Goal: Task Accomplishment & Management: Use online tool/utility

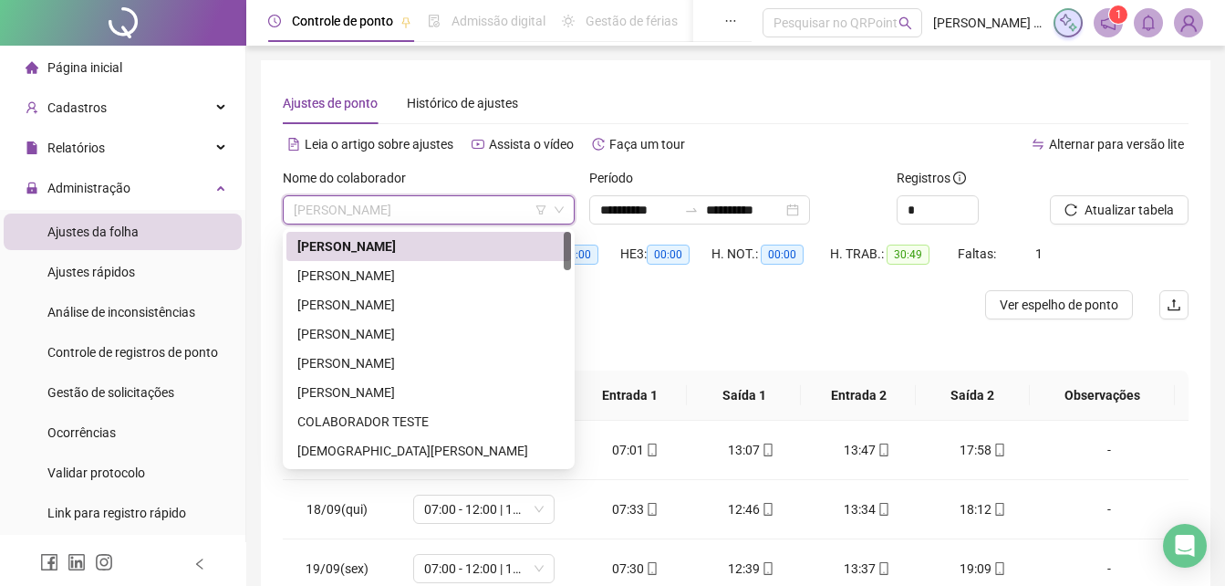
scroll to position [88, 0]
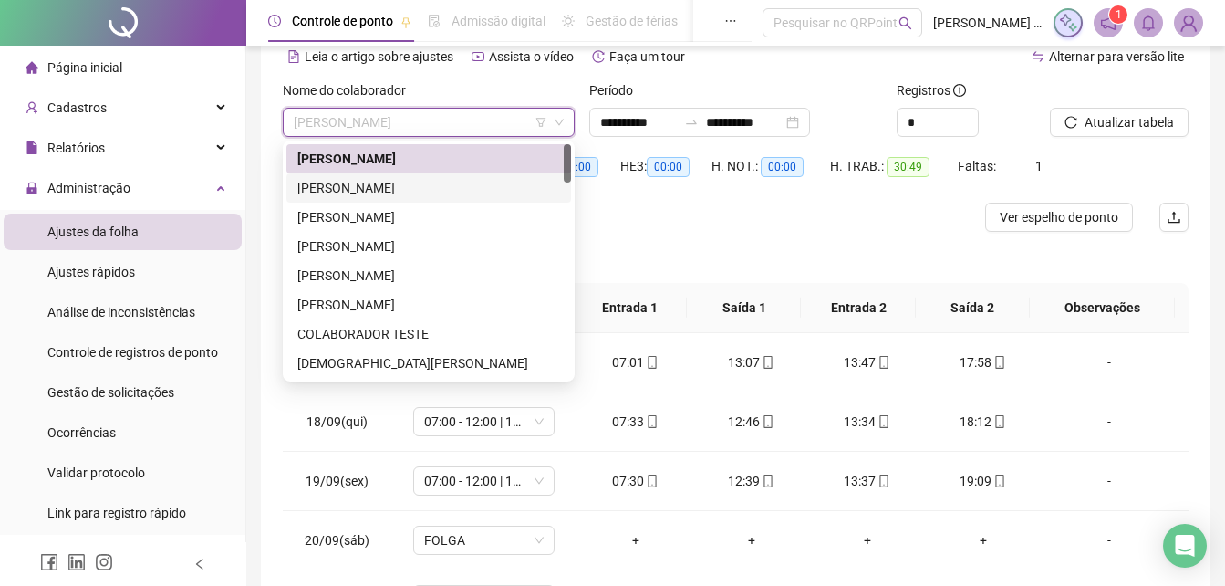
click at [413, 191] on div "[PERSON_NAME]" at bounding box center [428, 188] width 263 height 20
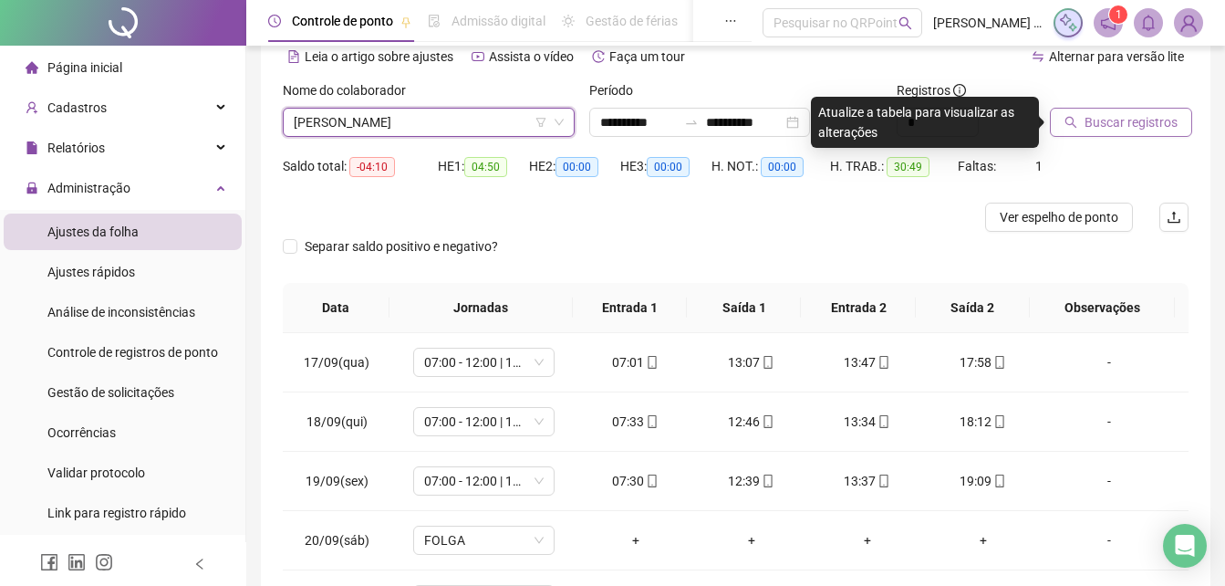
click at [1124, 126] on span "Buscar registros" at bounding box center [1131, 122] width 93 height 20
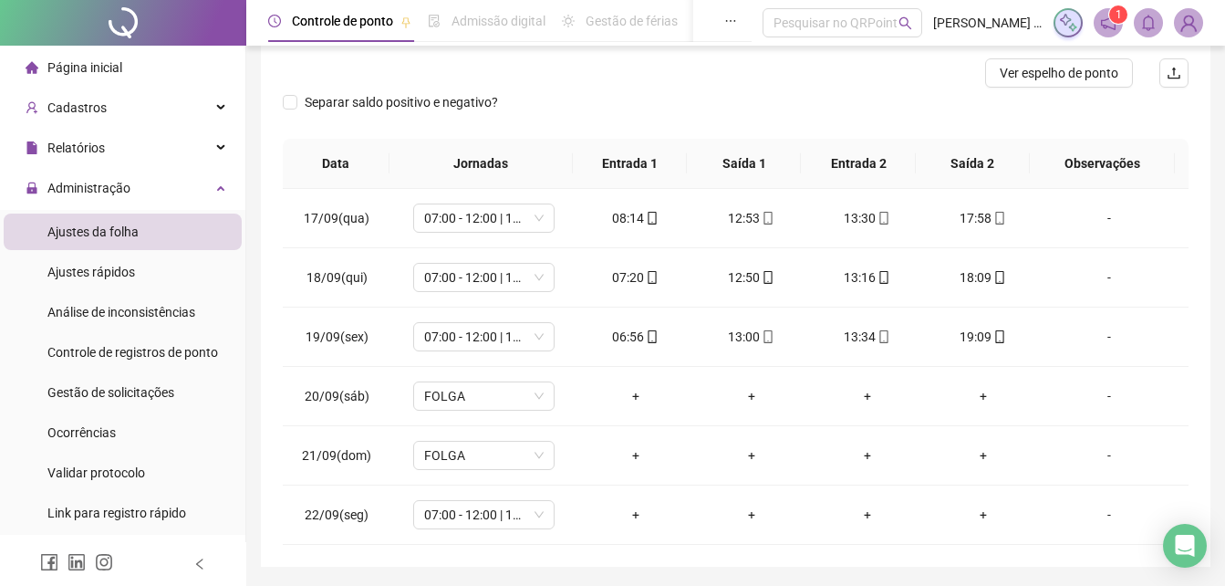
scroll to position [200, 0]
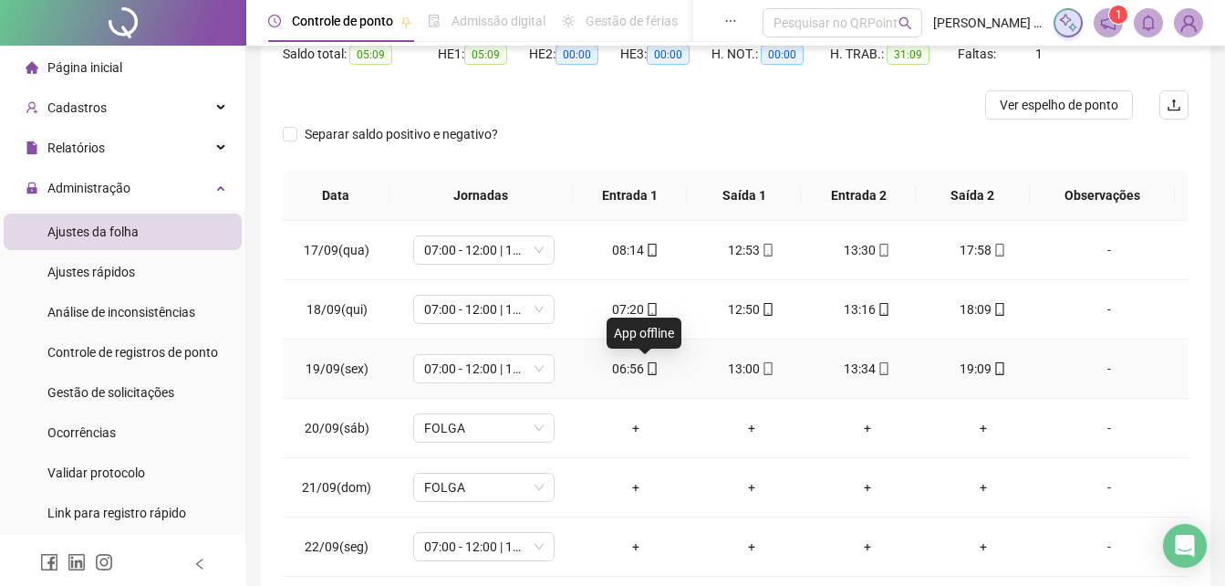
click at [648, 368] on icon "mobile" at bounding box center [652, 368] width 13 height 13
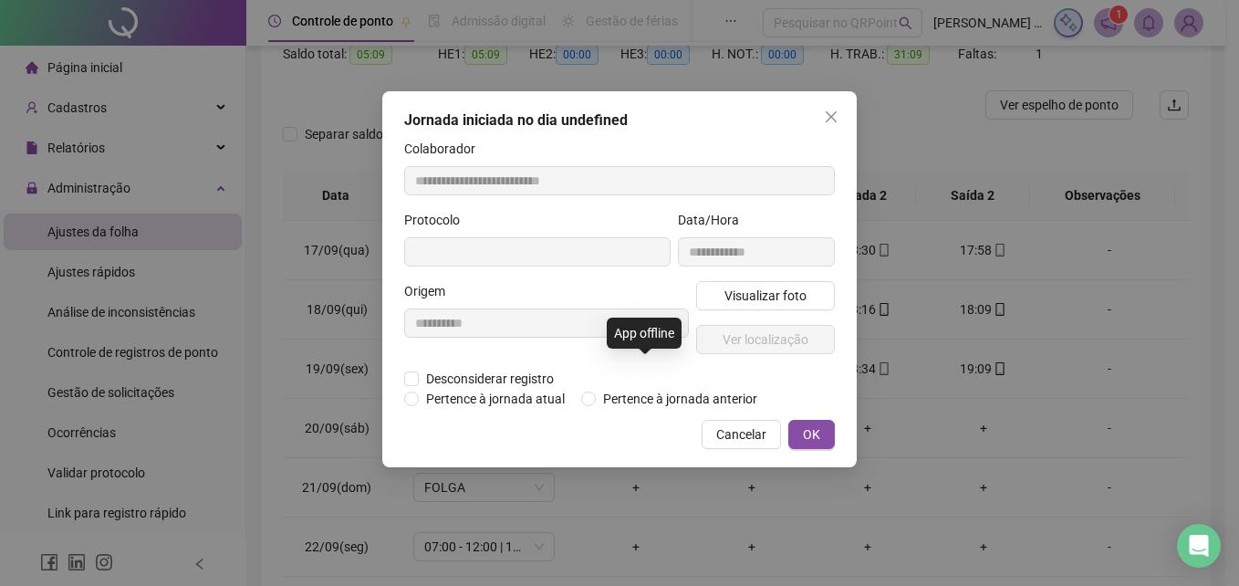
type input "**********"
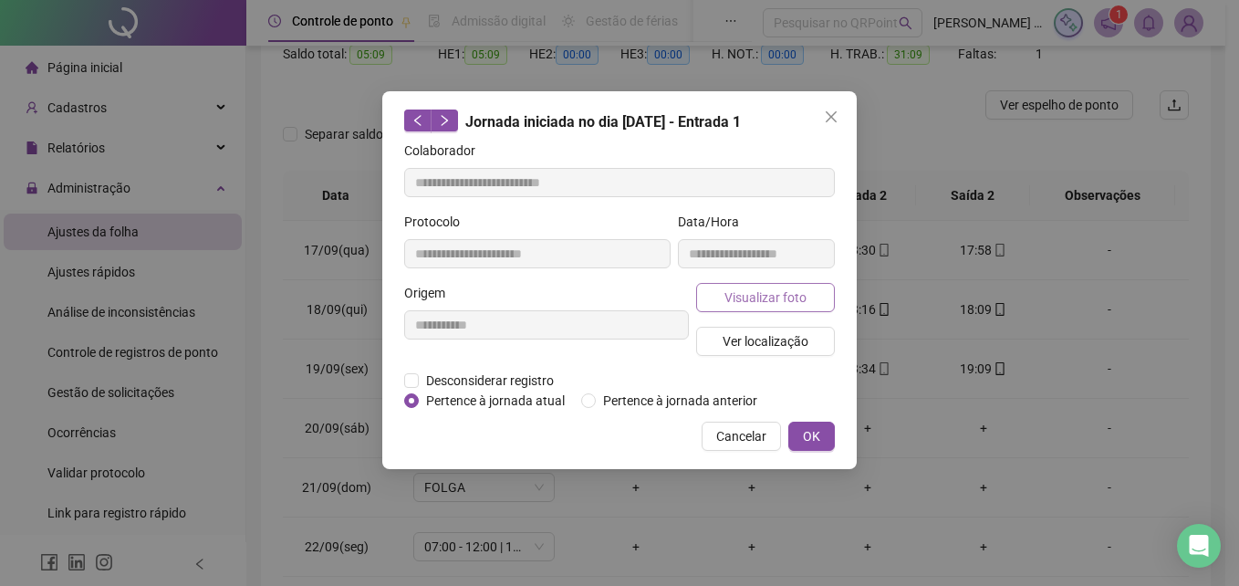
click at [747, 289] on span "Visualizar foto" at bounding box center [765, 297] width 82 height 20
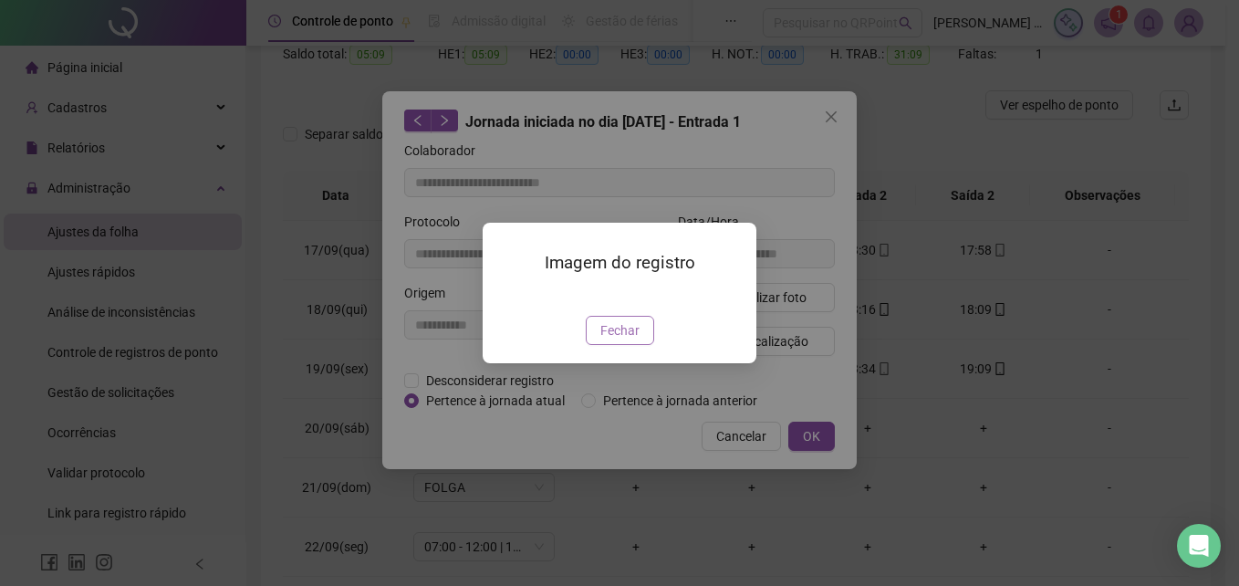
click at [626, 340] on span "Fechar" at bounding box center [619, 330] width 39 height 20
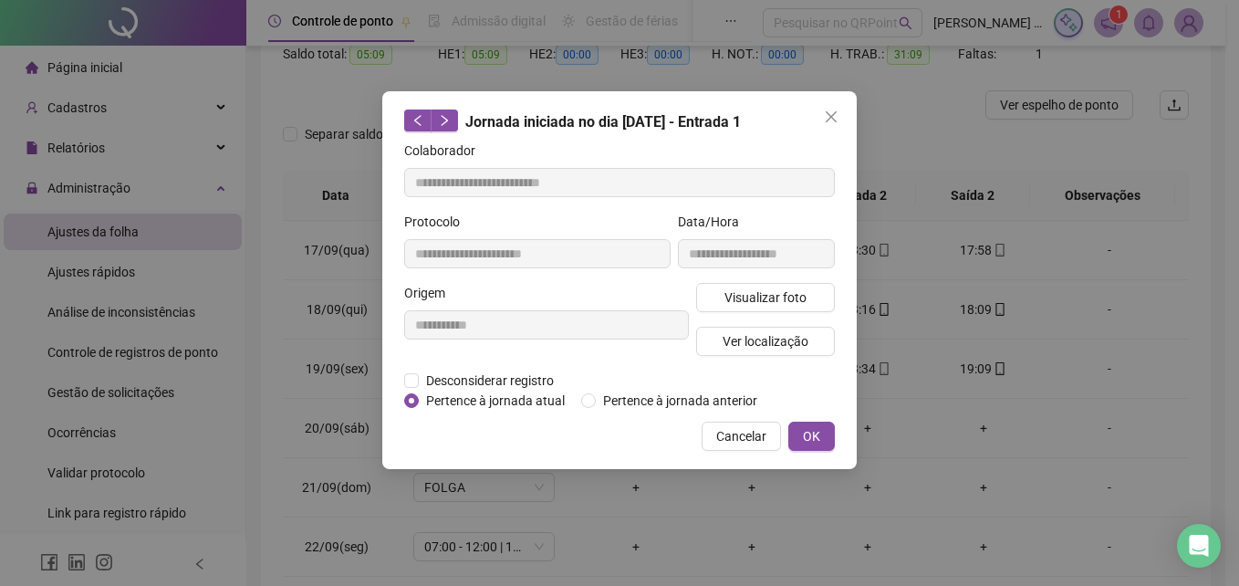
click at [799, 354] on button "Ver localização" at bounding box center [765, 341] width 139 height 29
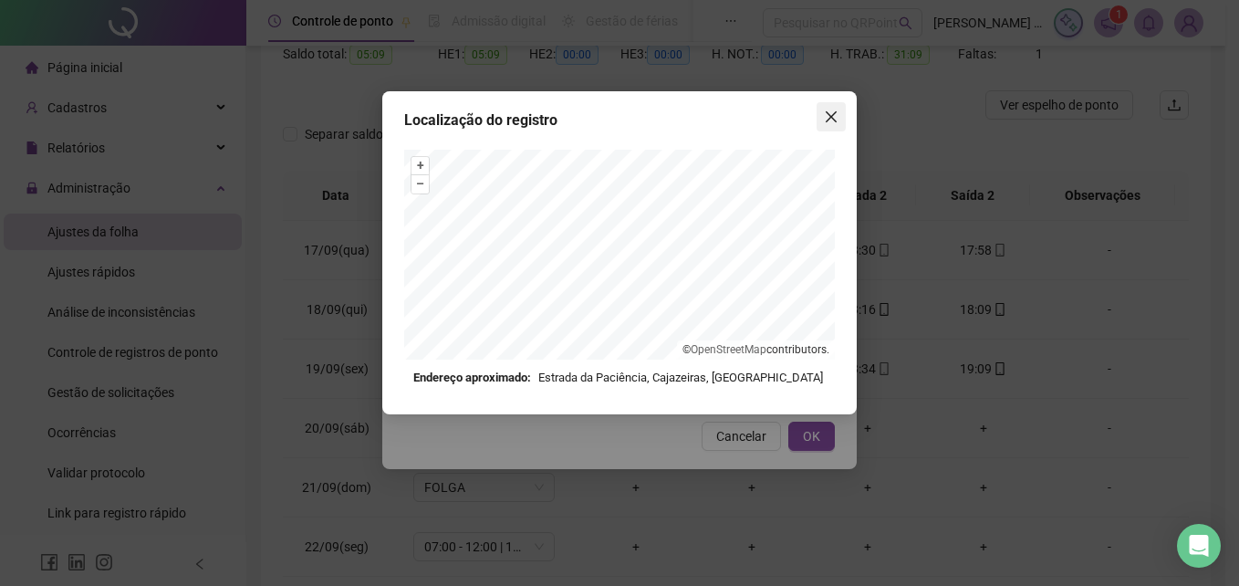
click at [826, 123] on icon "close" at bounding box center [831, 116] width 15 height 15
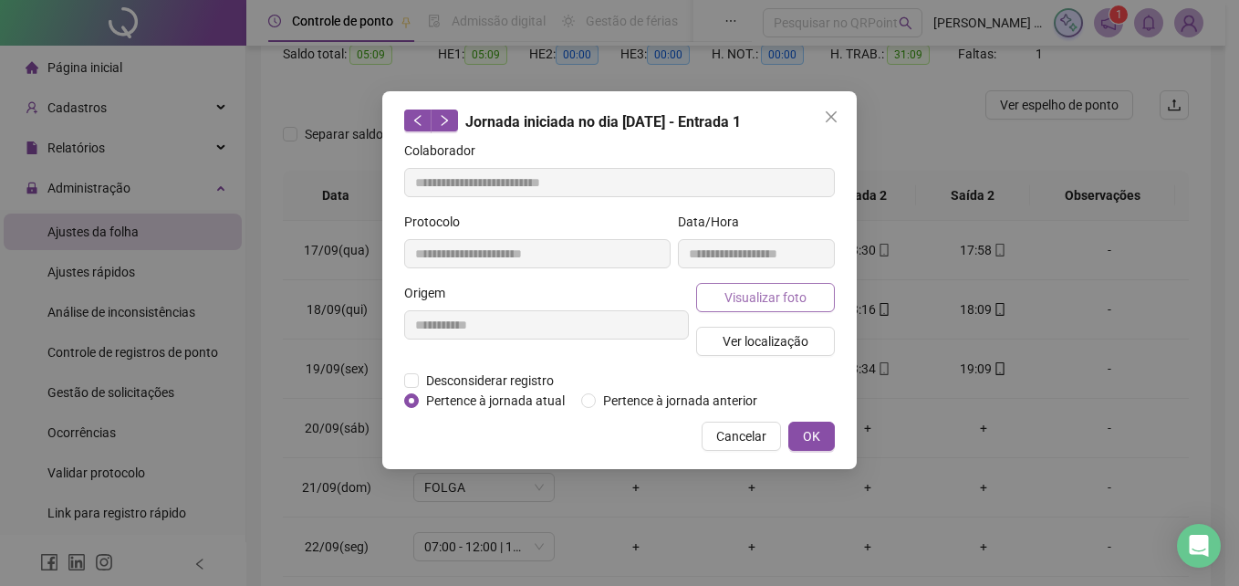
click at [770, 293] on span "Visualizar foto" at bounding box center [765, 297] width 82 height 20
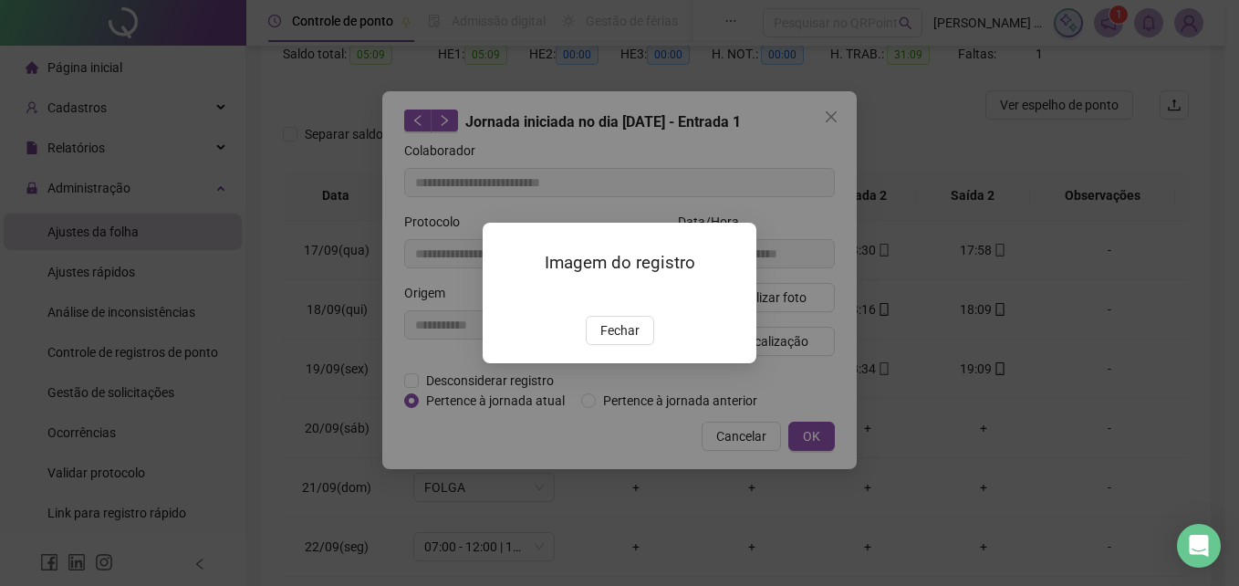
click at [504, 296] on img at bounding box center [504, 296] width 0 height 0
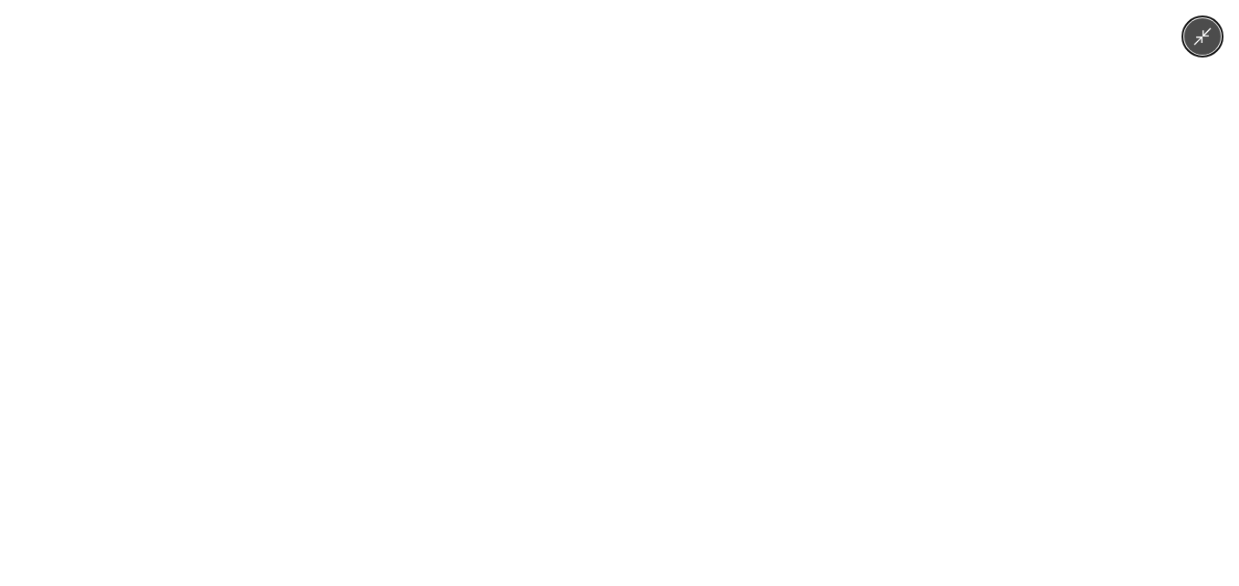
click at [948, 295] on div at bounding box center [619, 293] width 1239 height 586
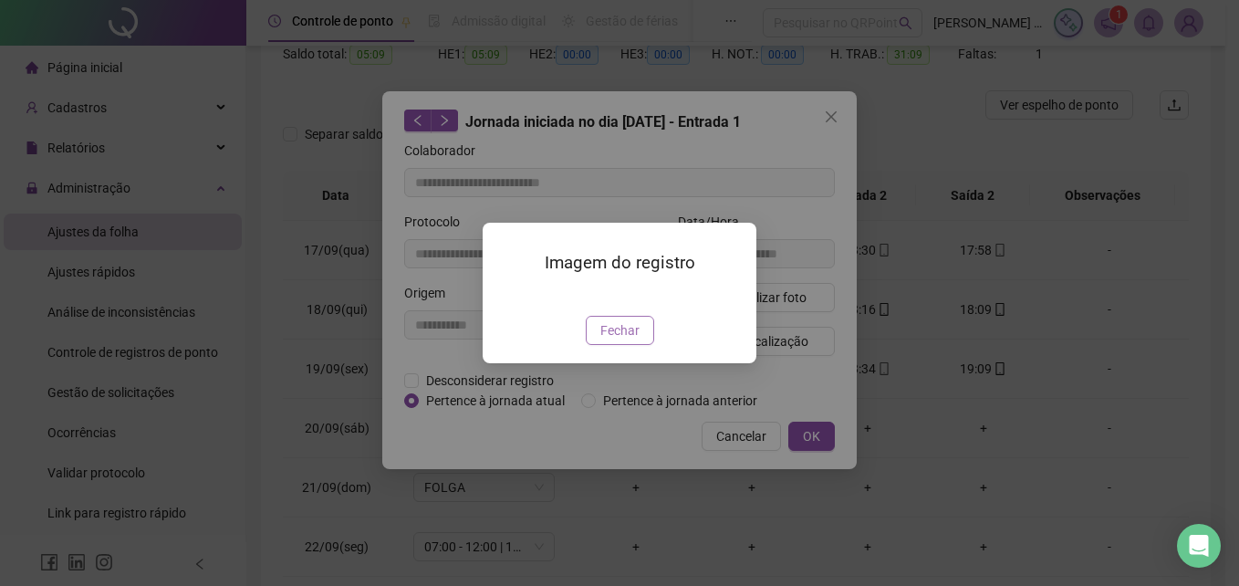
drag, startPoint x: 622, startPoint y: 439, endPoint x: 805, endPoint y: 425, distance: 183.0
click at [623, 340] on span "Fechar" at bounding box center [619, 330] width 39 height 20
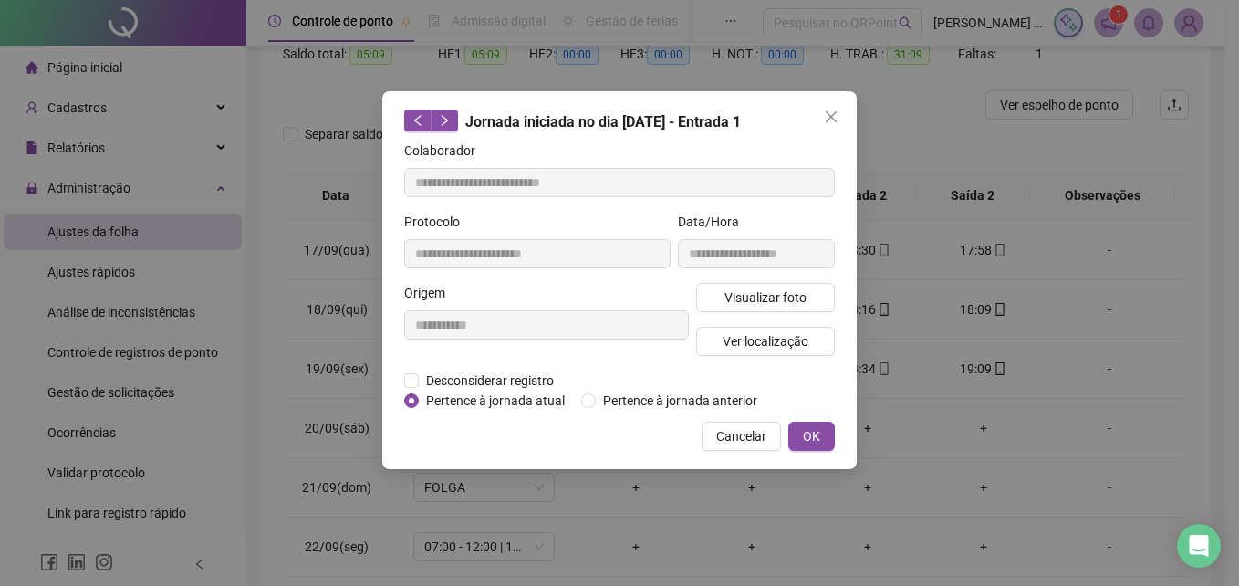
click at [797, 428] on button "OK" at bounding box center [811, 435] width 47 height 29
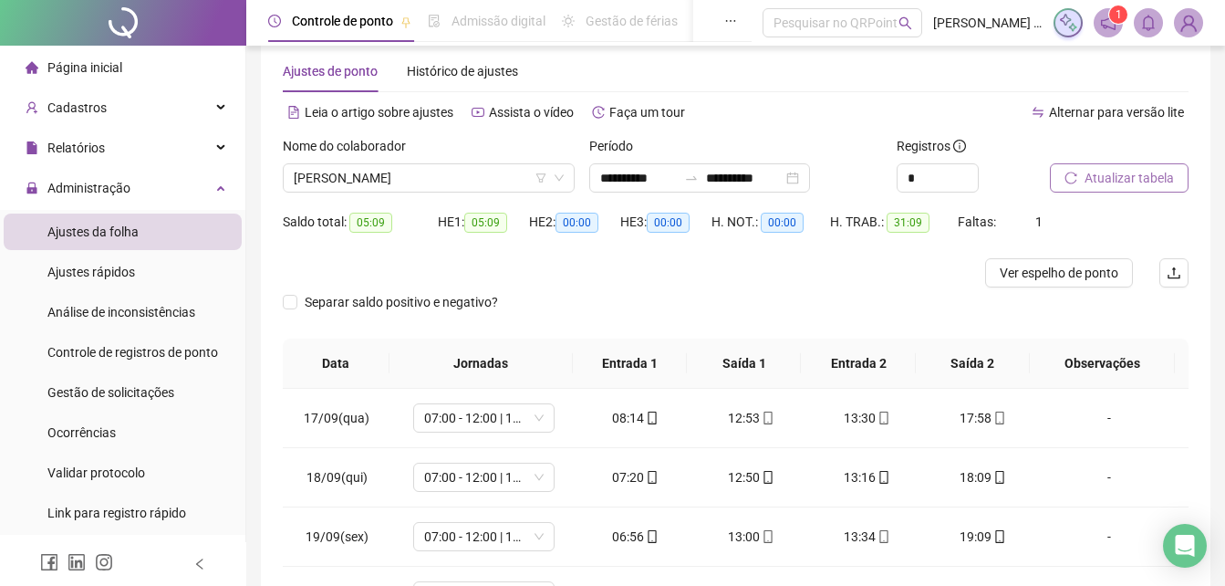
scroll to position [0, 0]
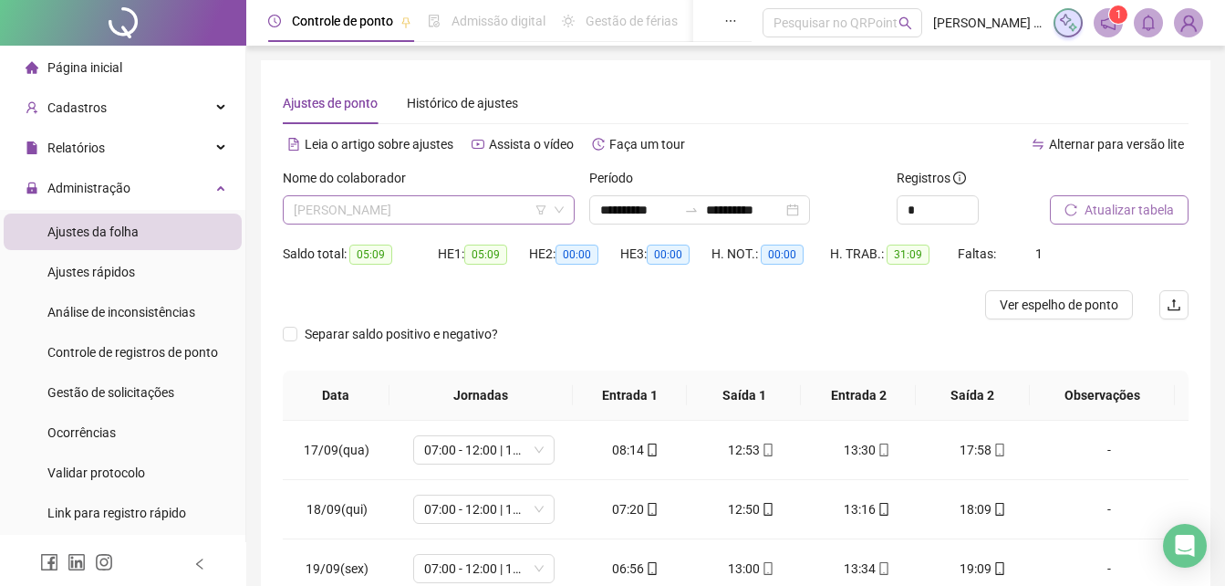
click at [515, 212] on span "[PERSON_NAME]" at bounding box center [429, 209] width 270 height 27
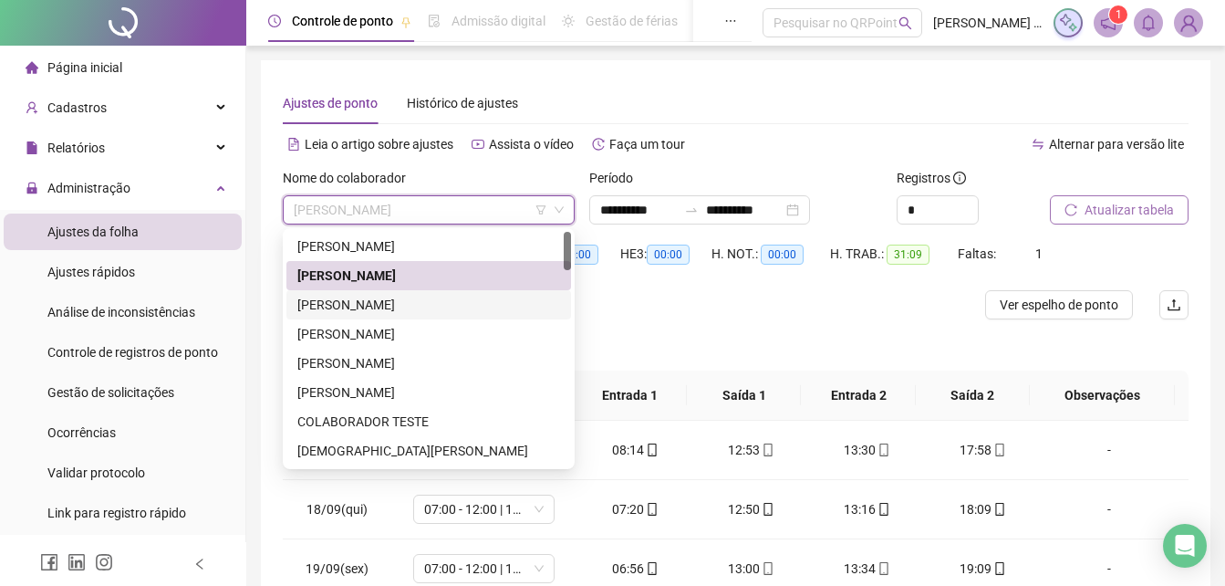
click at [421, 307] on div "[PERSON_NAME]" at bounding box center [428, 305] width 263 height 20
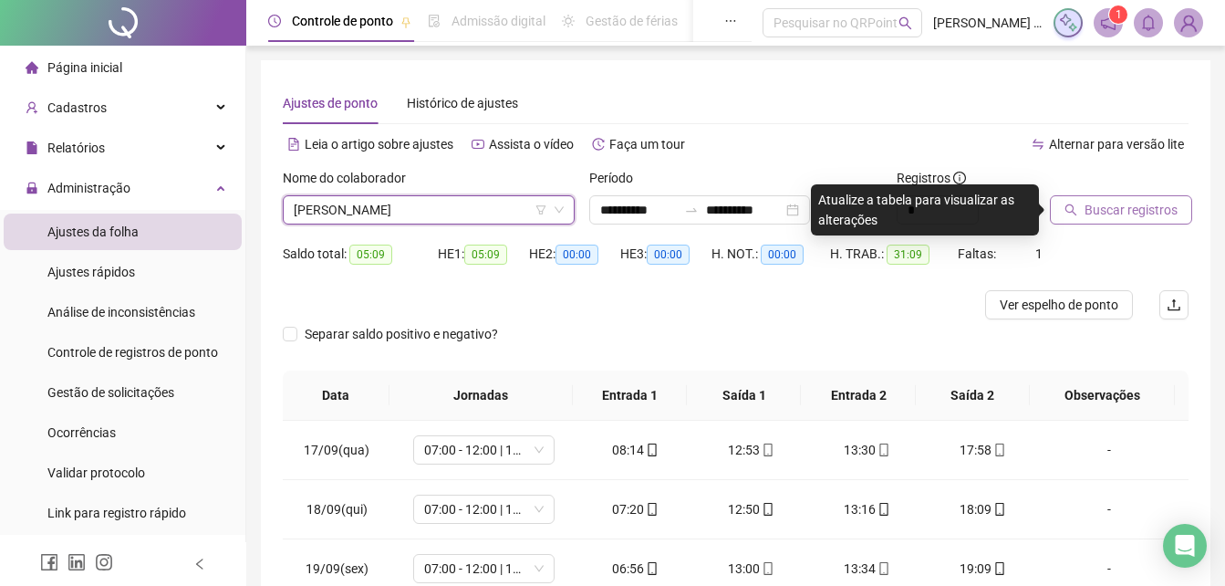
click at [1073, 206] on icon "search" at bounding box center [1071, 210] width 12 height 12
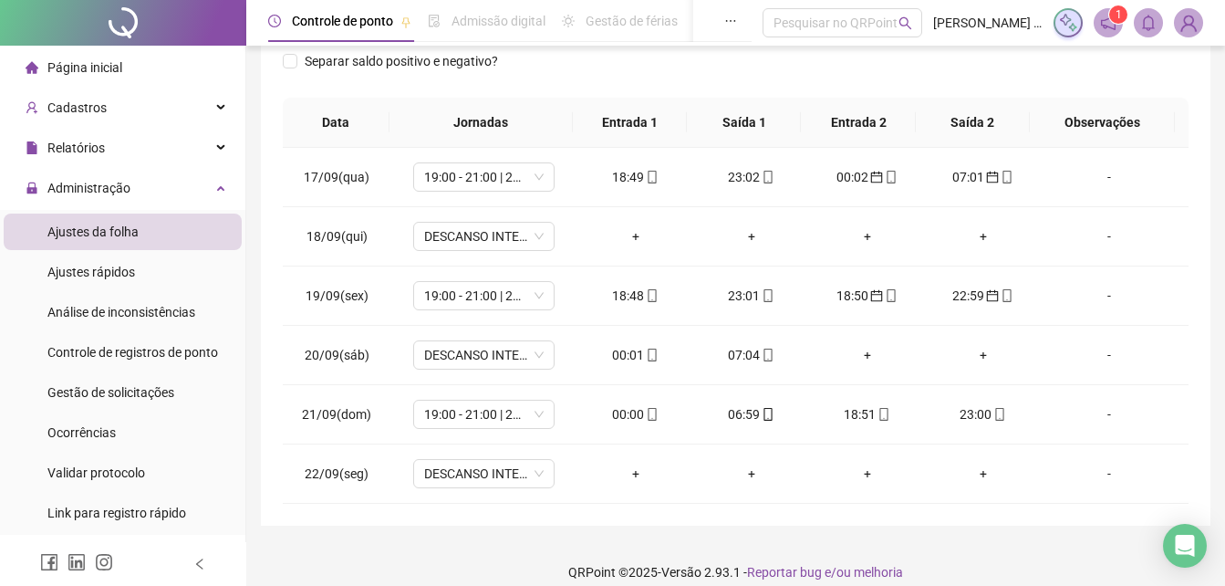
scroll to position [313, 0]
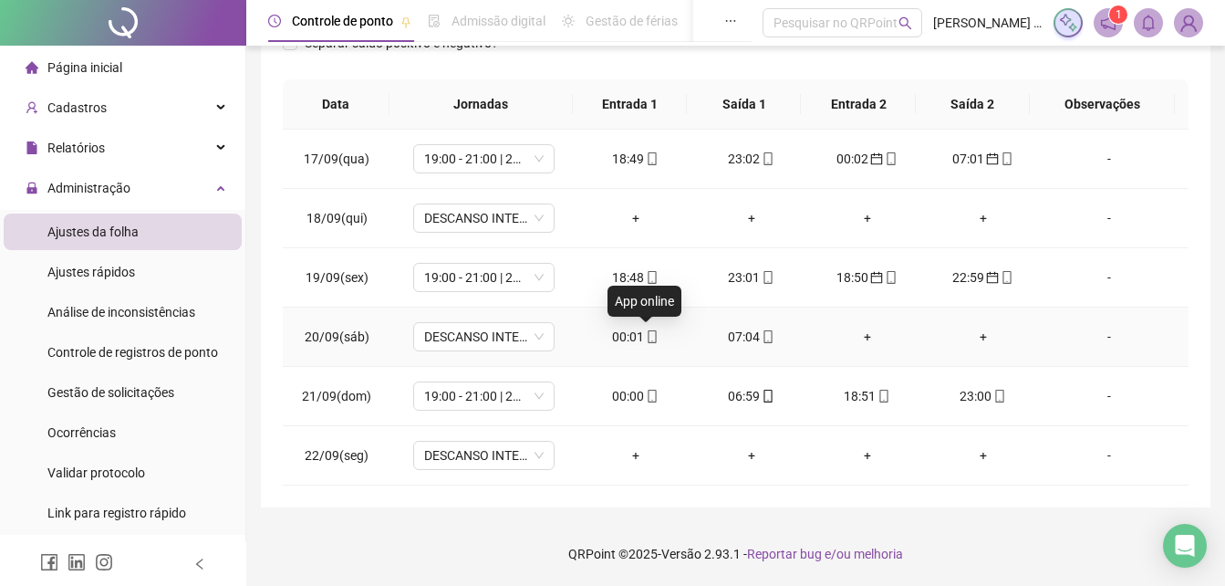
click at [649, 335] on icon "mobile" at bounding box center [653, 336] width 8 height 13
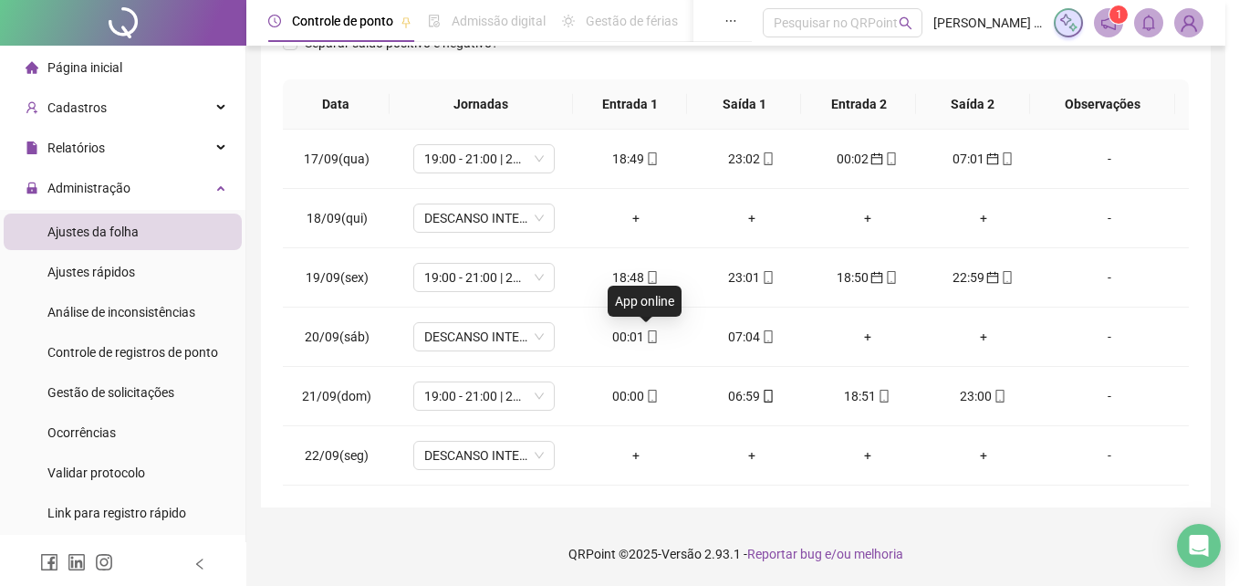
type input "**********"
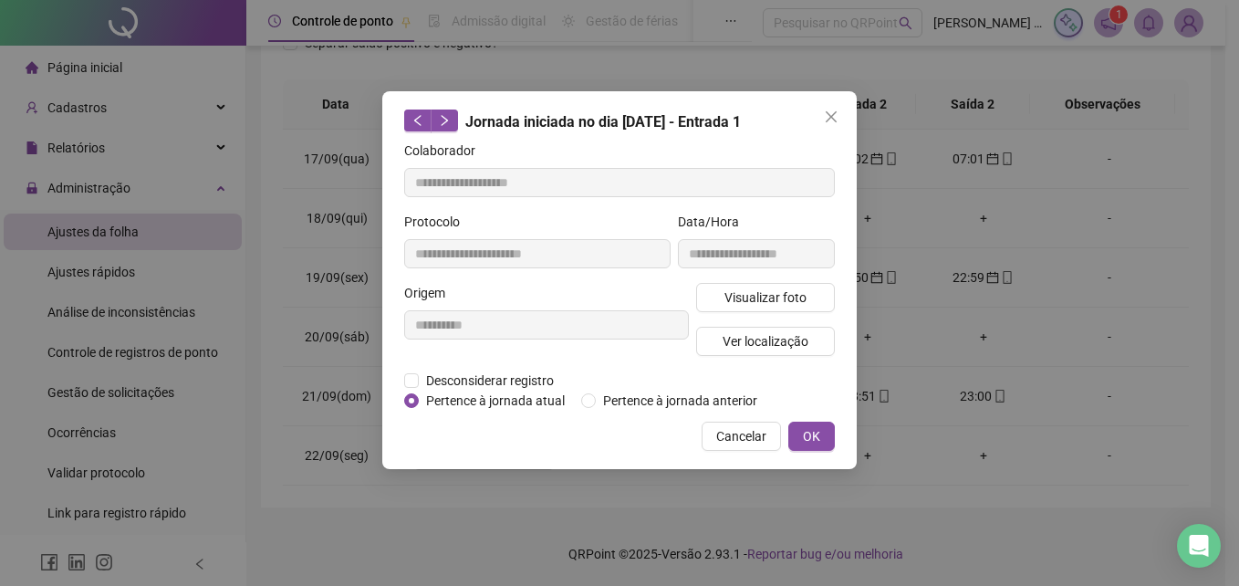
click at [910, 374] on div "**********" at bounding box center [619, 293] width 1239 height 586
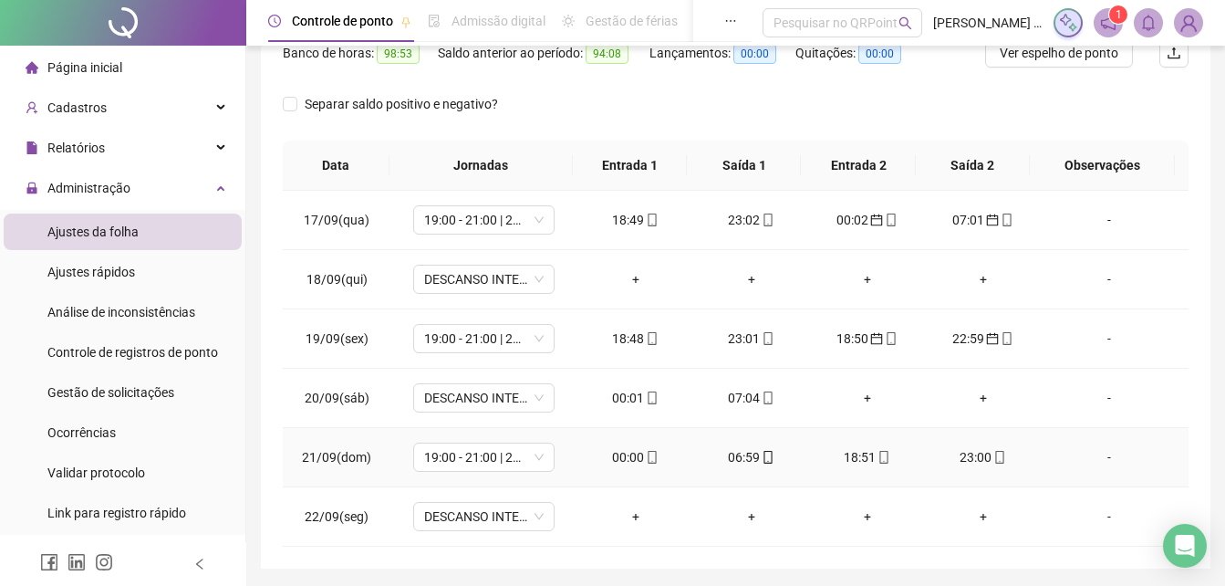
scroll to position [222, 0]
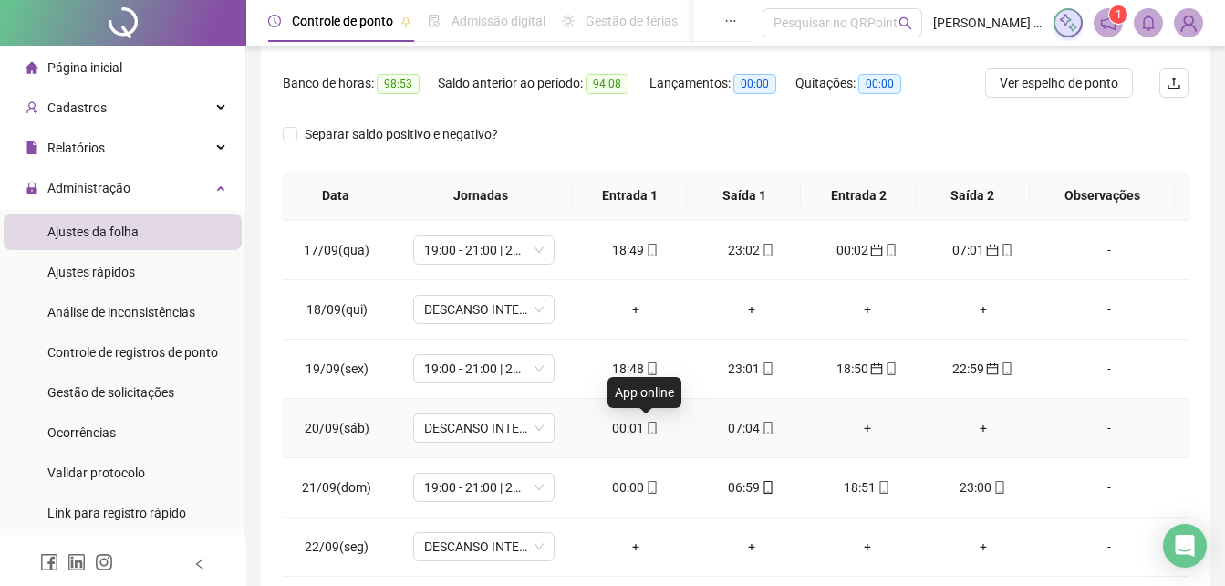
click at [648, 427] on icon "mobile" at bounding box center [652, 427] width 13 height 13
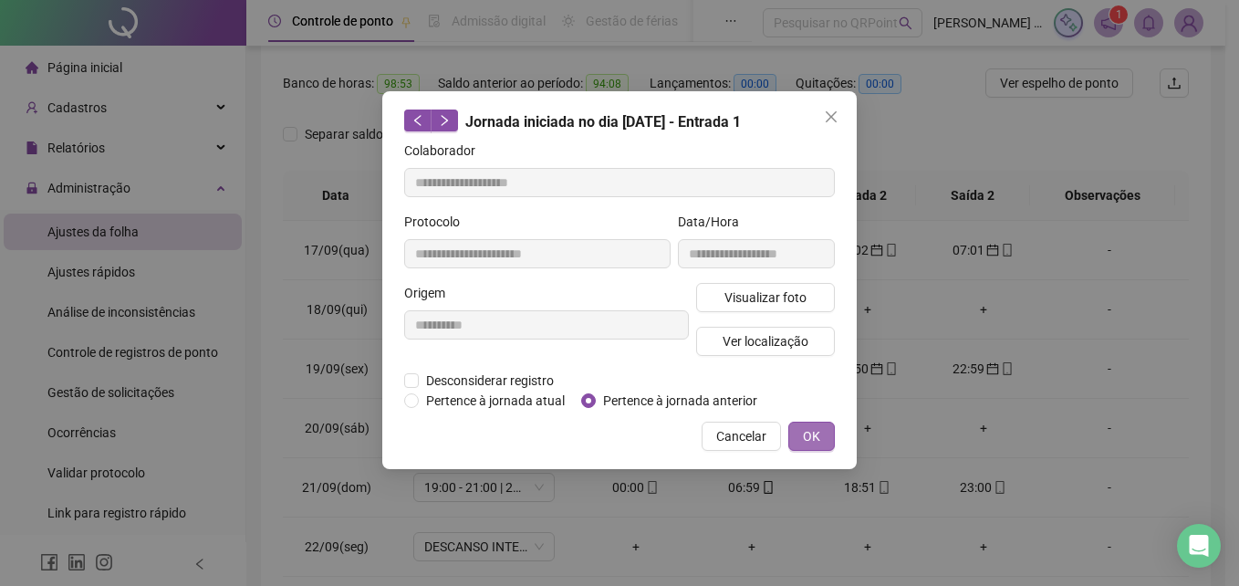
click at [812, 445] on button "OK" at bounding box center [811, 435] width 47 height 29
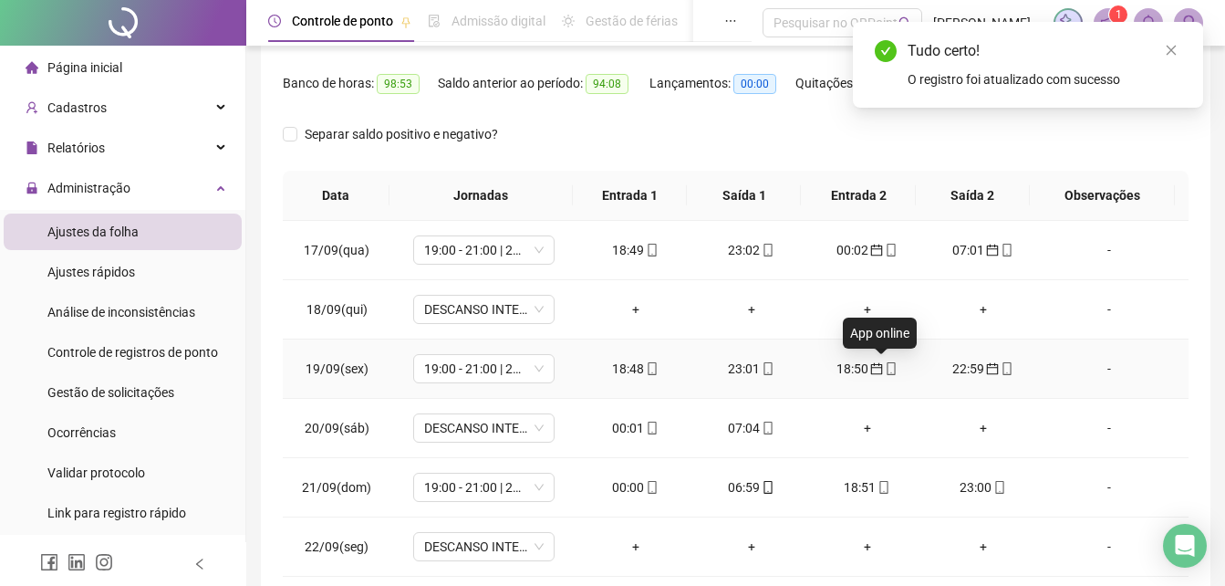
click at [885, 371] on icon "mobile" at bounding box center [891, 368] width 13 height 13
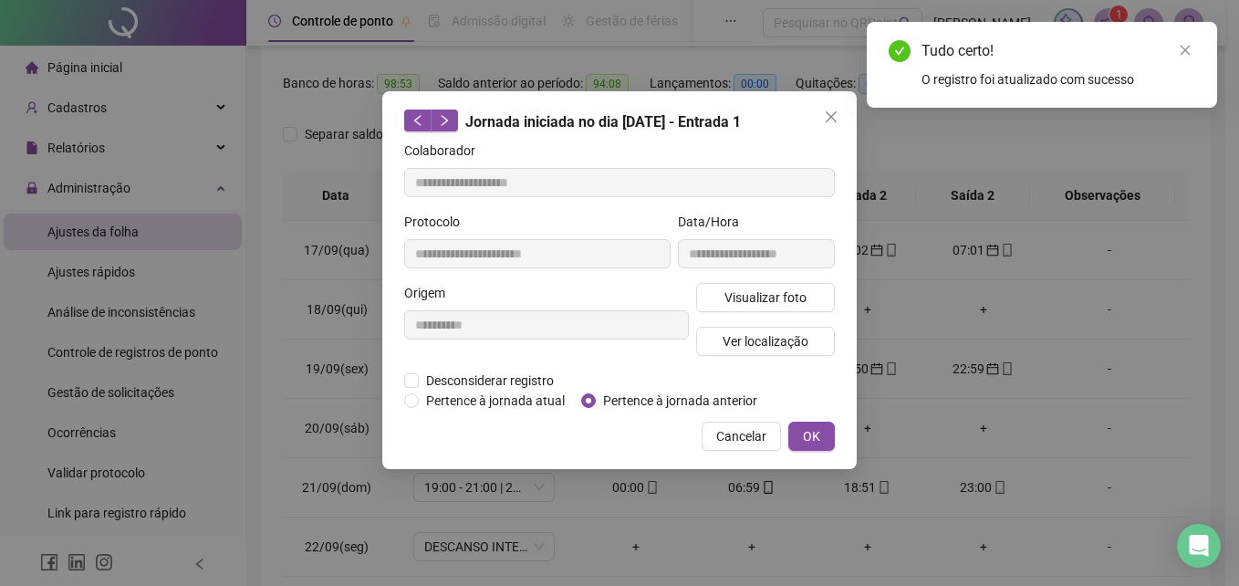
type input "**********"
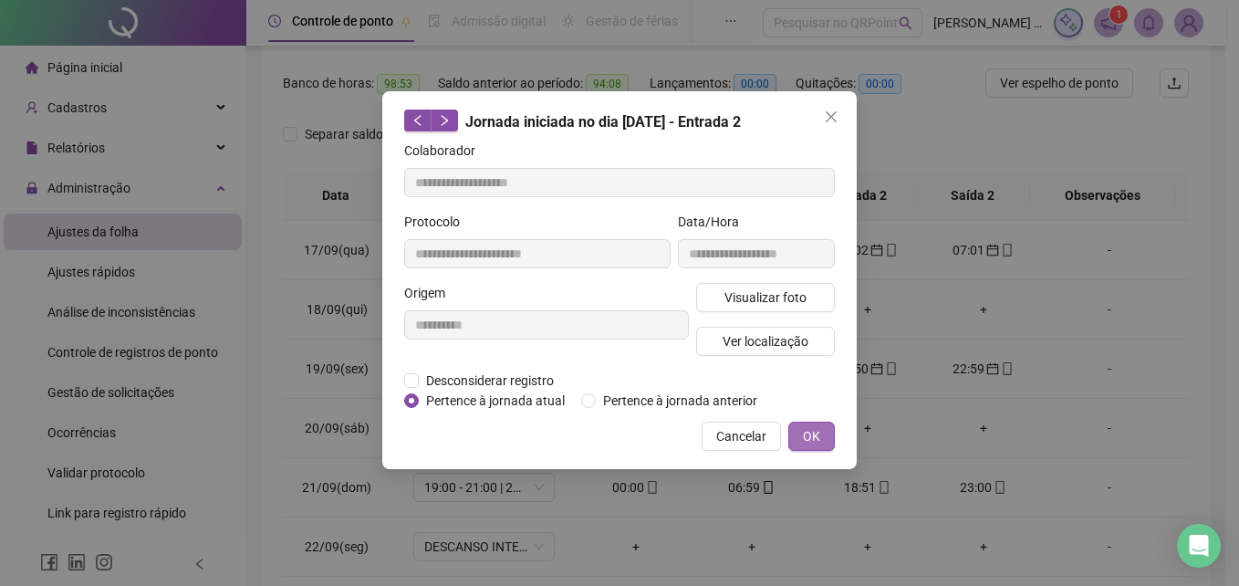
click at [806, 434] on span "OK" at bounding box center [811, 436] width 17 height 20
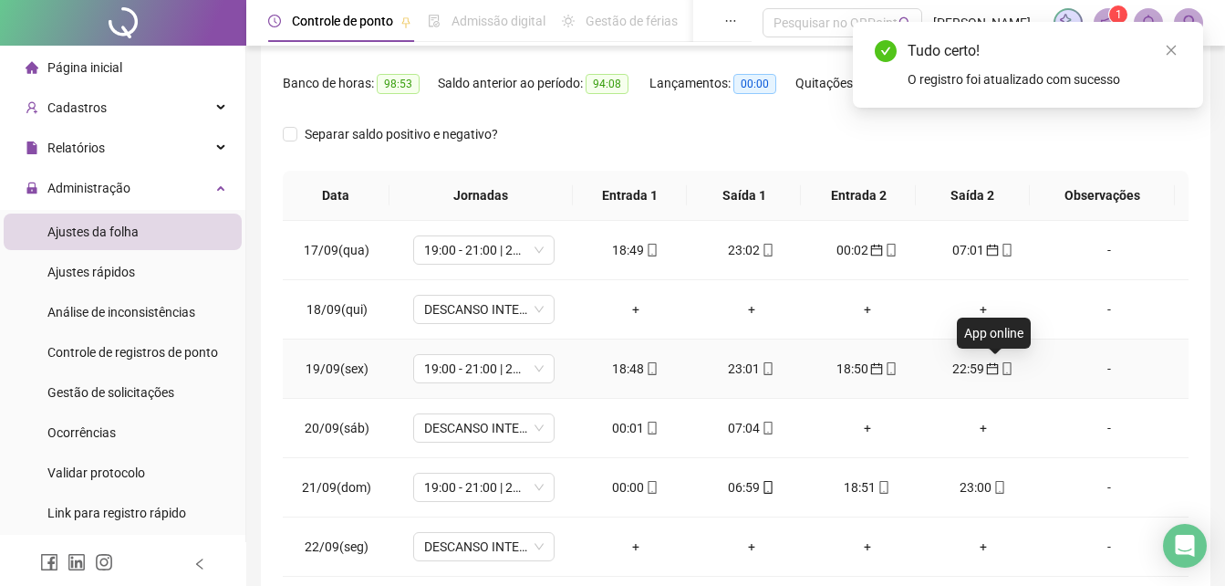
click at [1002, 369] on icon "mobile" at bounding box center [1007, 368] width 13 height 13
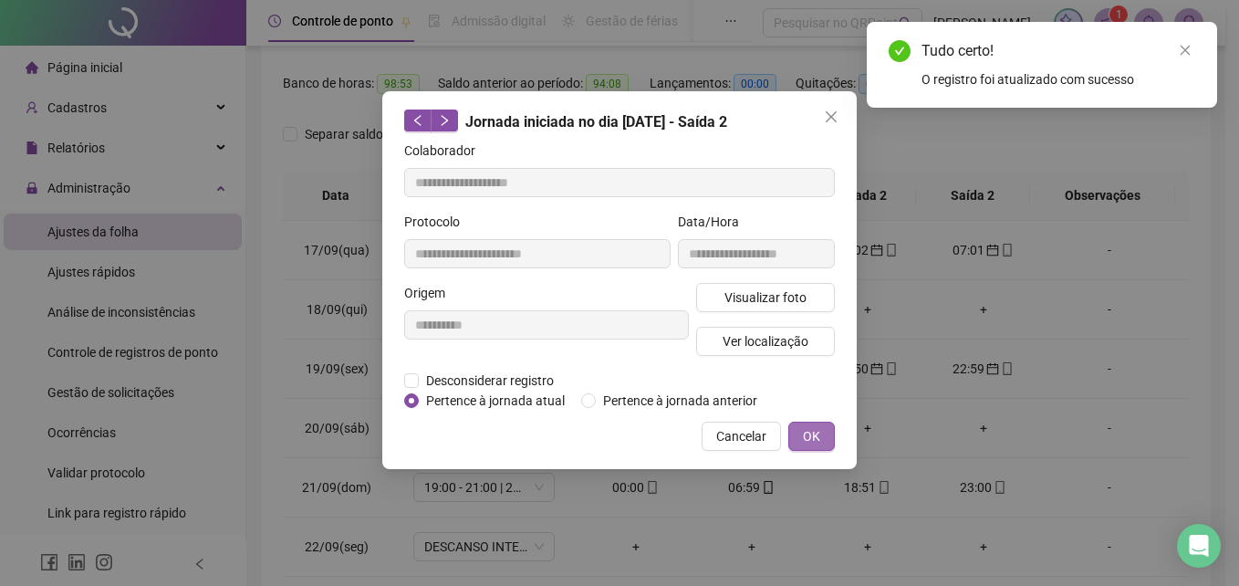
click at [809, 432] on span "OK" at bounding box center [811, 436] width 17 height 20
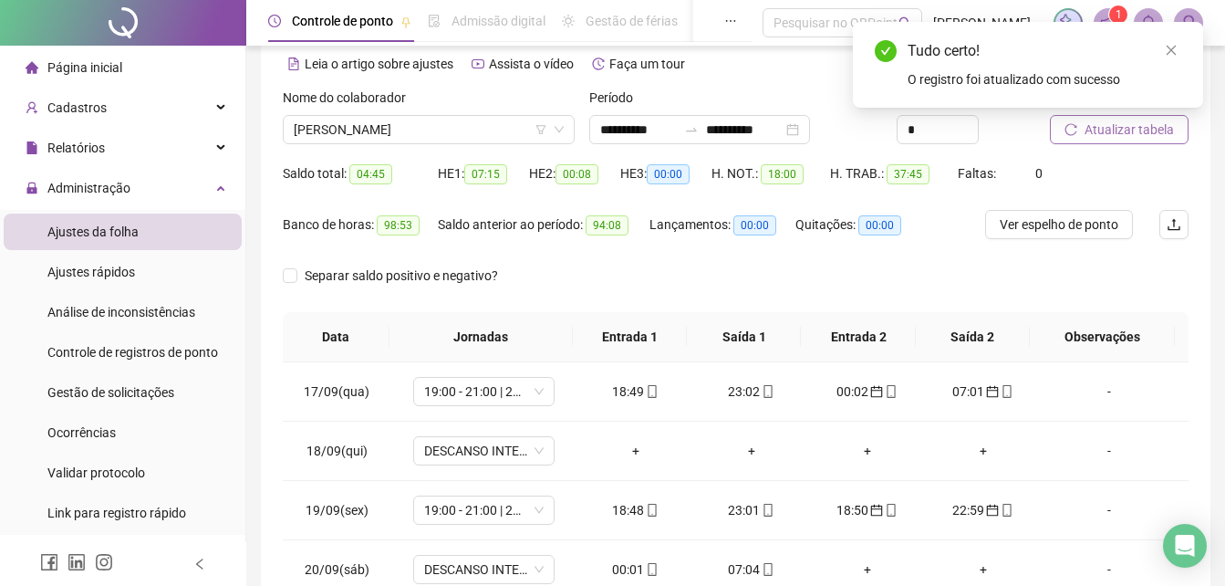
scroll to position [39, 0]
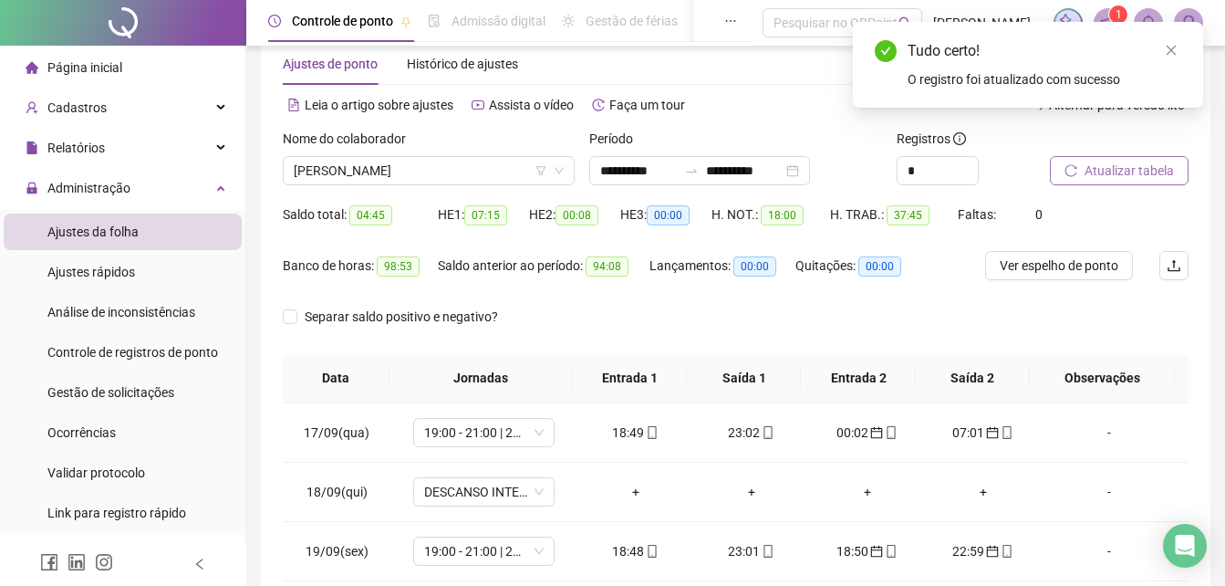
click at [1129, 173] on span "Atualizar tabela" at bounding box center [1129, 171] width 89 height 20
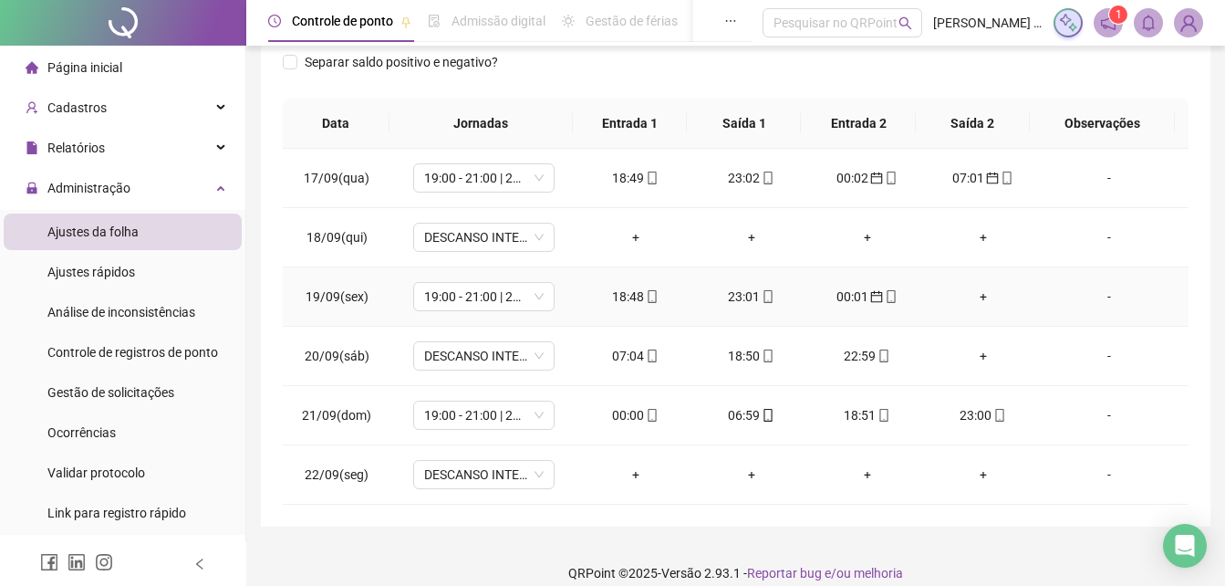
scroll to position [313, 0]
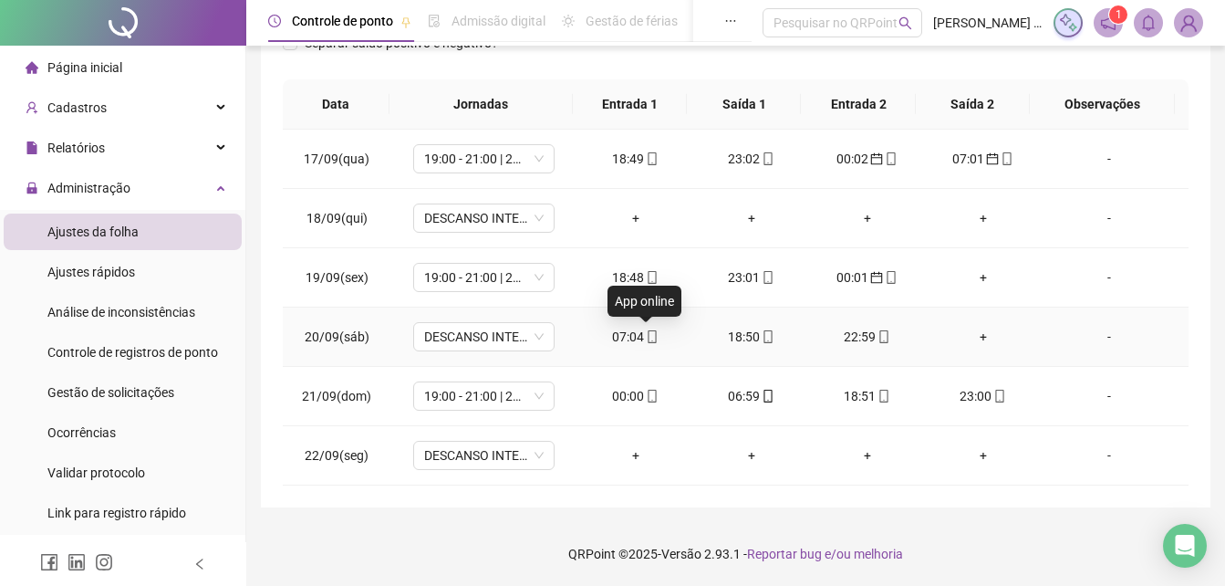
click at [646, 331] on icon "mobile" at bounding box center [652, 336] width 13 height 13
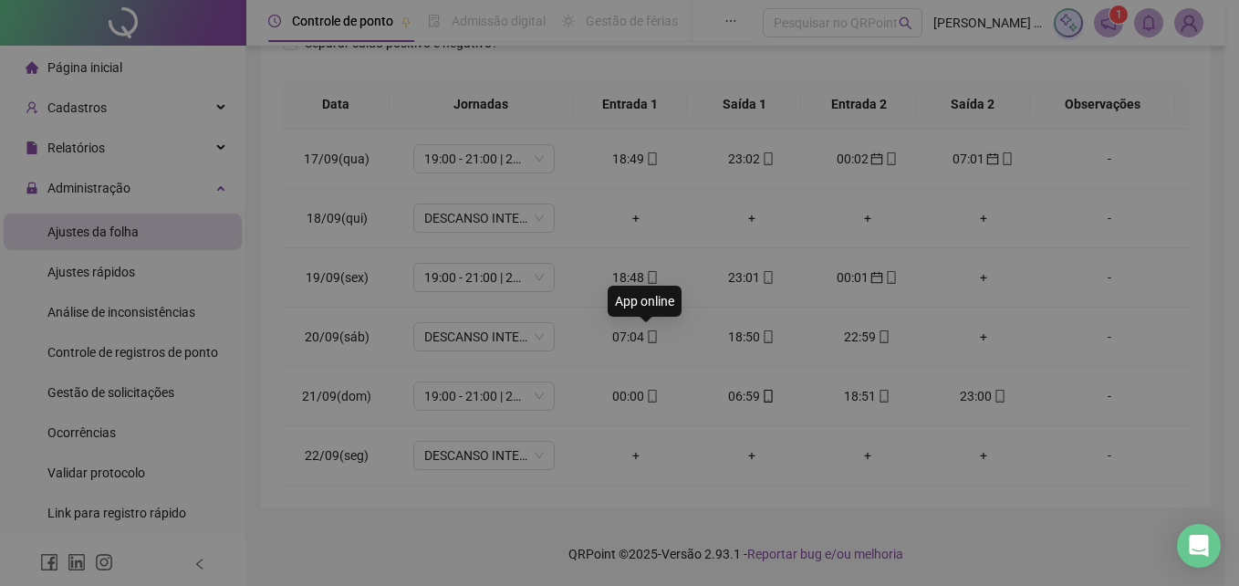
type input "**********"
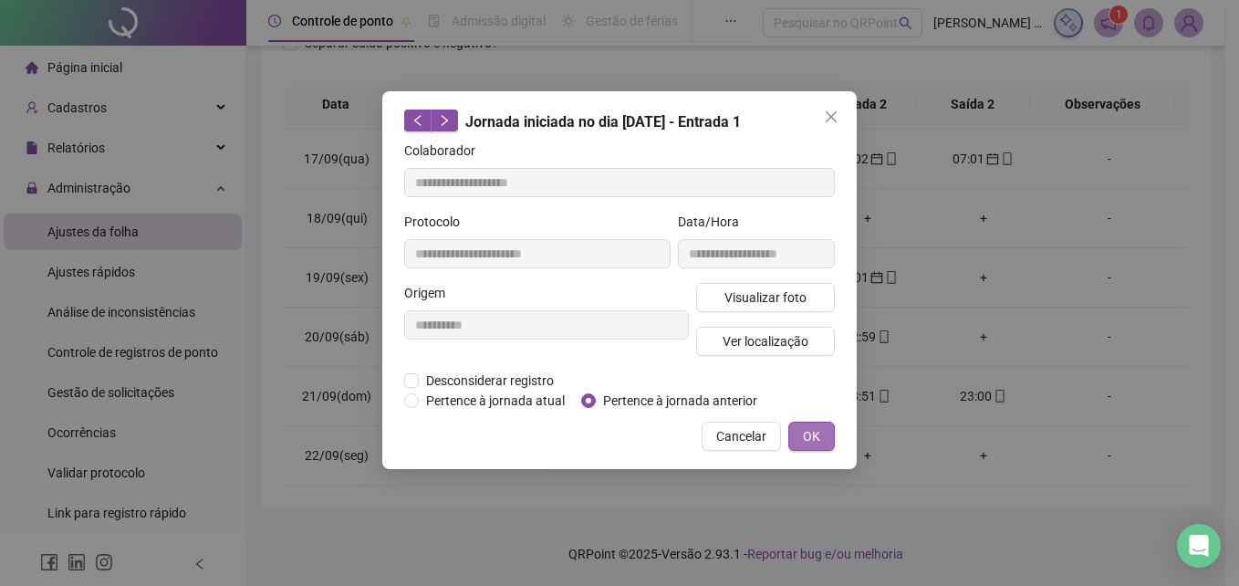
click at [806, 441] on span "OK" at bounding box center [811, 436] width 17 height 20
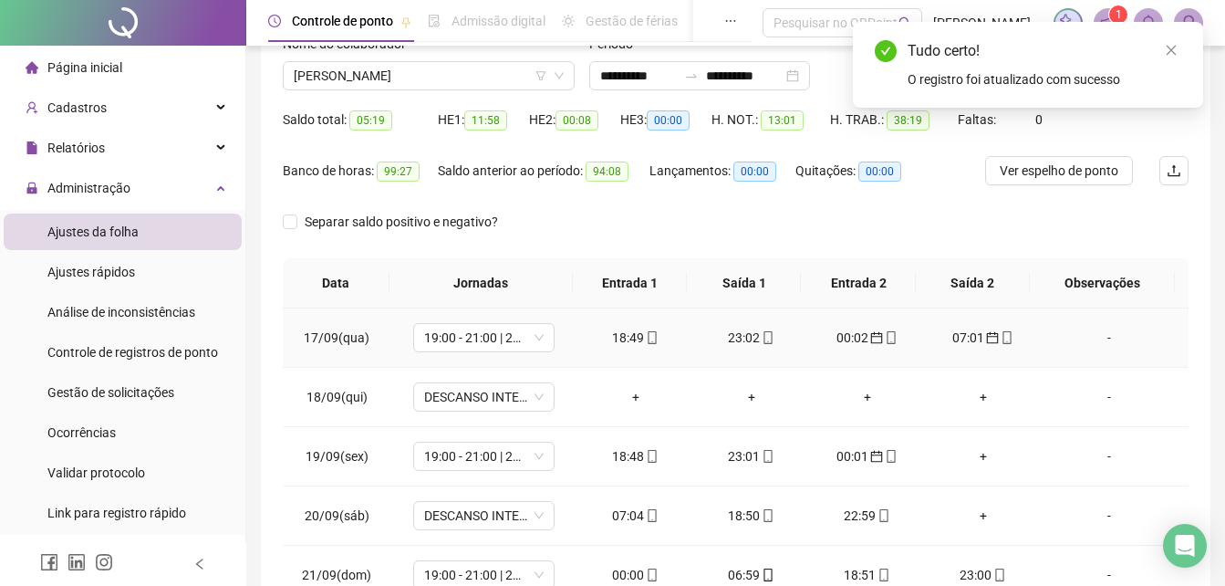
scroll to position [130, 0]
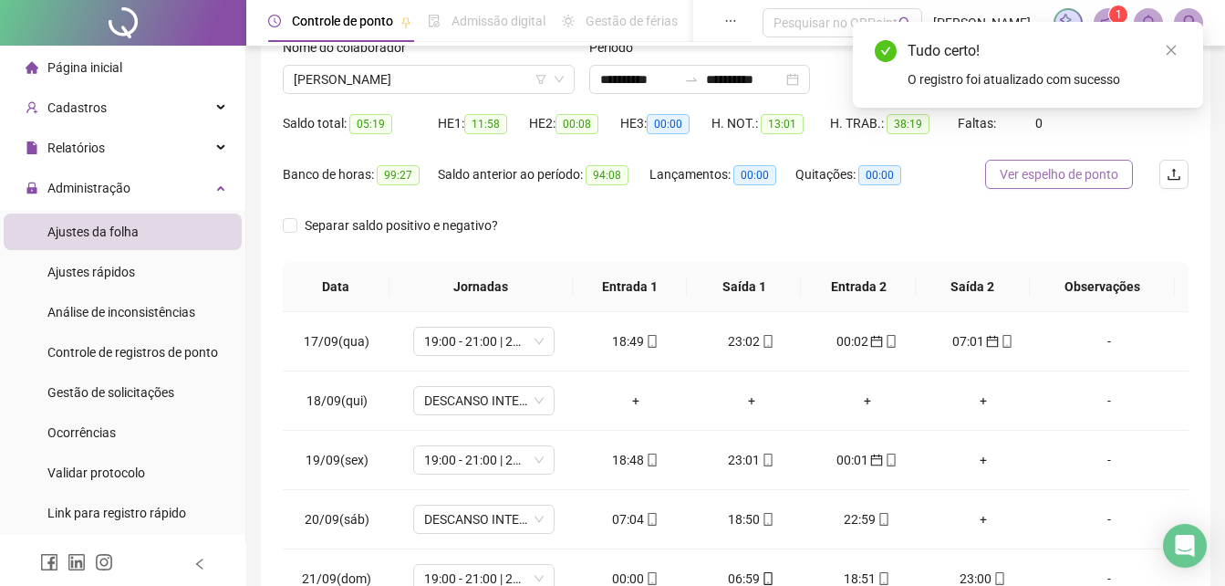
click at [1098, 184] on button "Ver espelho de ponto" at bounding box center [1059, 174] width 148 height 29
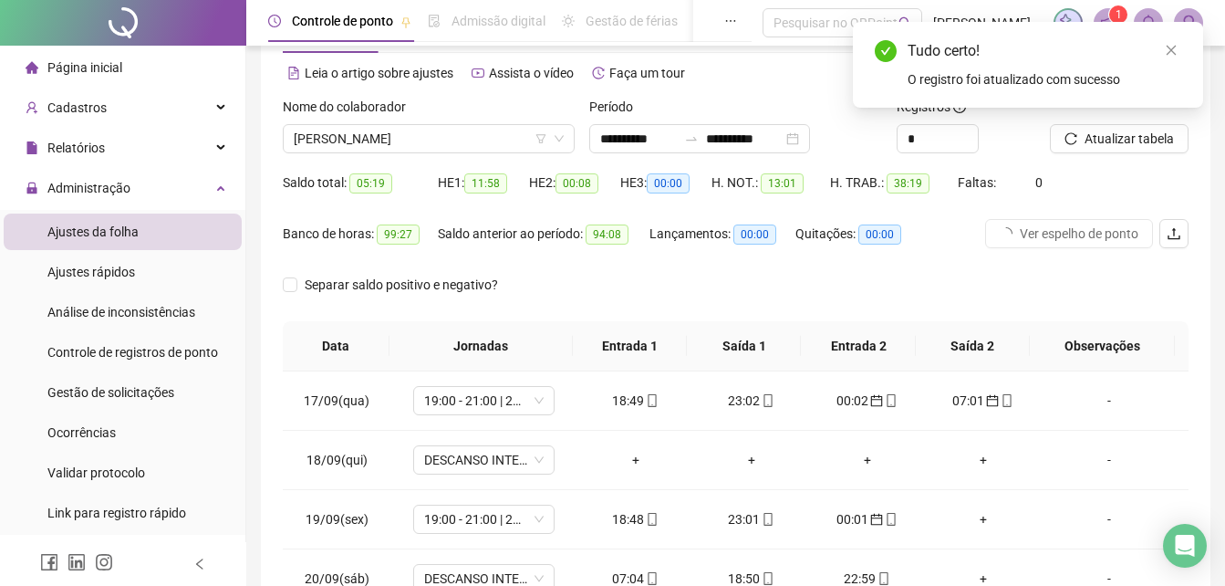
scroll to position [39, 0]
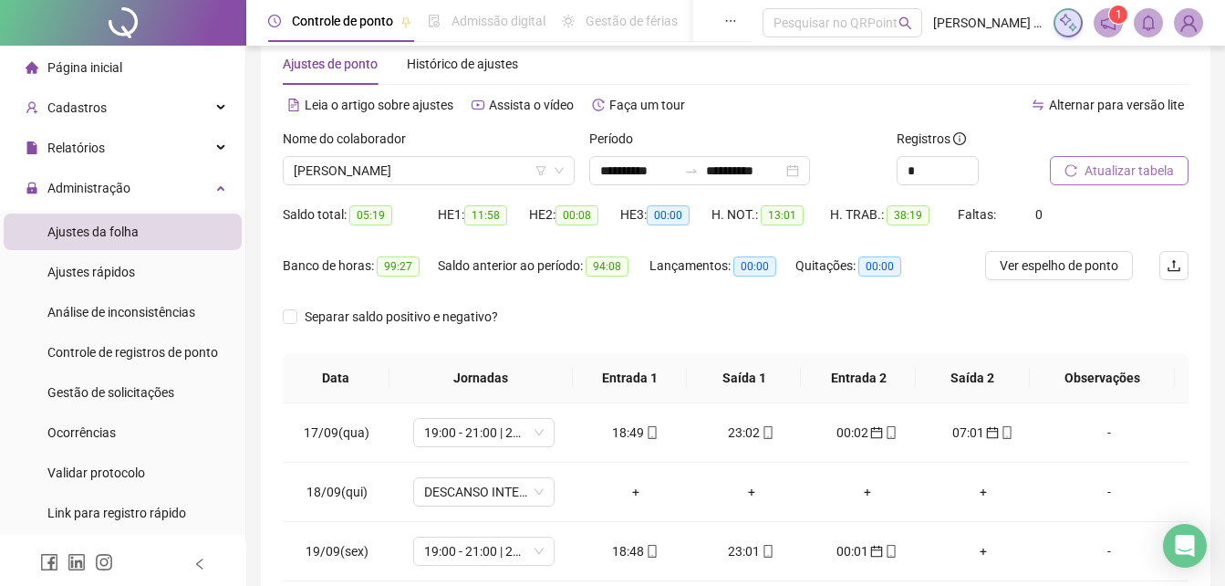
click at [1151, 171] on span "Atualizar tabela" at bounding box center [1129, 171] width 89 height 20
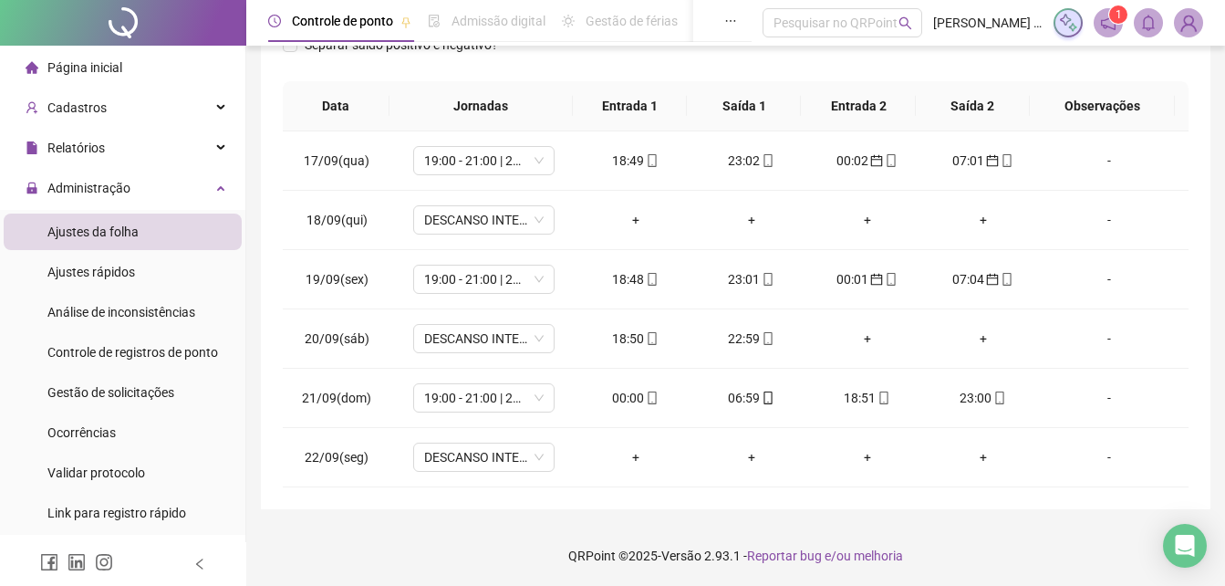
scroll to position [313, 0]
click at [649, 400] on icon "mobile" at bounding box center [653, 396] width 8 height 13
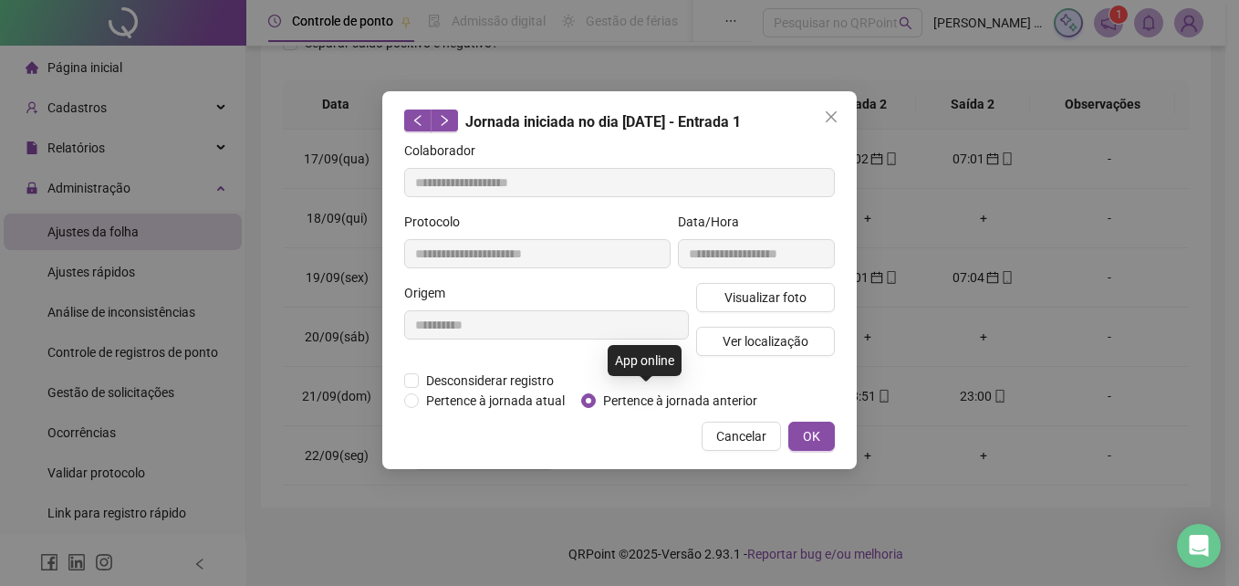
type input "**********"
click at [1222, 327] on div "**********" at bounding box center [619, 293] width 1239 height 586
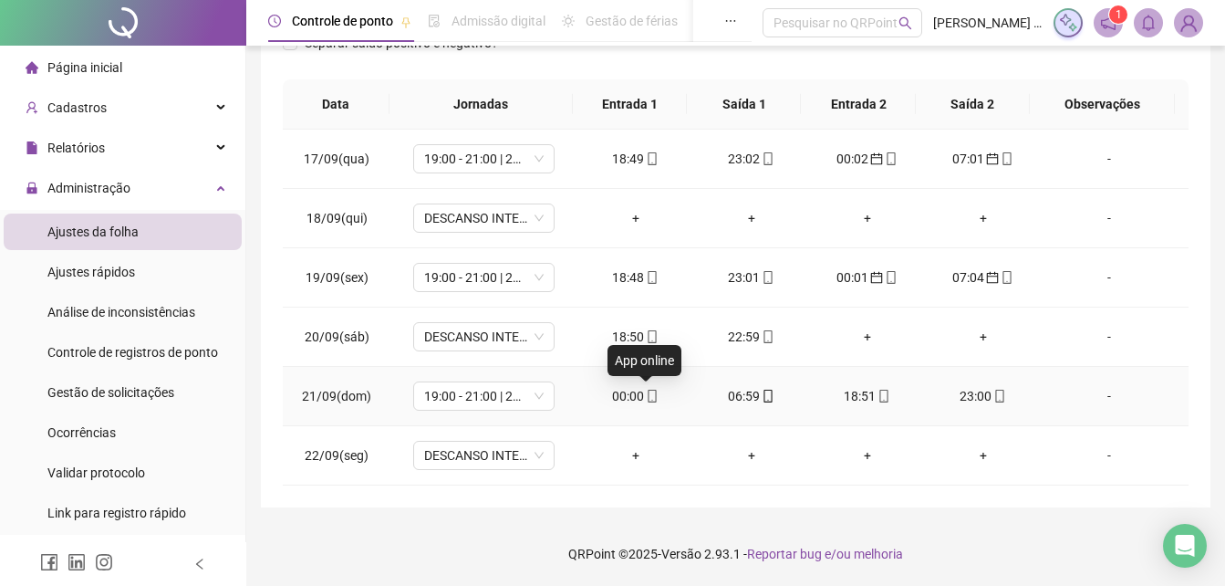
click at [646, 399] on icon "mobile" at bounding box center [652, 396] width 13 height 13
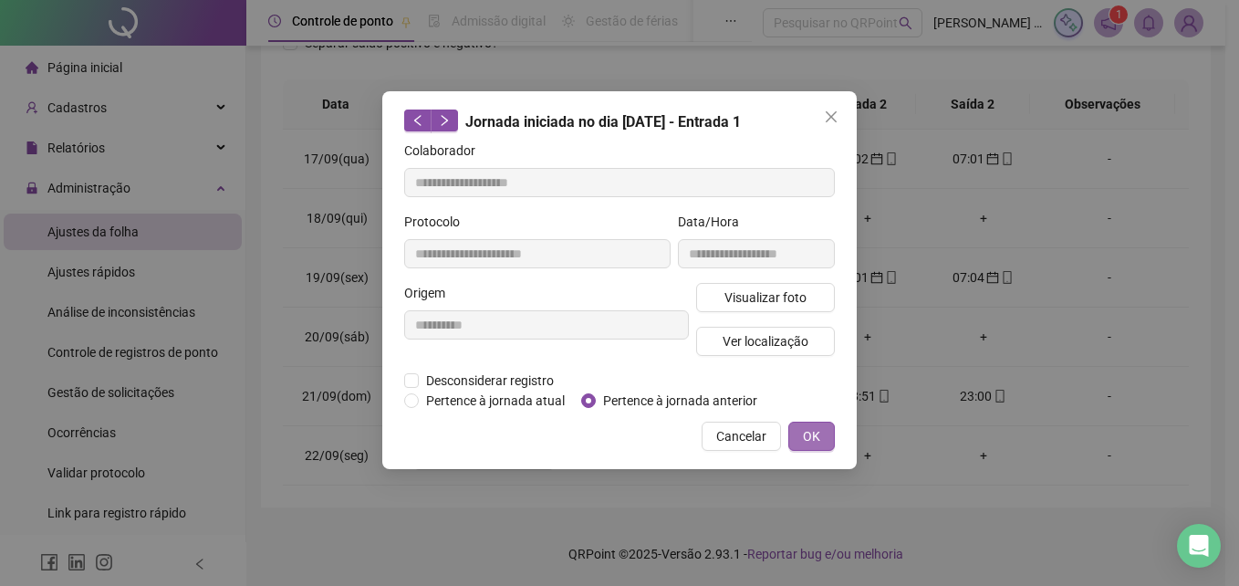
click at [801, 431] on button "OK" at bounding box center [811, 435] width 47 height 29
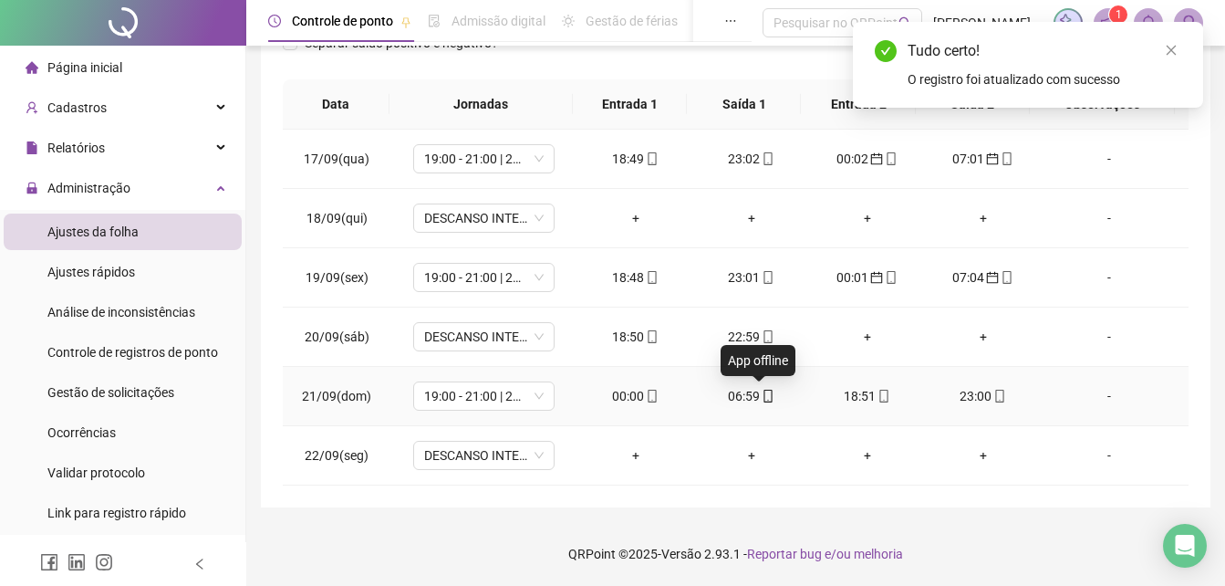
click at [762, 397] on icon "mobile" at bounding box center [768, 396] width 13 height 13
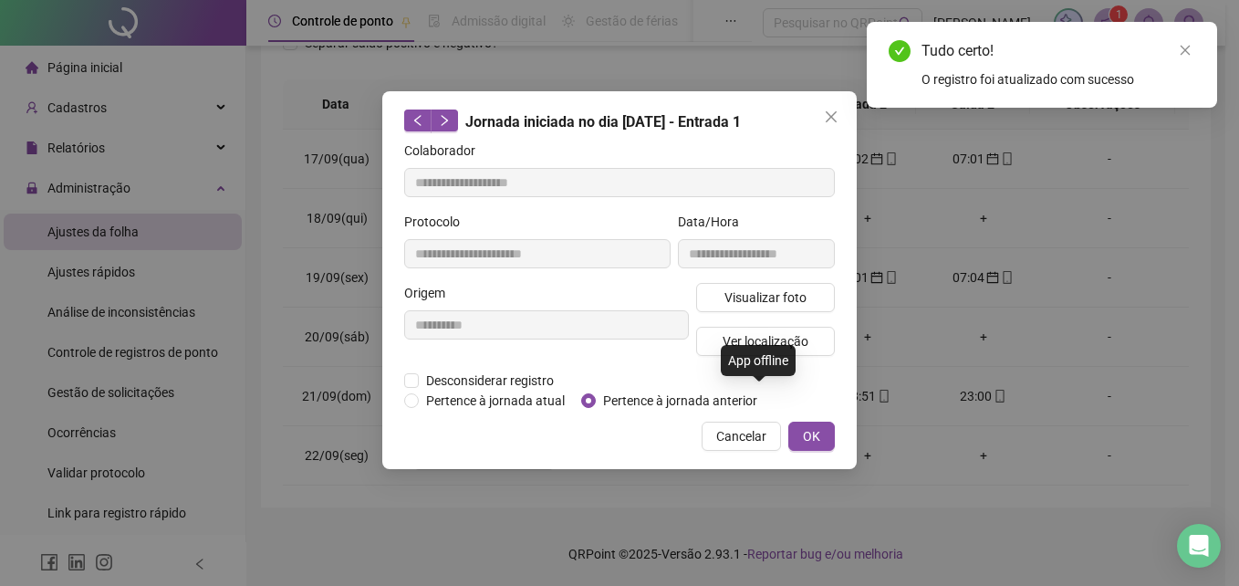
type input "**********"
click at [809, 436] on span "OK" at bounding box center [811, 436] width 17 height 20
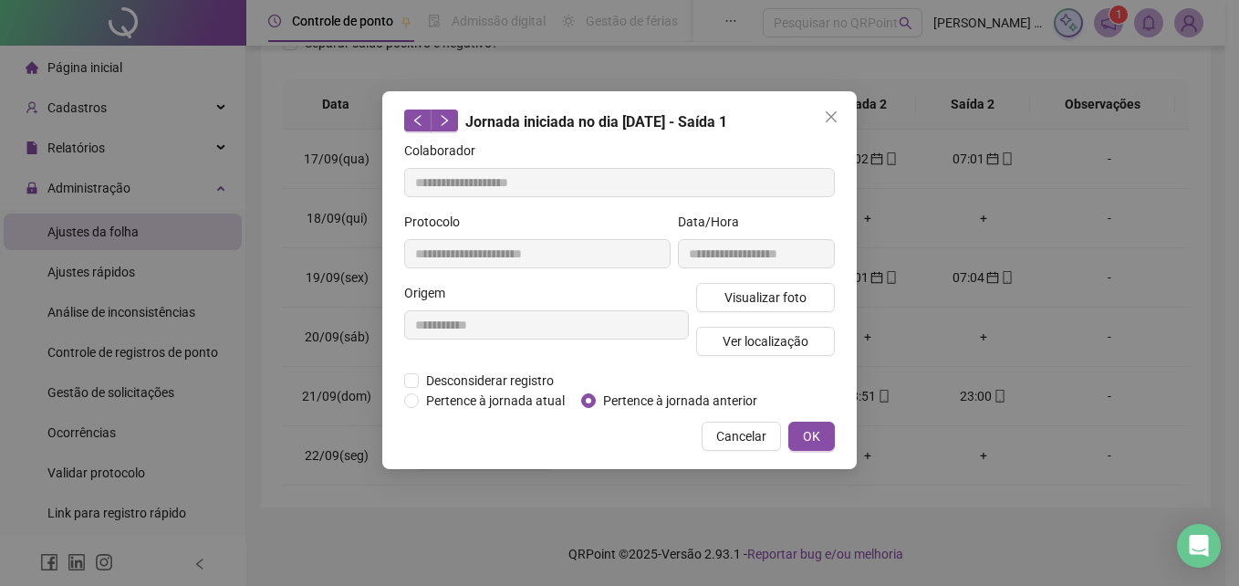
drag, startPoint x: 824, startPoint y: 442, endPoint x: 819, endPoint y: 426, distance: 16.2
click at [822, 442] on button "OK" at bounding box center [811, 435] width 47 height 29
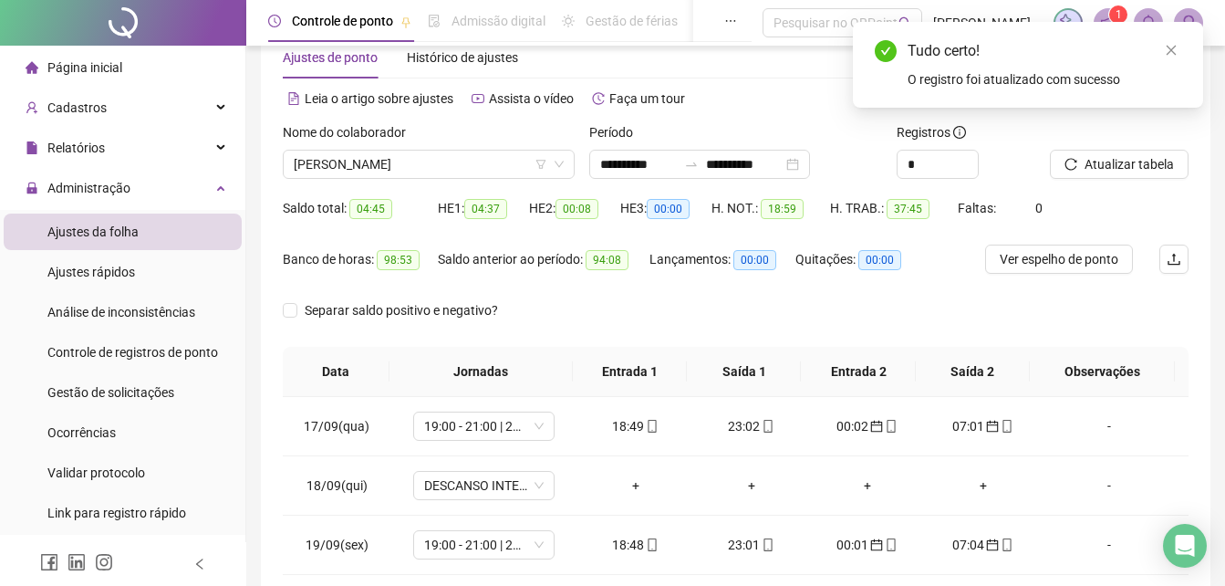
scroll to position [39, 0]
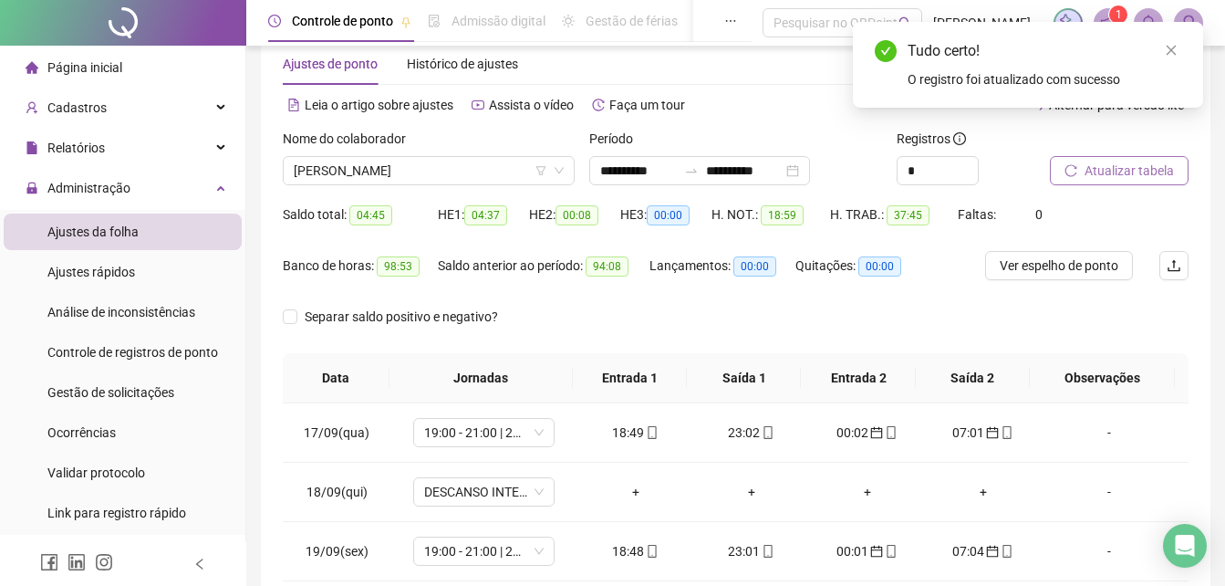
click at [1141, 170] on span "Atualizar tabela" at bounding box center [1129, 171] width 89 height 20
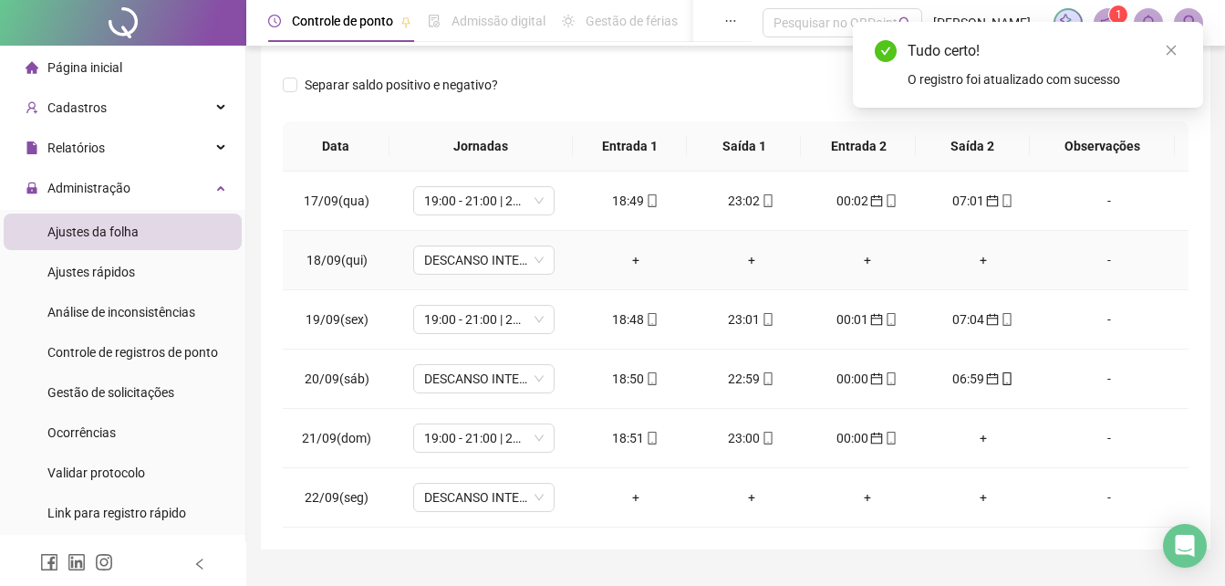
scroll to position [313, 0]
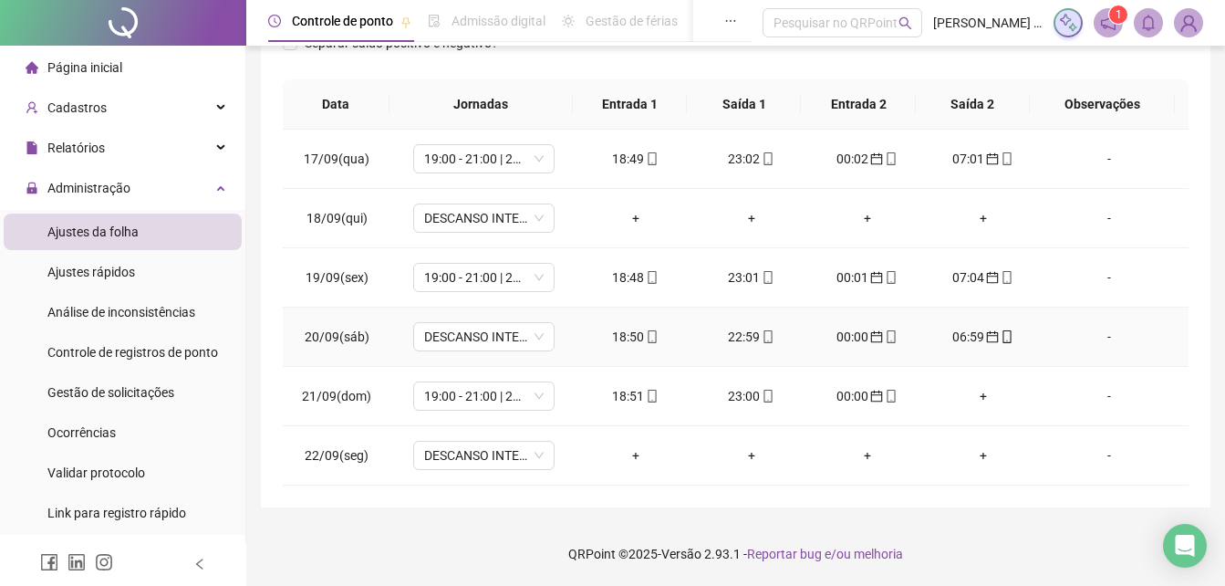
click at [518, 353] on td "DESCANSO INTER-JORNADA" at bounding box center [483, 336] width 187 height 59
click at [515, 343] on span "DESCANSO INTER-JORNADA" at bounding box center [484, 336] width 120 height 27
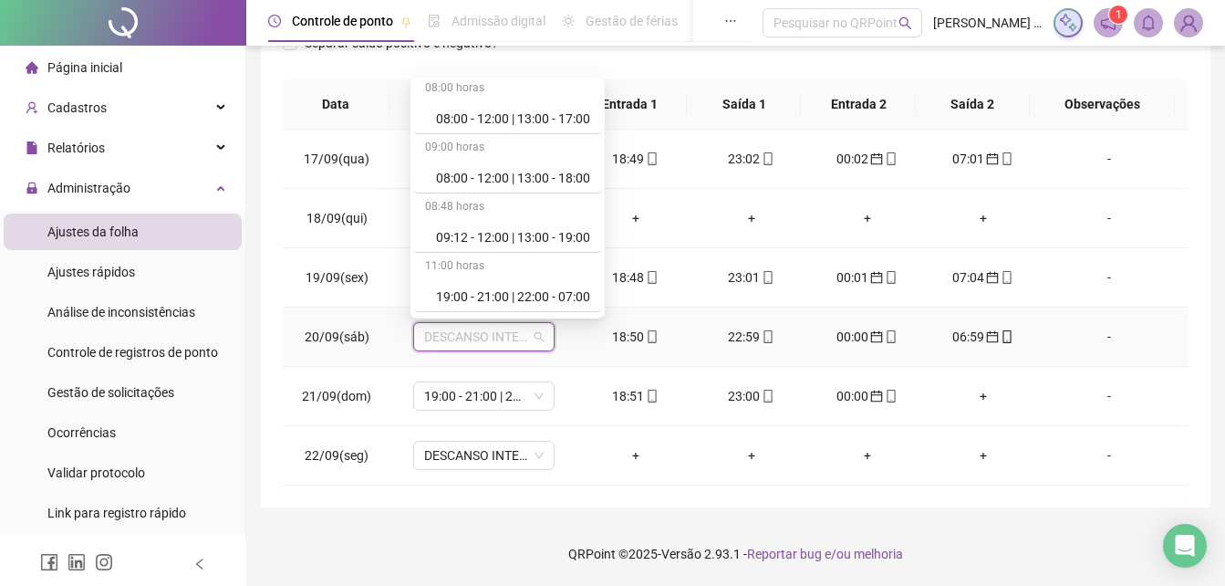
scroll to position [274, 0]
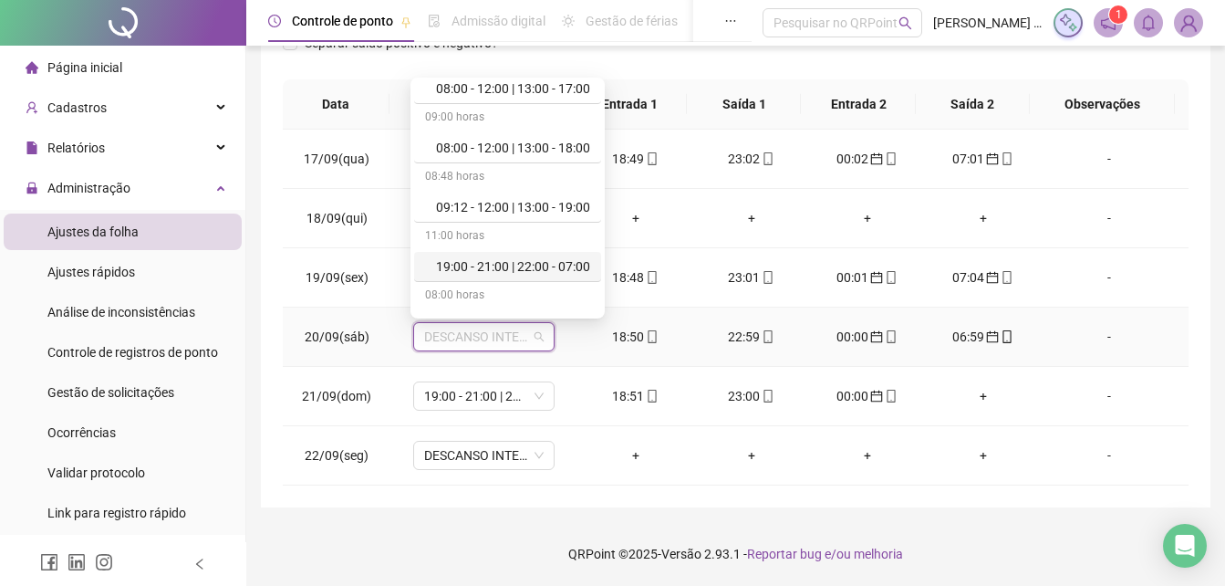
click at [551, 266] on div "19:00 - 21:00 | 22:00 - 07:00" at bounding box center [513, 266] width 154 height 20
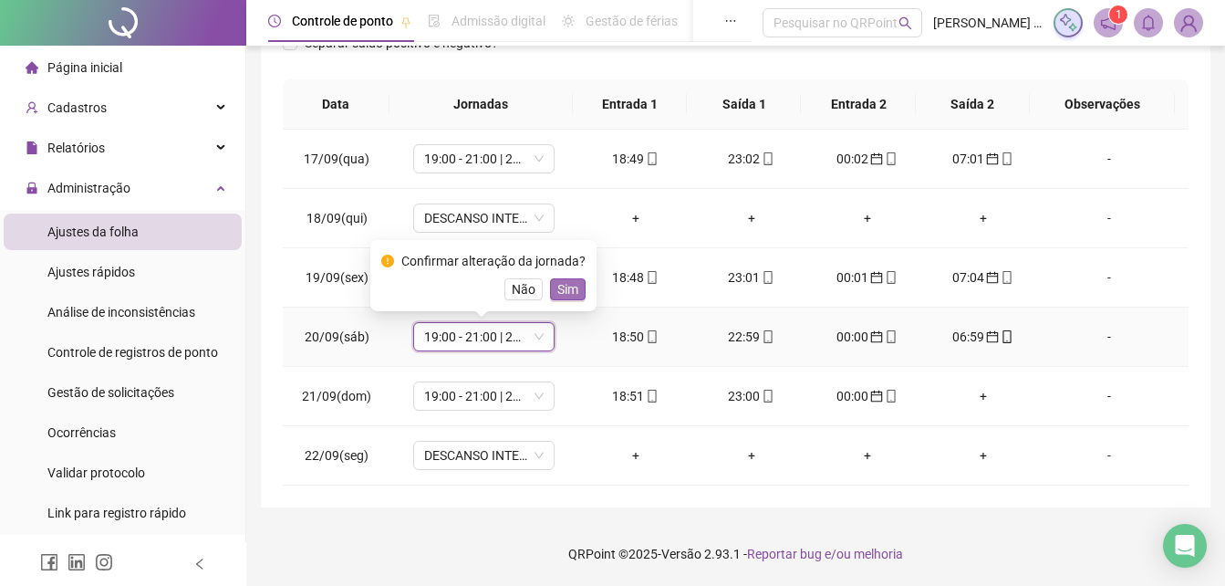
click at [565, 289] on span "Sim" at bounding box center [567, 289] width 21 height 20
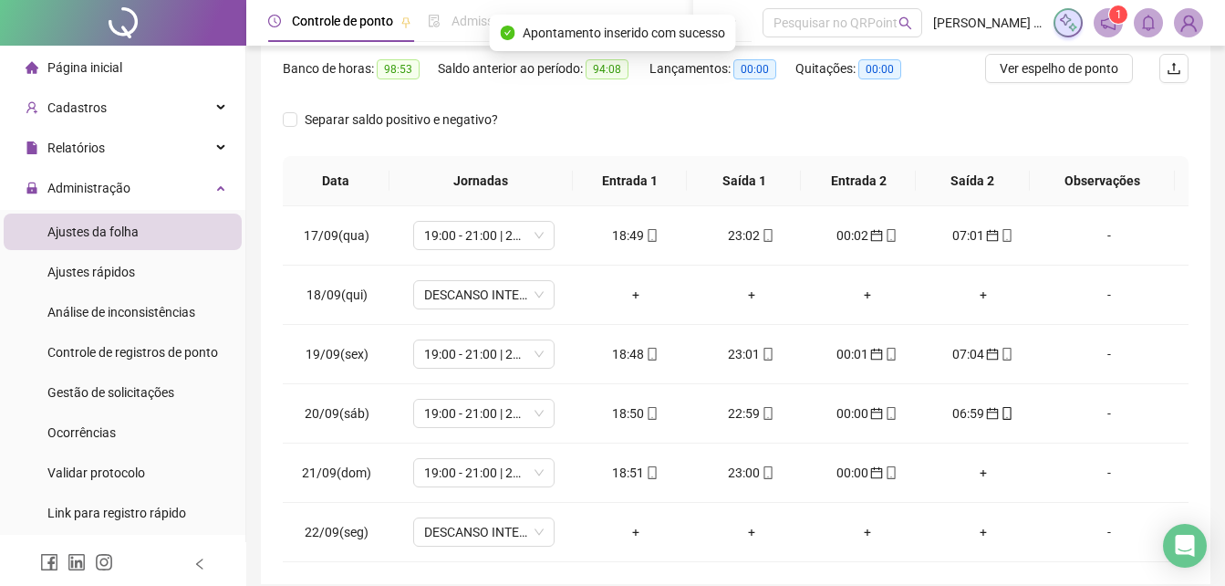
scroll to position [130, 0]
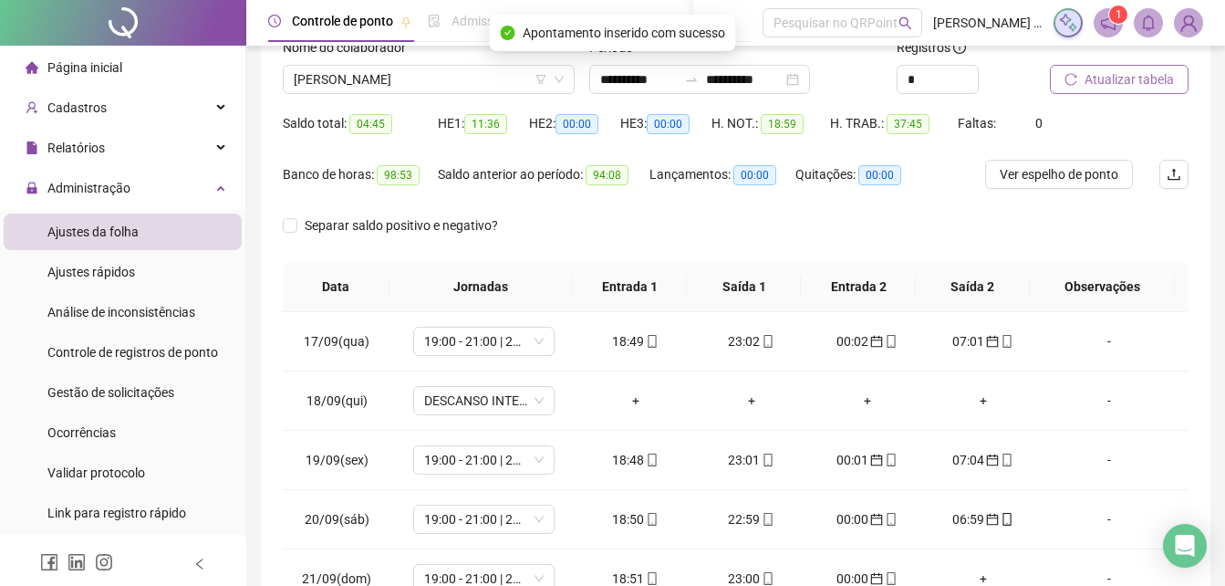
click at [1152, 70] on span "Atualizar tabela" at bounding box center [1129, 79] width 89 height 20
click at [1139, 79] on span "Atualizar tabela" at bounding box center [1129, 79] width 89 height 20
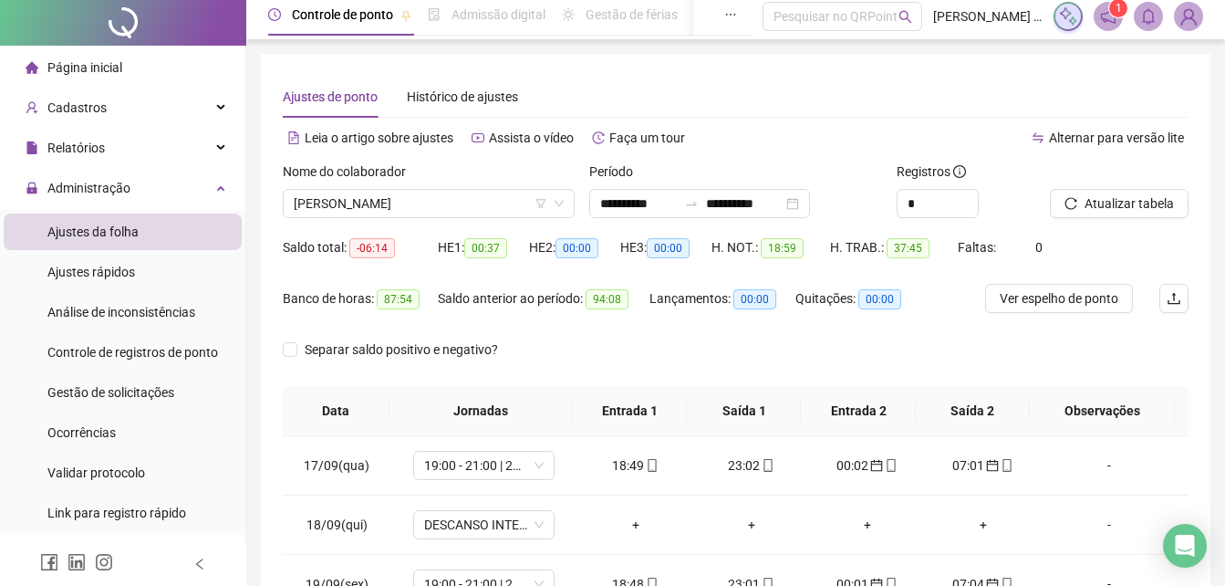
scroll to position [0, 0]
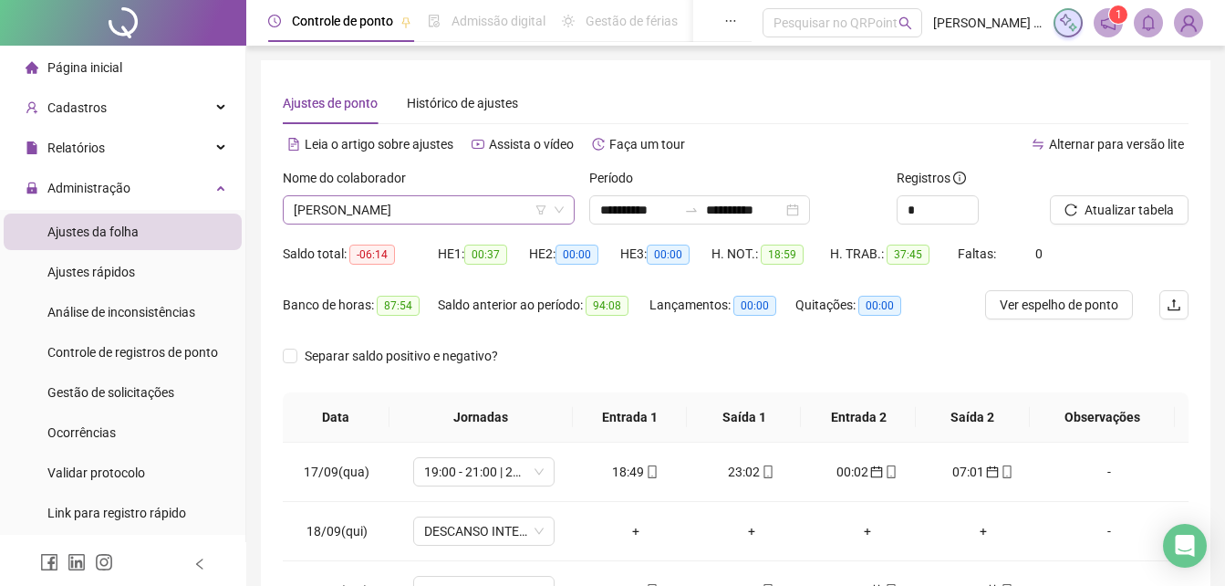
click at [474, 215] on span "[PERSON_NAME]" at bounding box center [429, 209] width 270 height 27
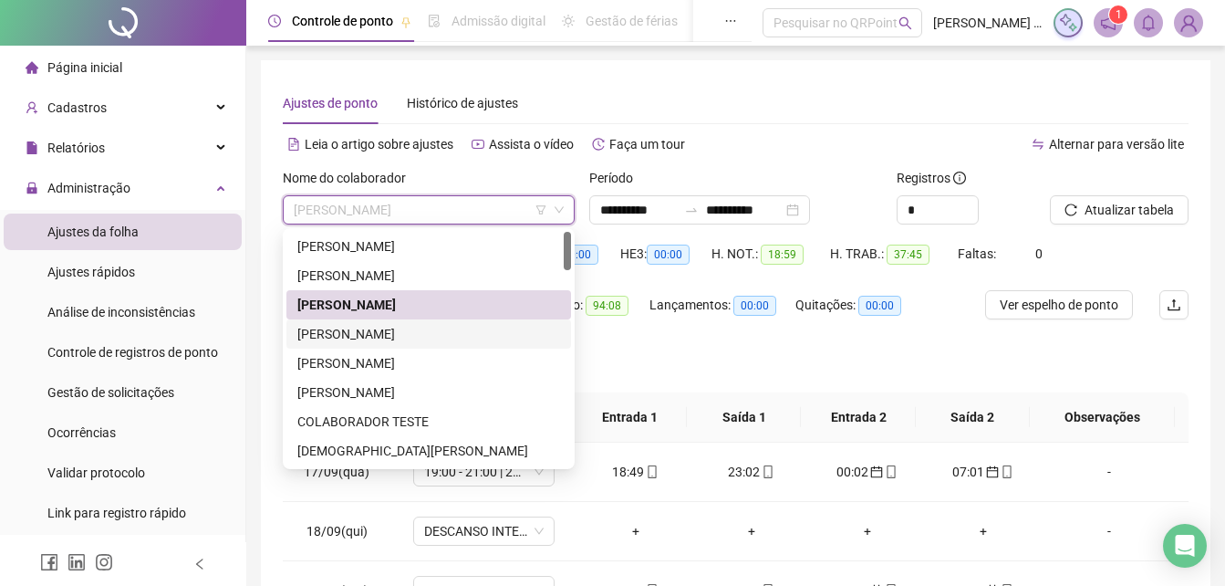
drag, startPoint x: 439, startPoint y: 333, endPoint x: 1037, endPoint y: 244, distance: 605.1
click at [477, 331] on div "[PERSON_NAME]" at bounding box center [428, 334] width 263 height 20
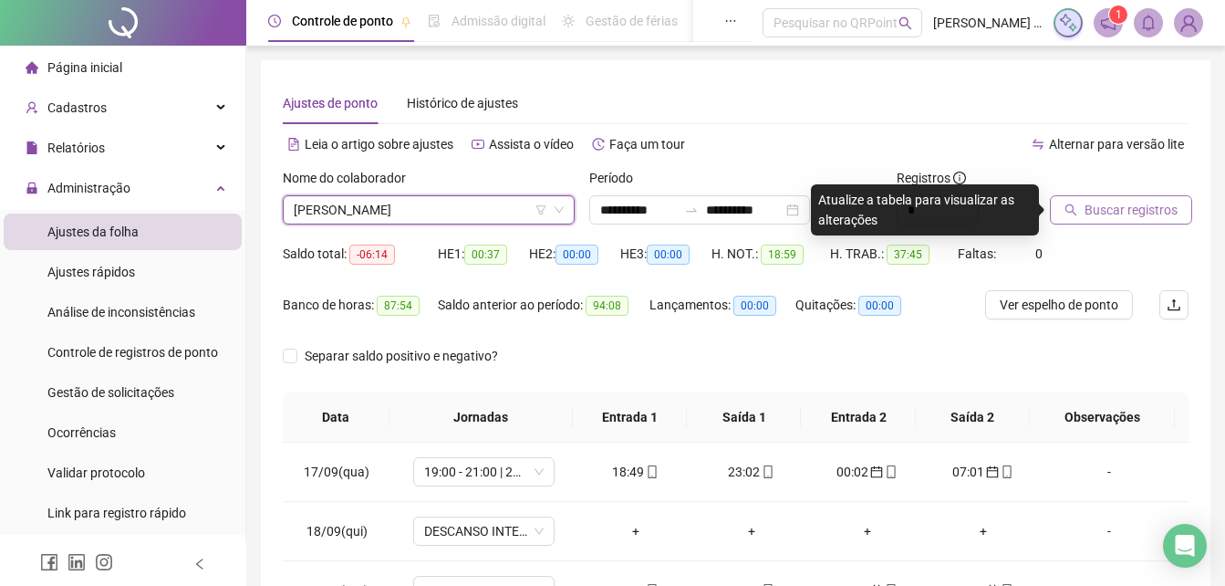
click at [1143, 216] on span "Buscar registros" at bounding box center [1131, 210] width 93 height 20
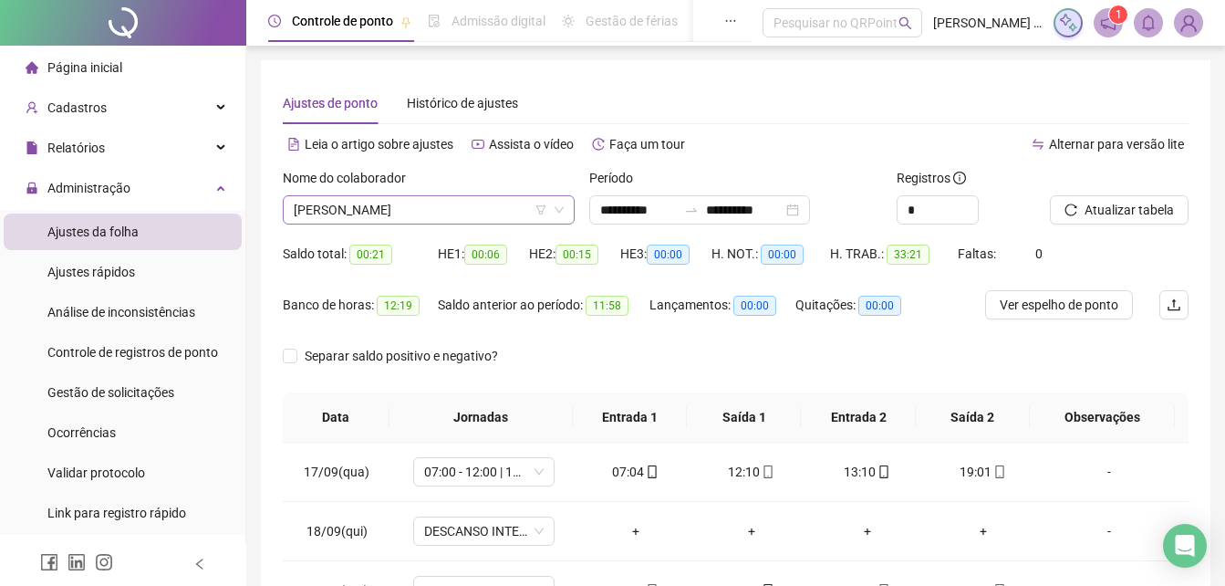
click at [513, 201] on span "[PERSON_NAME]" at bounding box center [429, 209] width 270 height 27
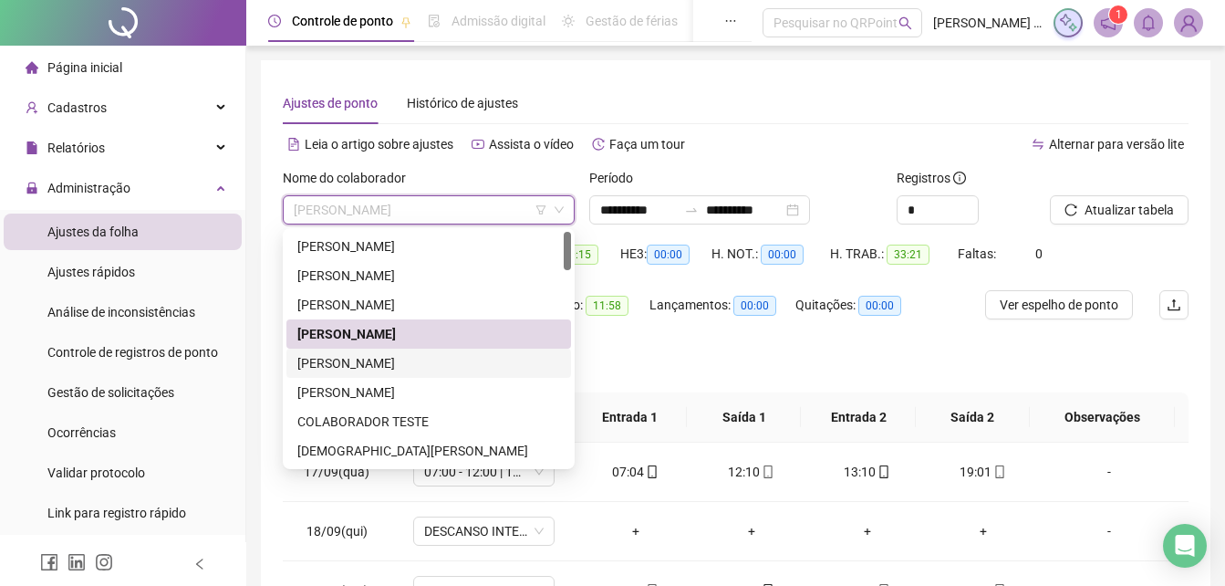
drag, startPoint x: 382, startPoint y: 363, endPoint x: 394, endPoint y: 364, distance: 11.9
click at [384, 364] on div "[PERSON_NAME]" at bounding box center [428, 363] width 263 height 20
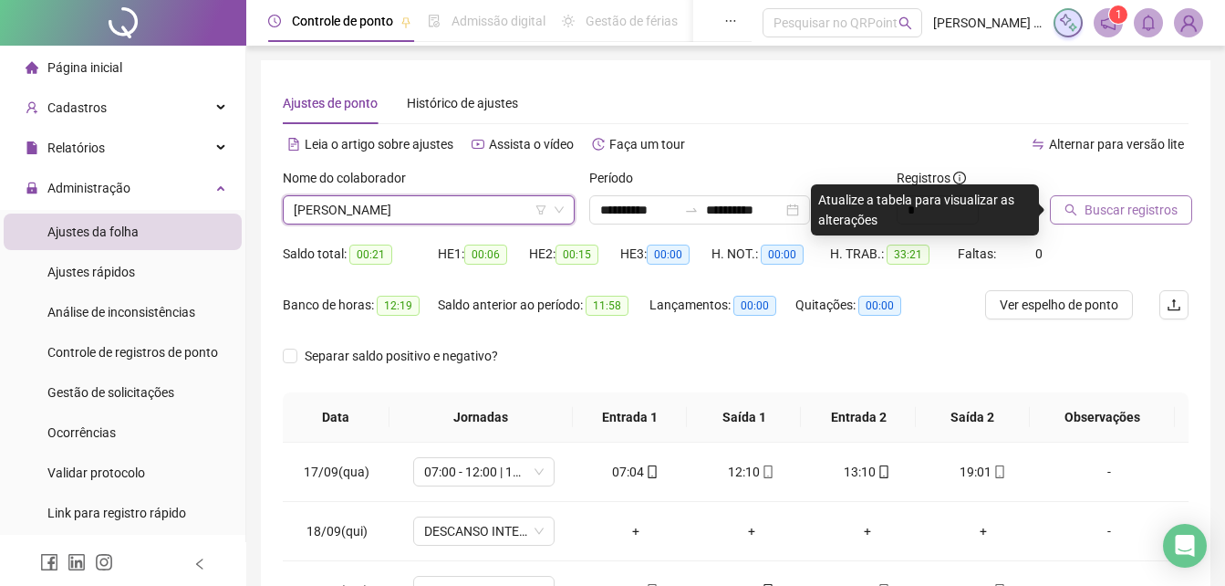
click at [1140, 216] on span "Buscar registros" at bounding box center [1131, 210] width 93 height 20
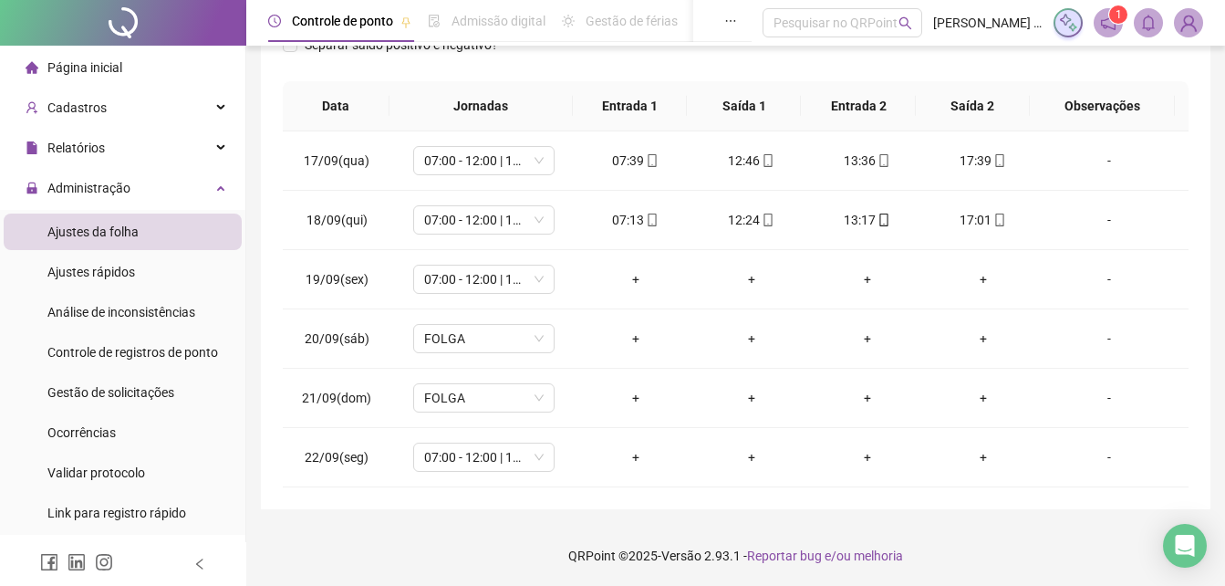
scroll to position [291, 0]
click at [527, 281] on span "07:00 - 12:00 | 13:00 - 16:00" at bounding box center [484, 277] width 120 height 27
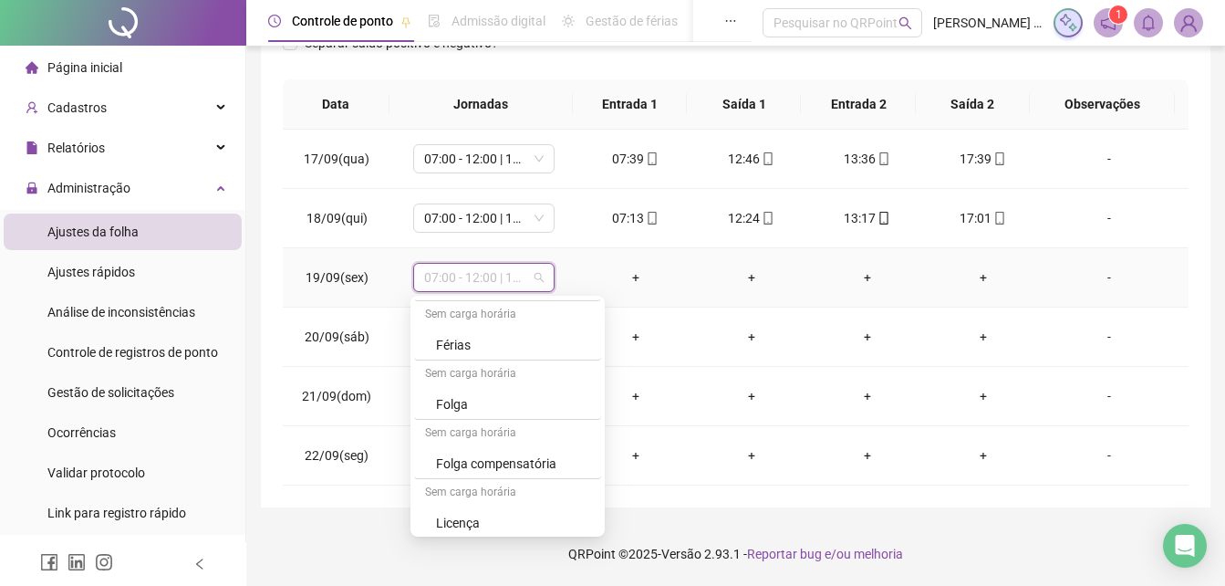
scroll to position [715, 0]
click at [529, 448] on div "Folga compensatória" at bounding box center [513, 458] width 154 height 20
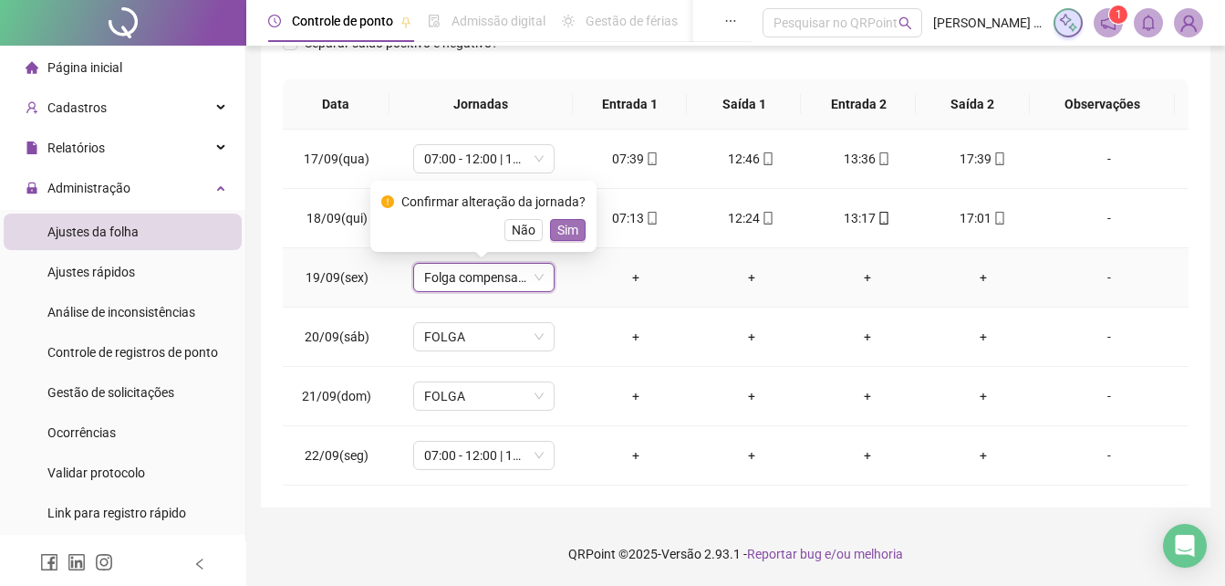
click at [557, 229] on span "Sim" at bounding box center [567, 230] width 21 height 20
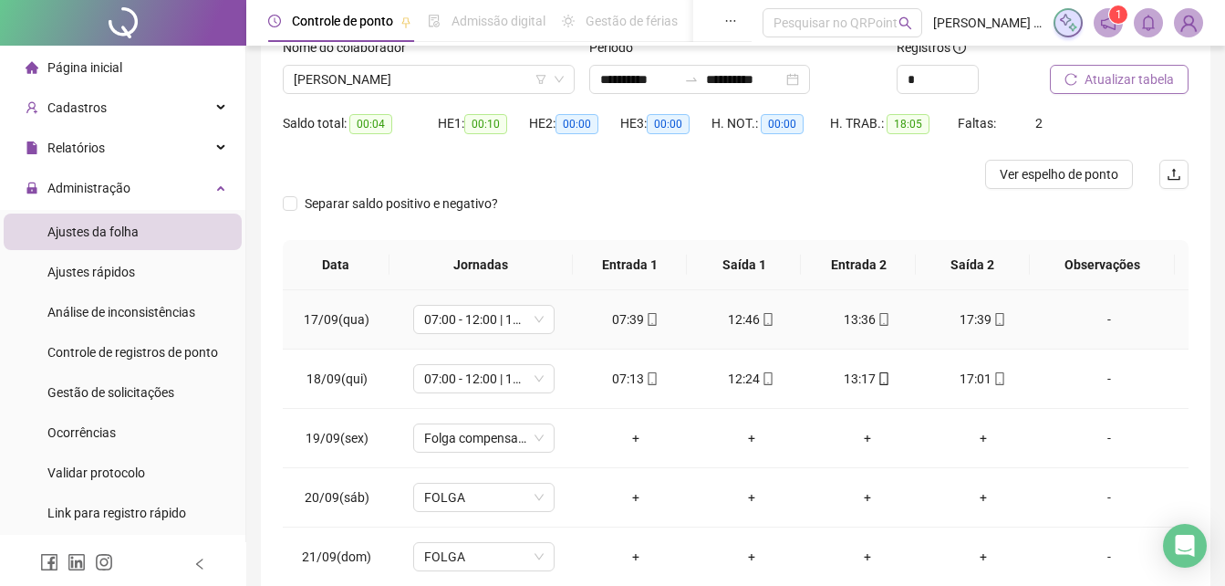
scroll to position [109, 0]
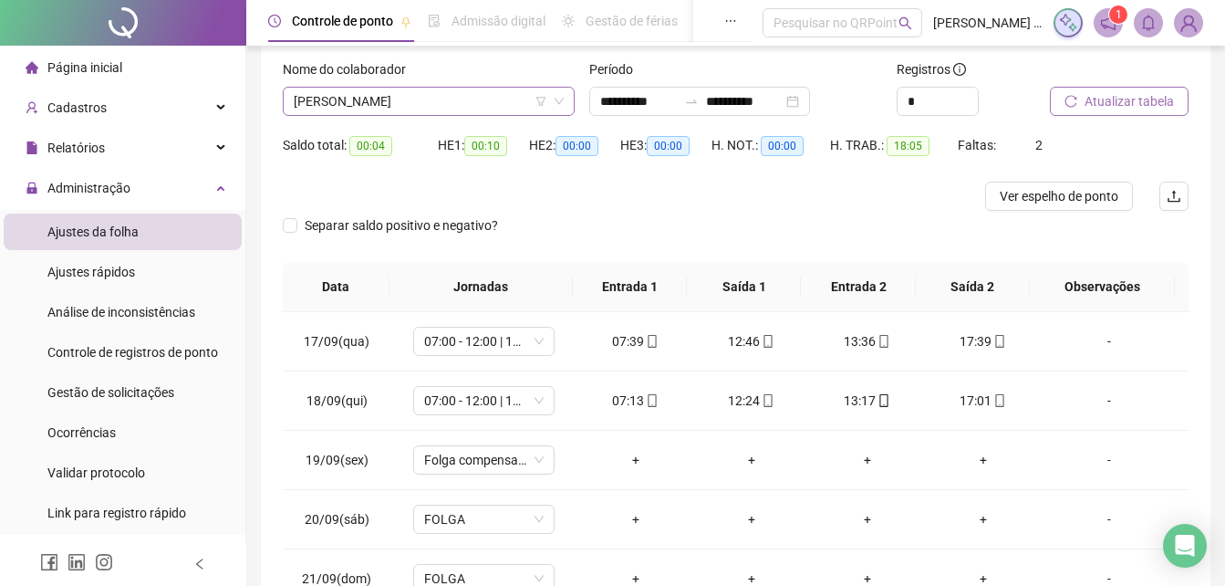
click at [518, 101] on span "[PERSON_NAME]" at bounding box center [429, 101] width 270 height 27
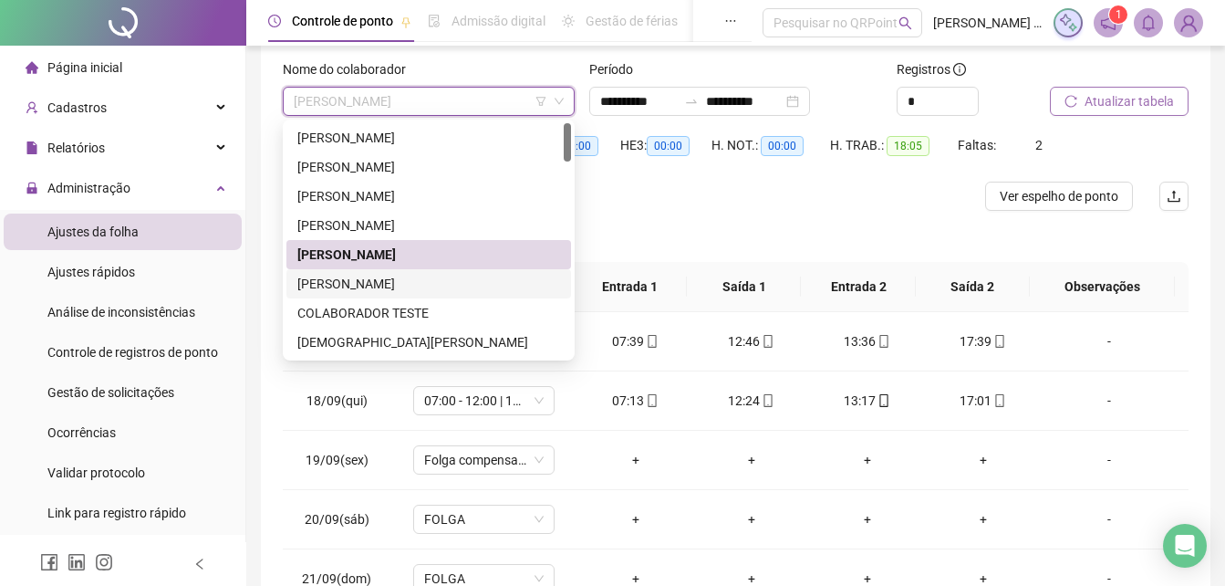
click at [443, 281] on div "[PERSON_NAME]" at bounding box center [428, 284] width 263 height 20
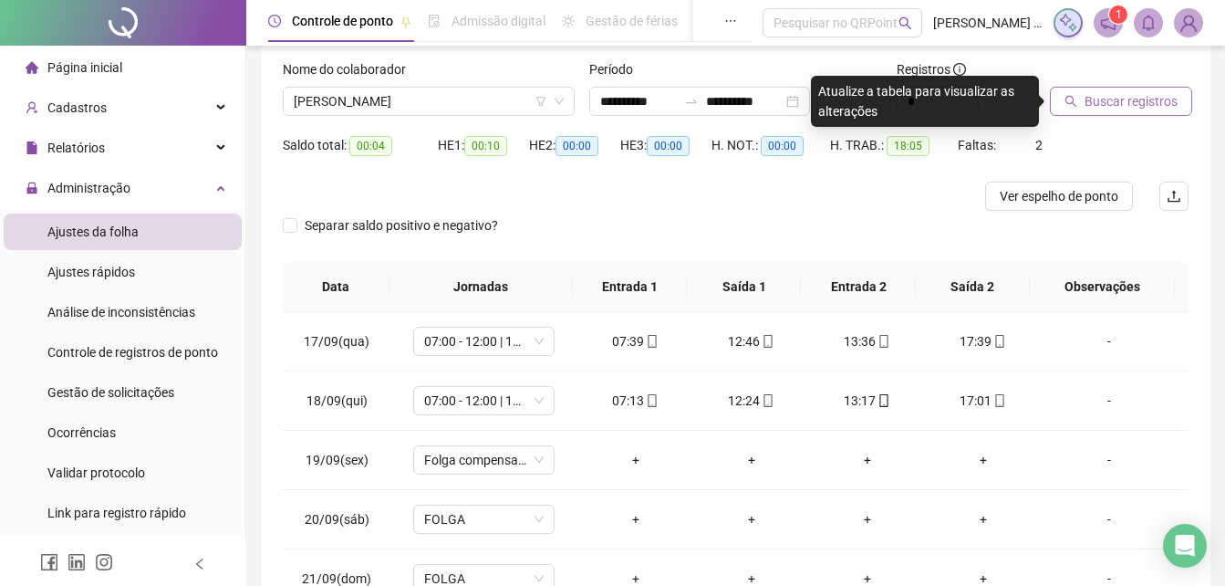
click at [1128, 101] on span "Buscar registros" at bounding box center [1131, 101] width 93 height 20
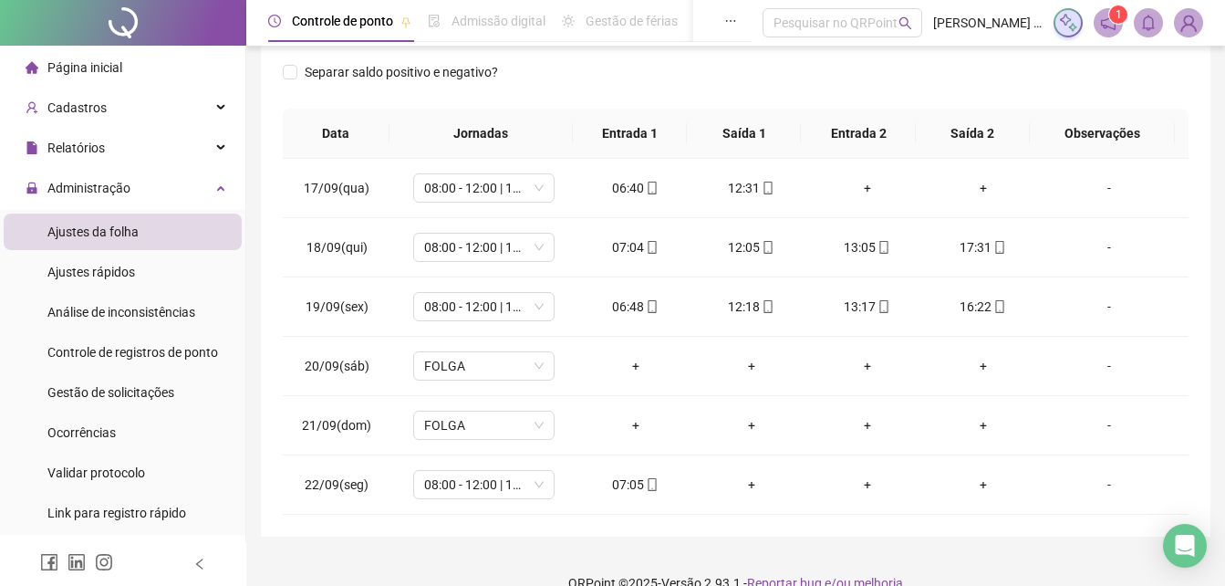
scroll to position [291, 0]
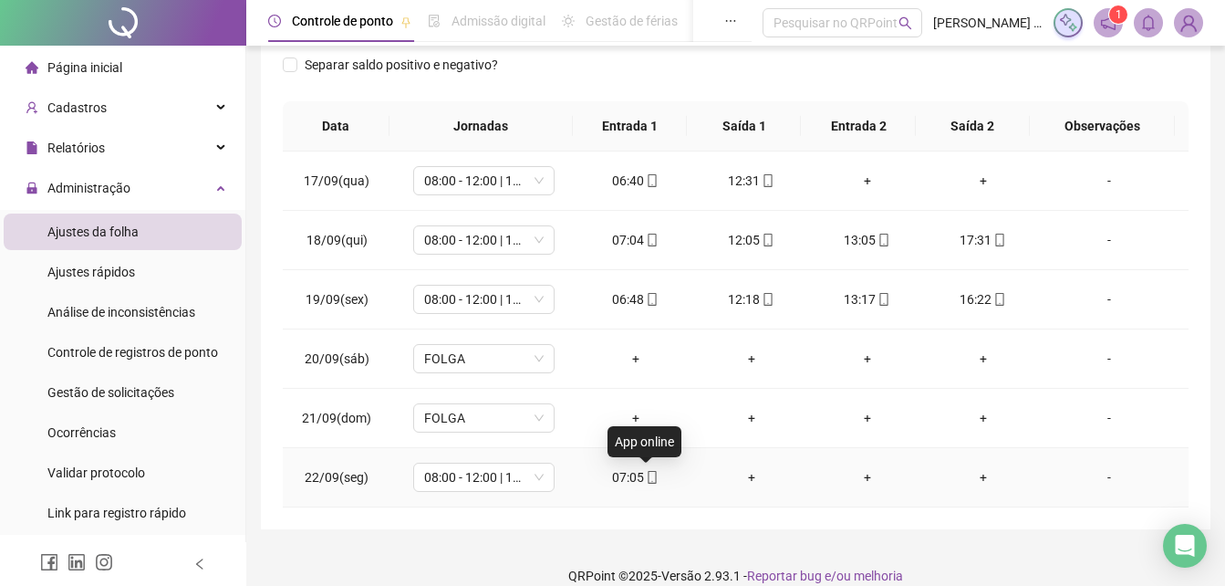
click at [647, 479] on icon "mobile" at bounding box center [652, 477] width 13 height 13
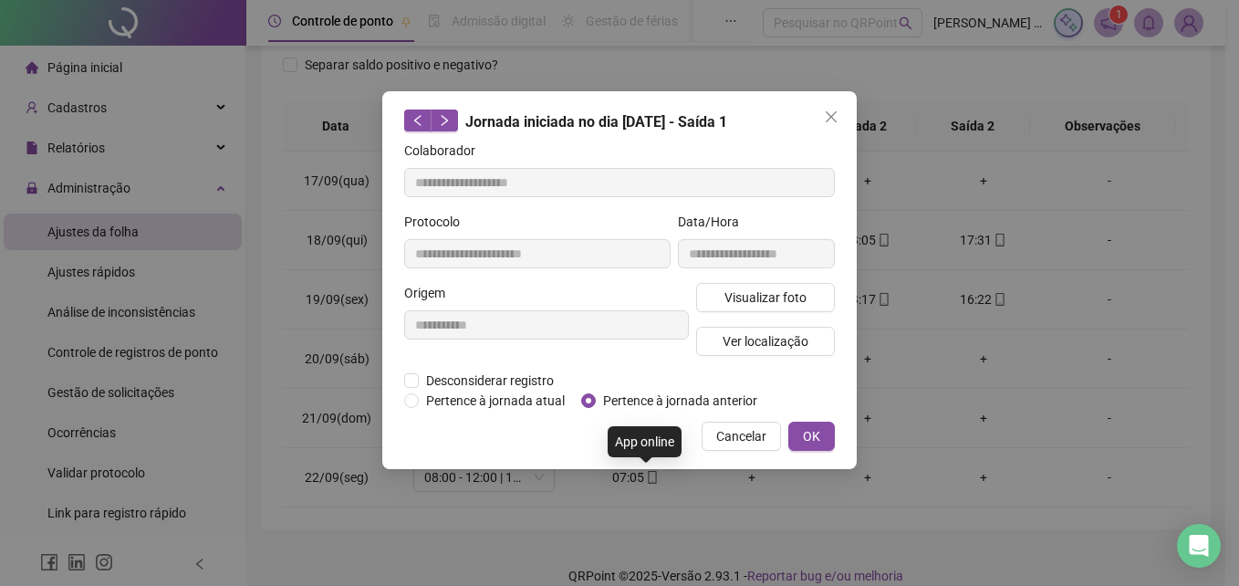
type input "**********"
click at [766, 299] on span "Visualizar foto" at bounding box center [765, 297] width 82 height 20
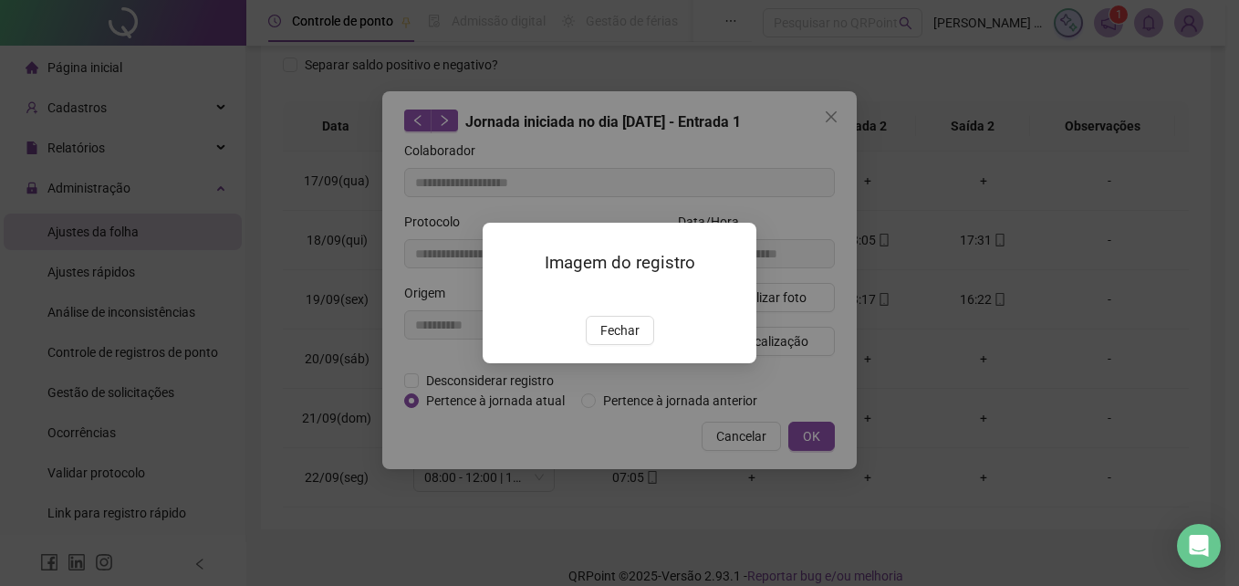
click at [504, 296] on img at bounding box center [504, 296] width 0 height 0
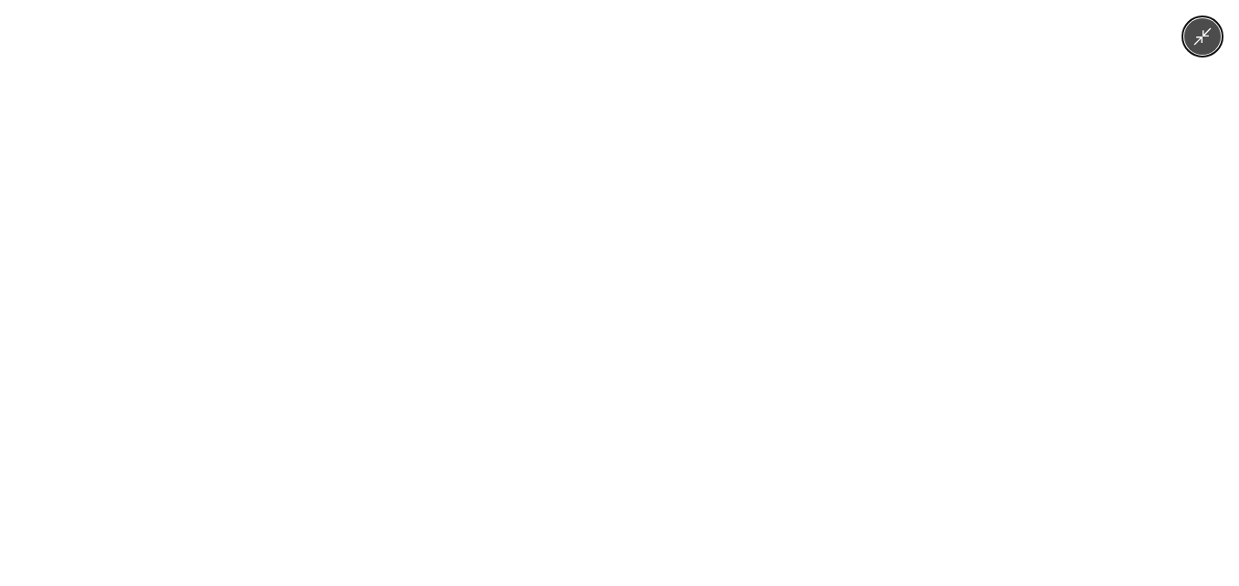
click at [934, 246] on div at bounding box center [619, 293] width 1239 height 586
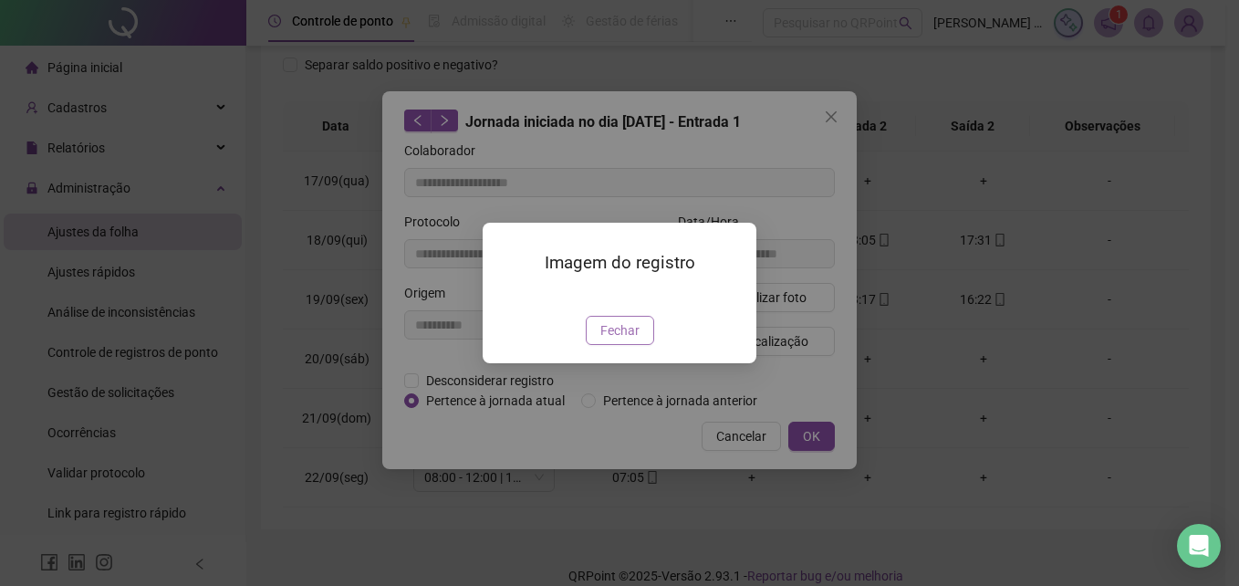
click at [630, 340] on span "Fechar" at bounding box center [619, 330] width 39 height 20
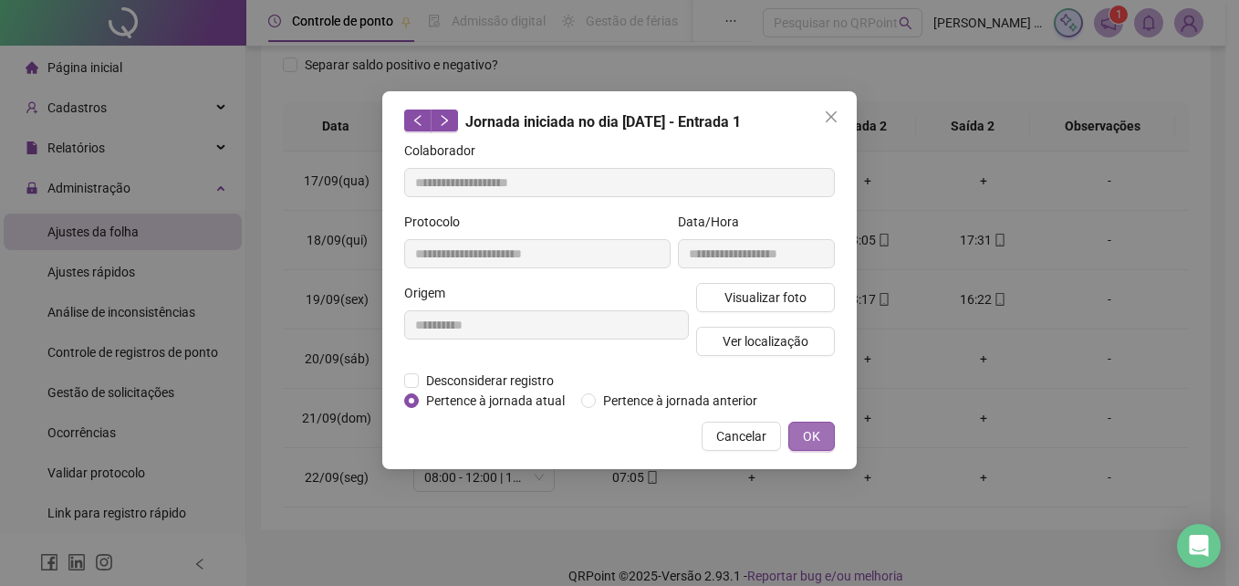
click at [827, 431] on button "OK" at bounding box center [811, 435] width 47 height 29
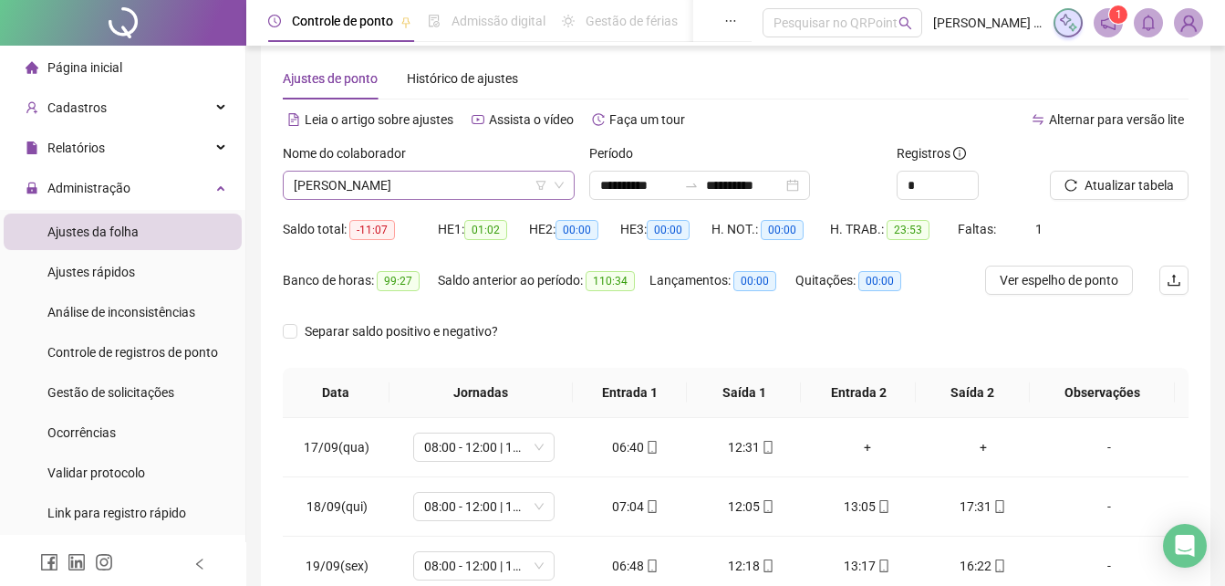
scroll to position [17, 0]
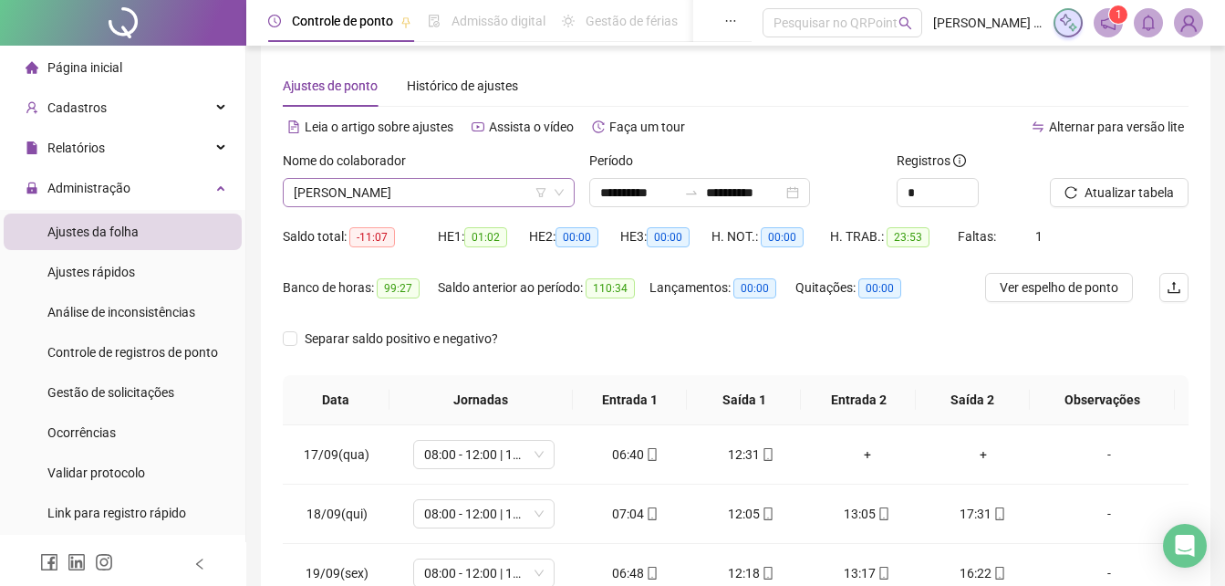
click at [524, 202] on span "[PERSON_NAME]" at bounding box center [429, 192] width 270 height 27
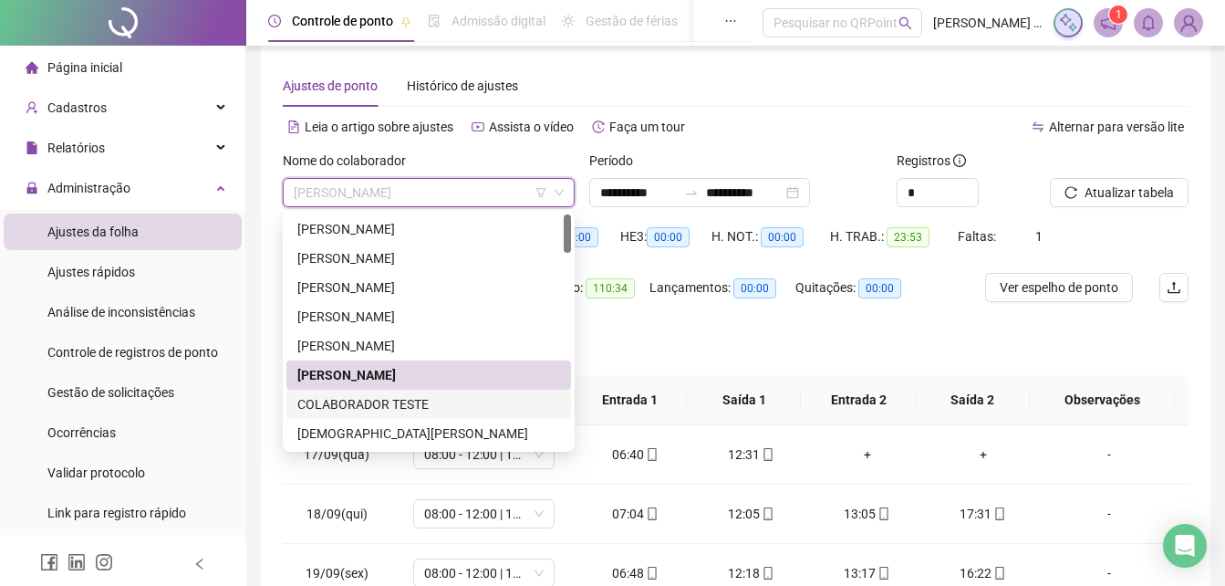
scroll to position [91, 0]
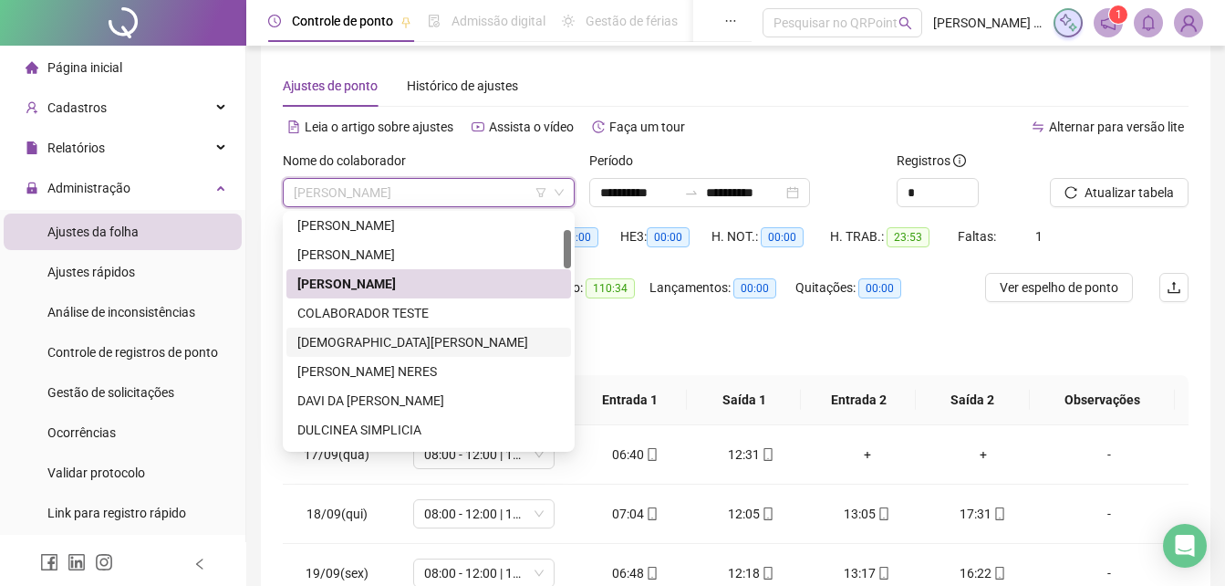
click at [359, 345] on div "[DEMOGRAPHIC_DATA][PERSON_NAME]" at bounding box center [428, 342] width 263 height 20
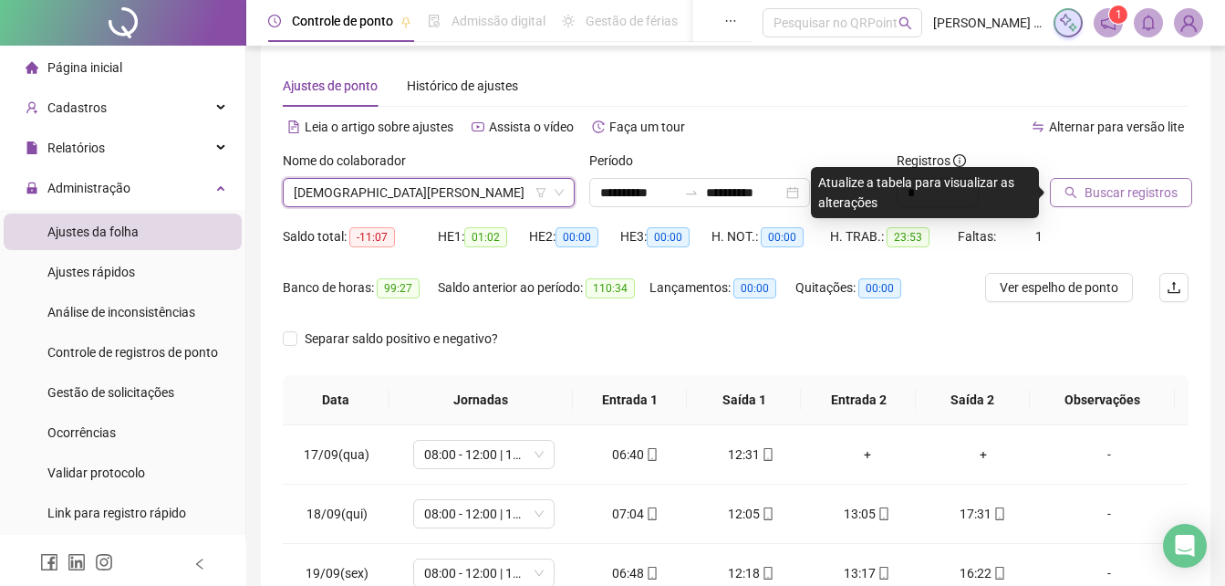
click at [1125, 193] on span "Buscar registros" at bounding box center [1131, 192] width 93 height 20
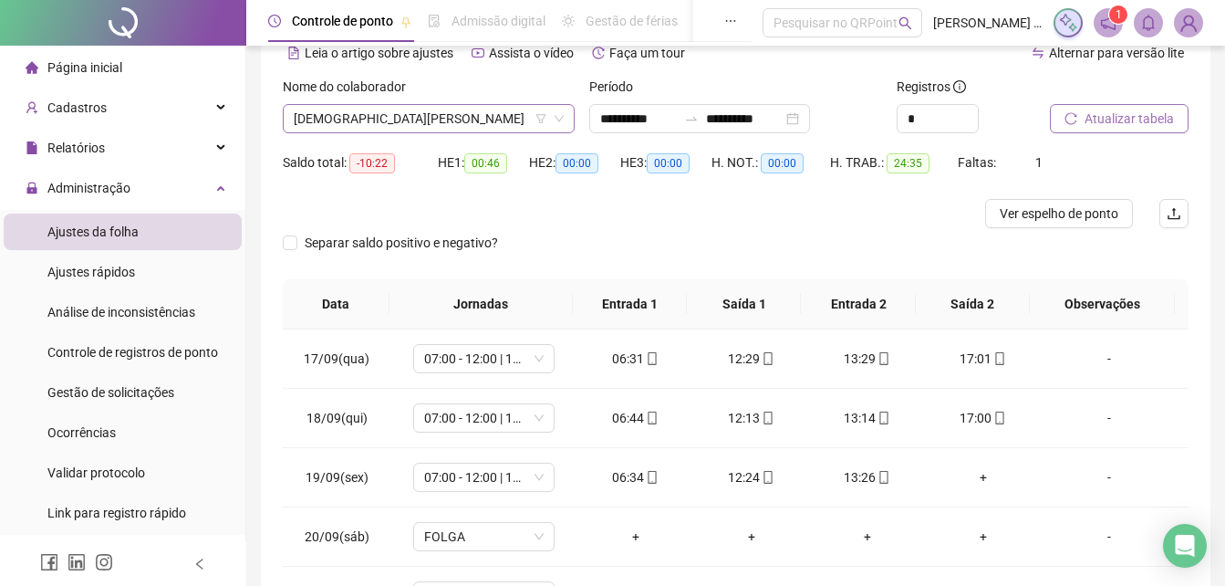
click at [504, 118] on span "[DEMOGRAPHIC_DATA][PERSON_NAME]" at bounding box center [429, 118] width 270 height 27
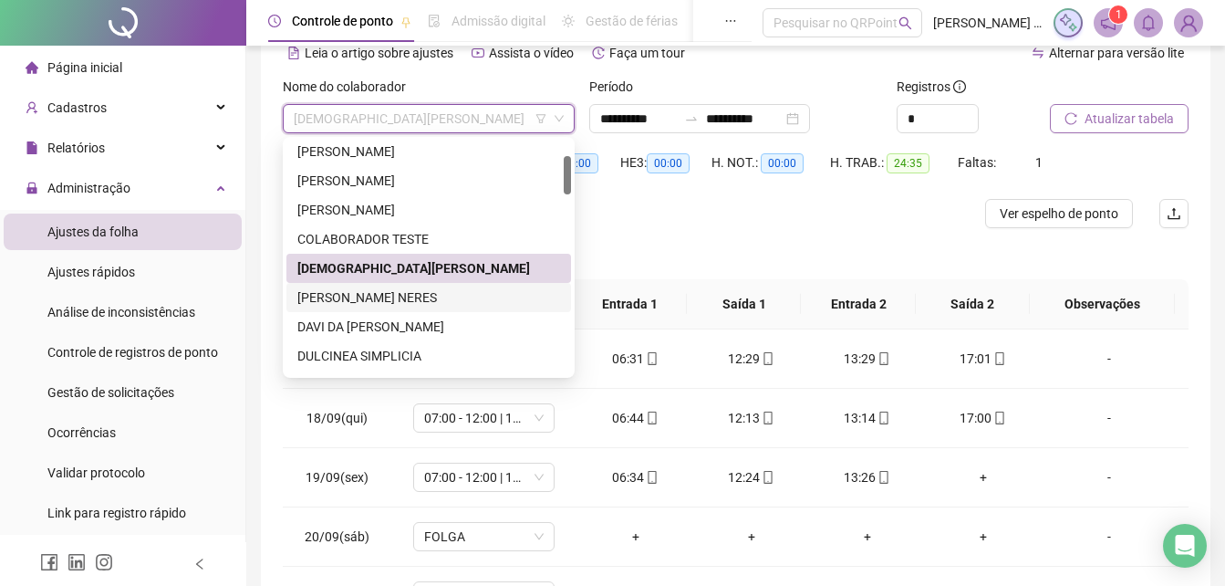
drag, startPoint x: 351, startPoint y: 301, endPoint x: 417, endPoint y: 286, distance: 67.5
click at [355, 300] on div "[PERSON_NAME] NERES" at bounding box center [428, 297] width 263 height 20
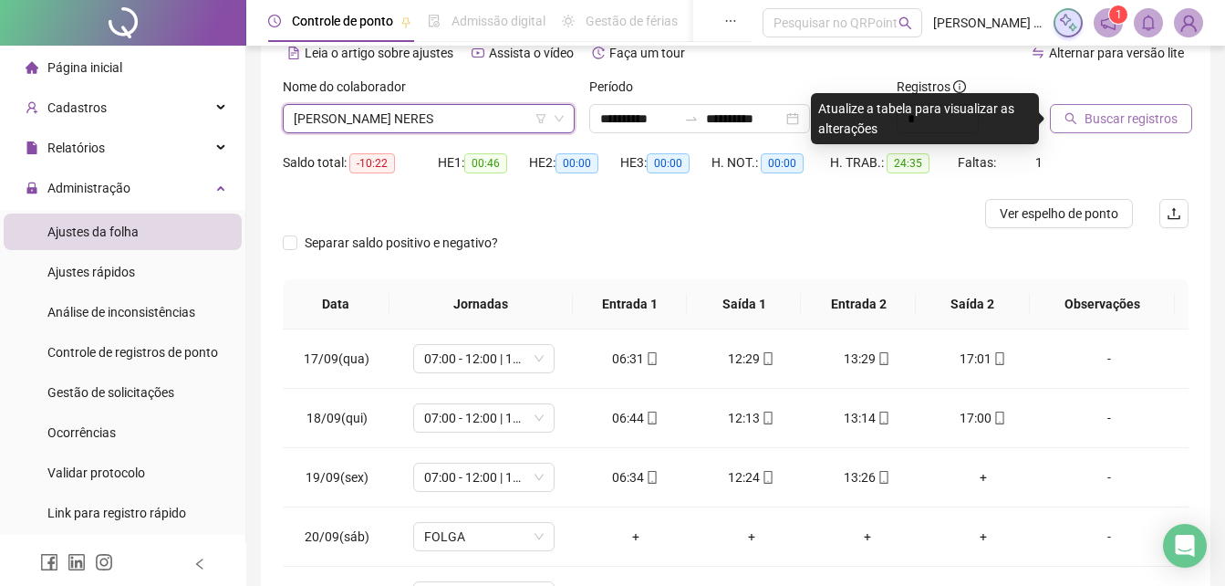
click at [1118, 128] on span "Buscar registros" at bounding box center [1131, 119] width 93 height 20
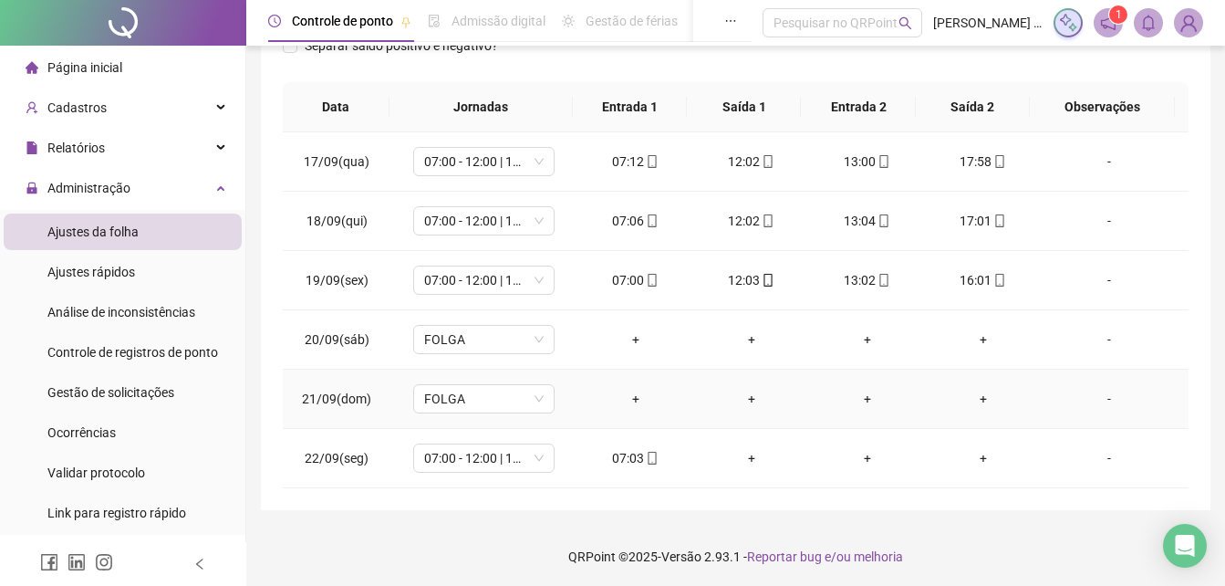
scroll to position [291, 0]
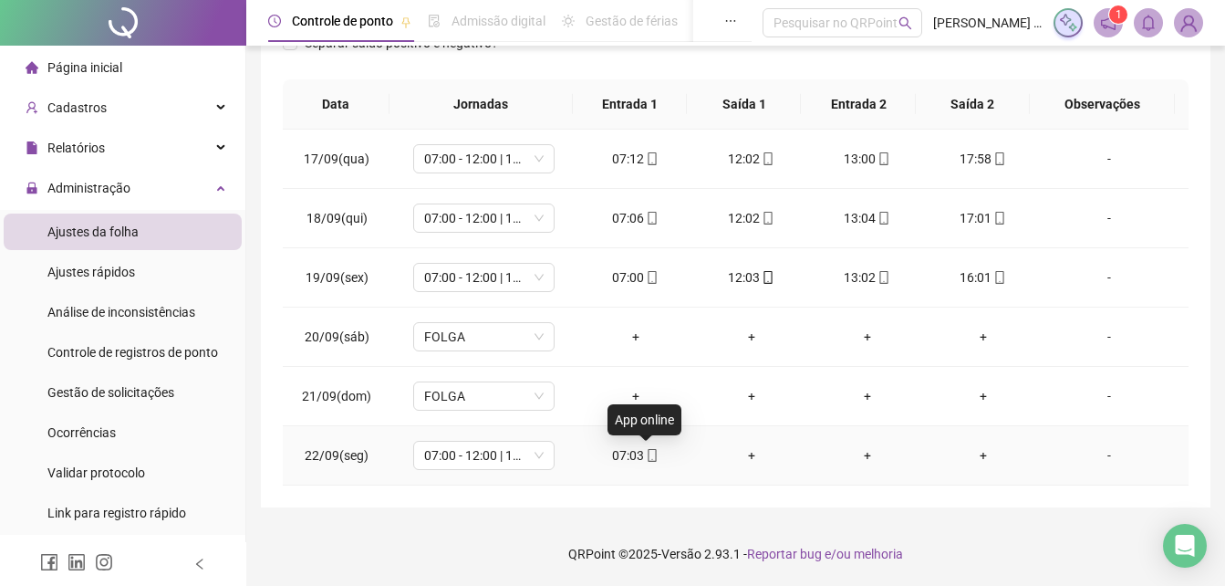
click at [646, 460] on icon "mobile" at bounding box center [652, 455] width 13 height 13
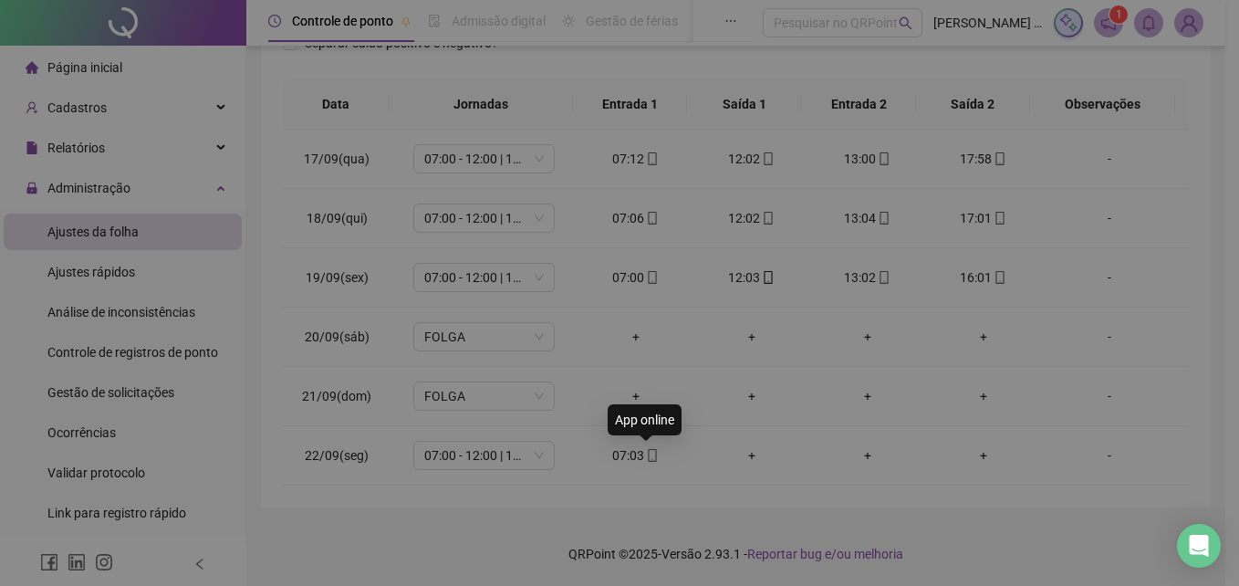
type input "**********"
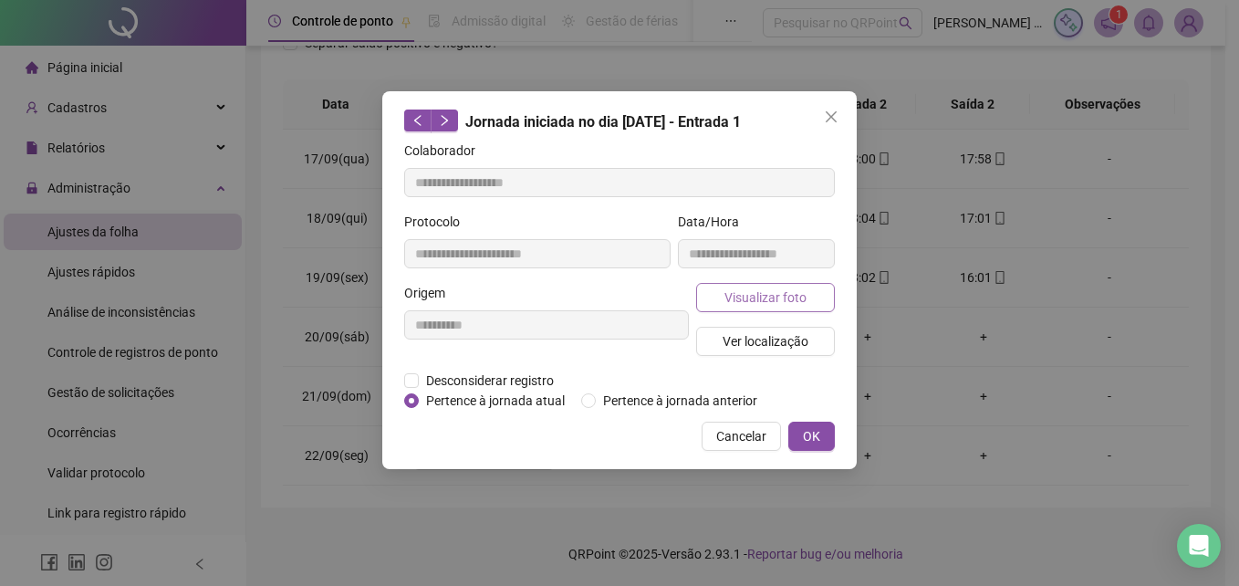
click at [753, 300] on span "Visualizar foto" at bounding box center [765, 297] width 82 height 20
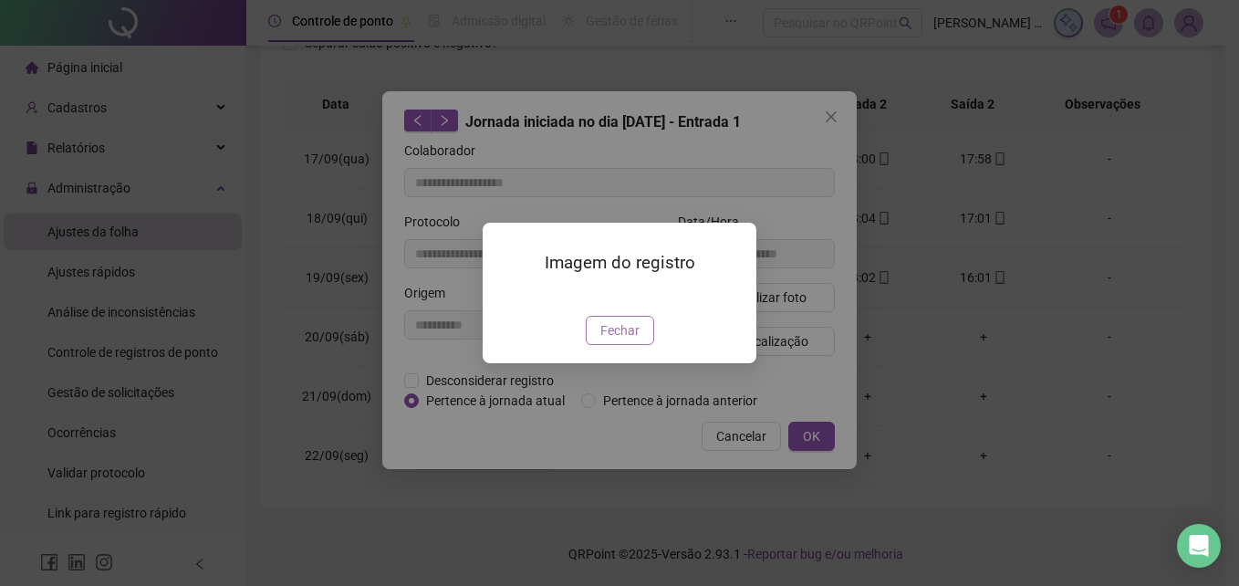
click at [629, 340] on span "Fechar" at bounding box center [619, 330] width 39 height 20
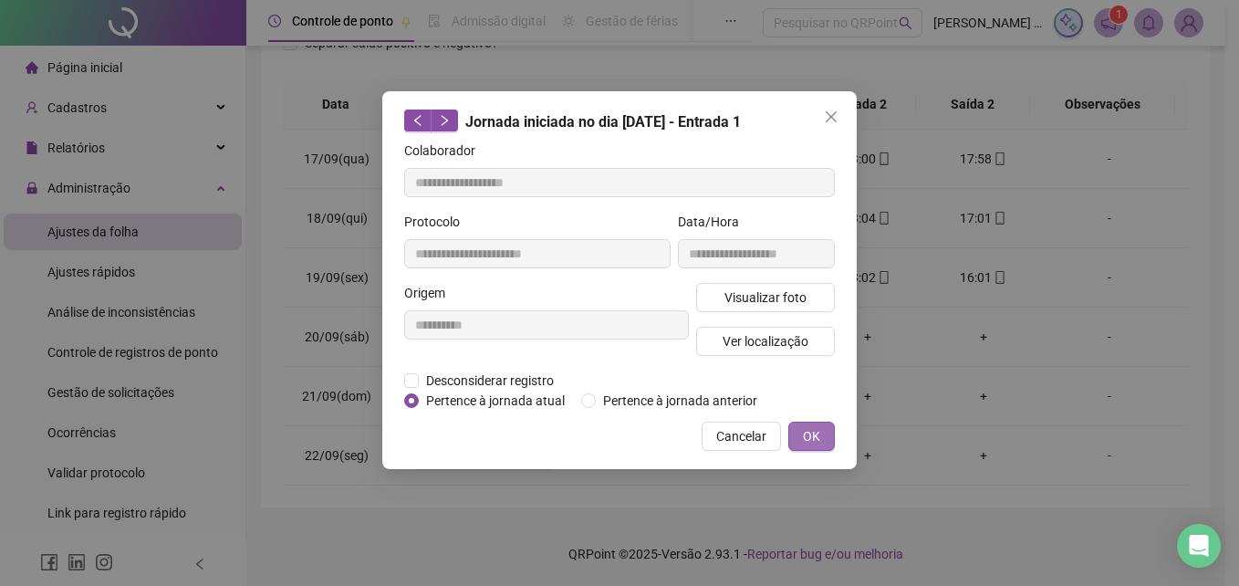
click at [807, 430] on span "OK" at bounding box center [811, 436] width 17 height 20
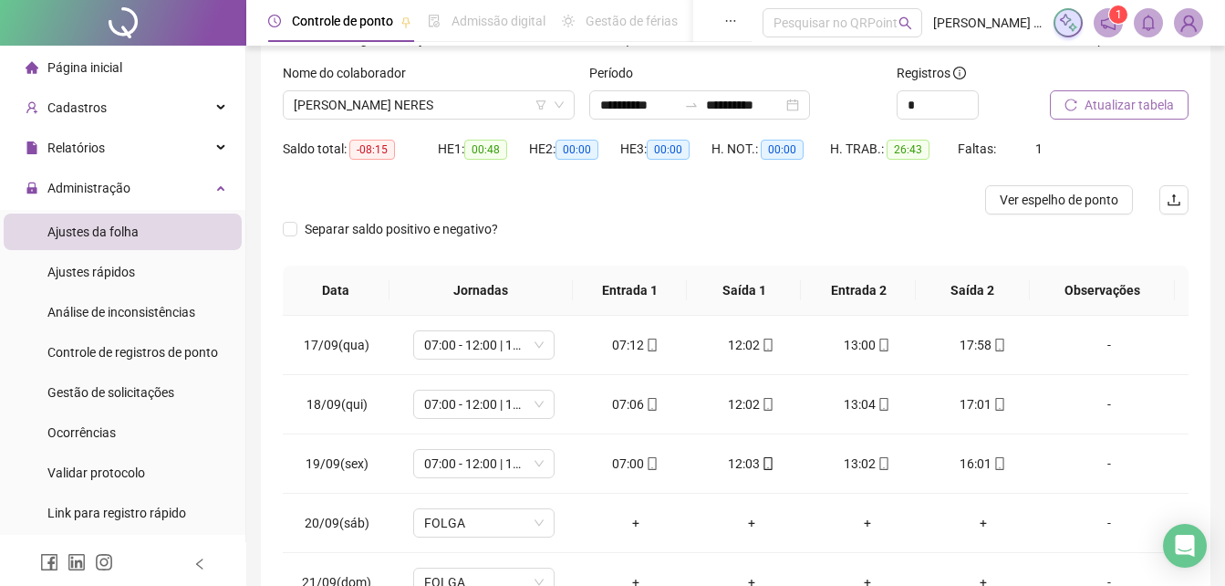
scroll to position [182, 0]
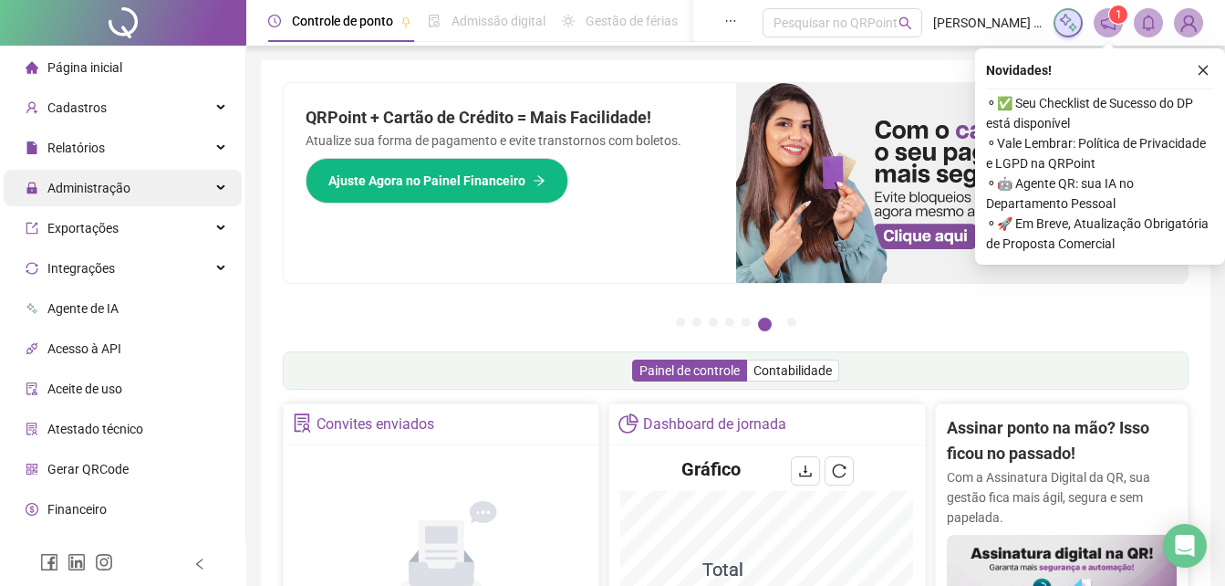
click at [120, 188] on span "Administração" at bounding box center [88, 188] width 83 height 15
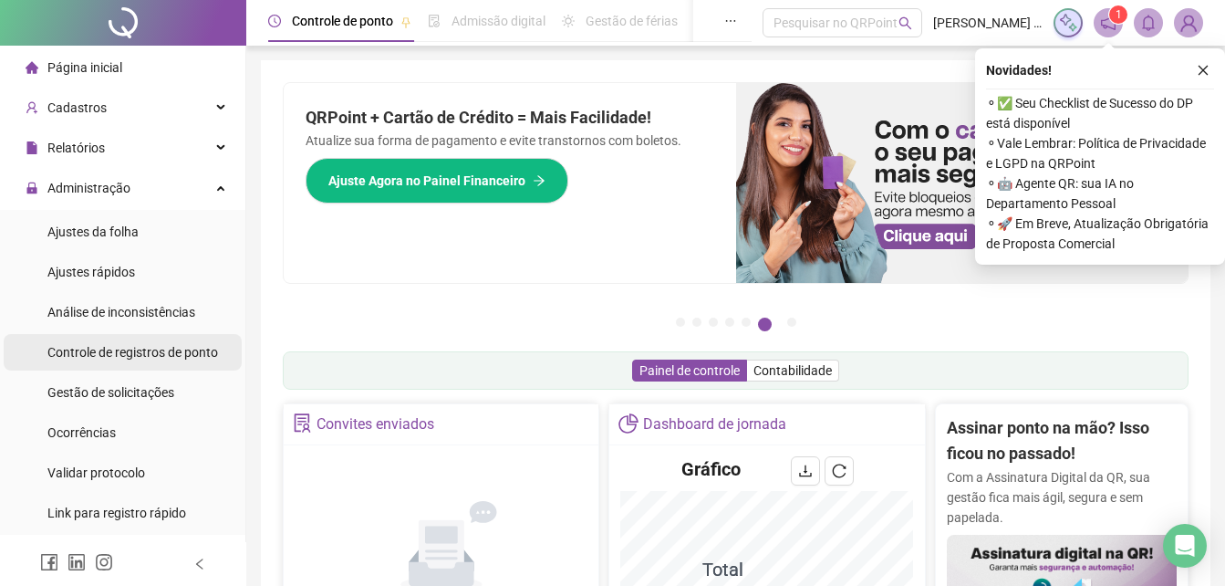
click at [155, 355] on span "Controle de registros de ponto" at bounding box center [132, 352] width 171 height 15
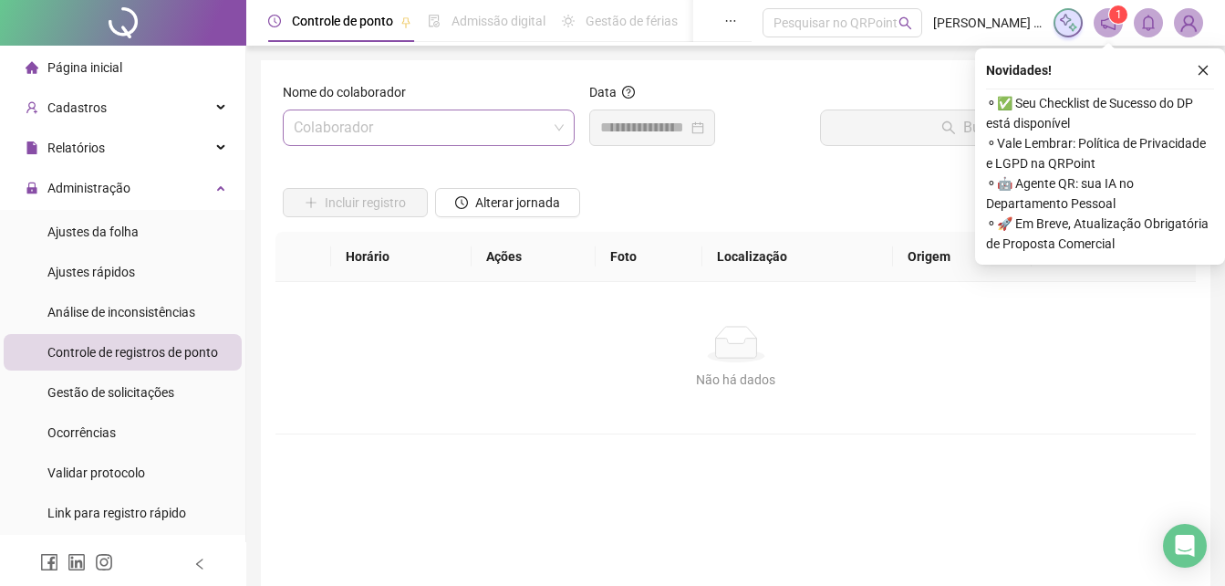
click at [414, 132] on input "search" at bounding box center [421, 127] width 254 height 35
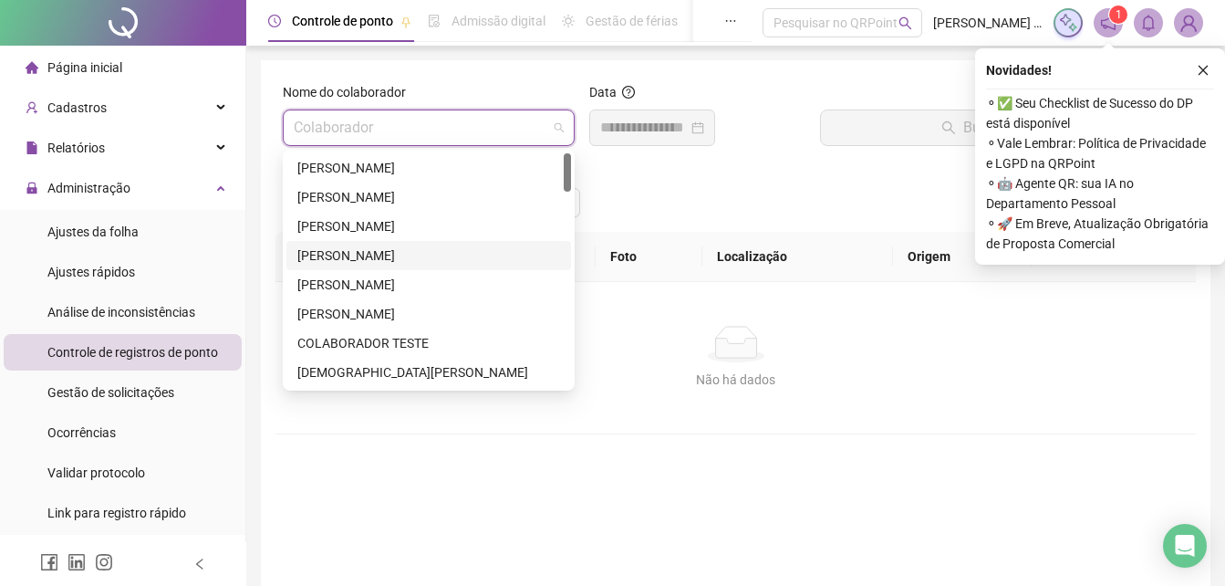
drag, startPoint x: 391, startPoint y: 259, endPoint x: 636, endPoint y: 142, distance: 270.9
click at [391, 257] on div "[PERSON_NAME]" at bounding box center [428, 255] width 263 height 20
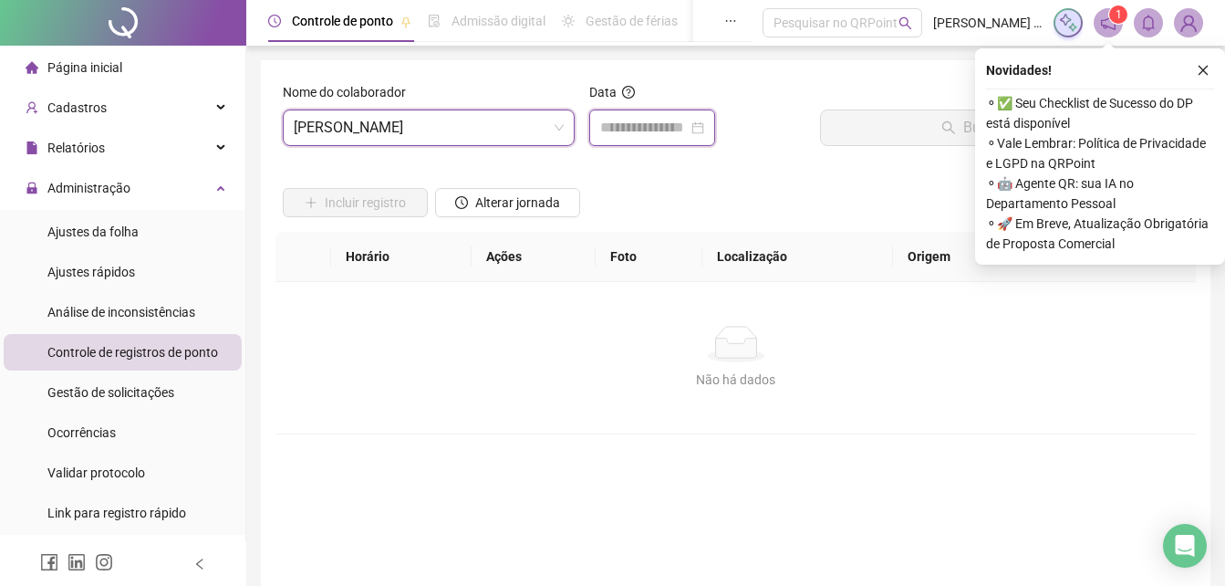
click at [638, 137] on input at bounding box center [644, 128] width 88 height 22
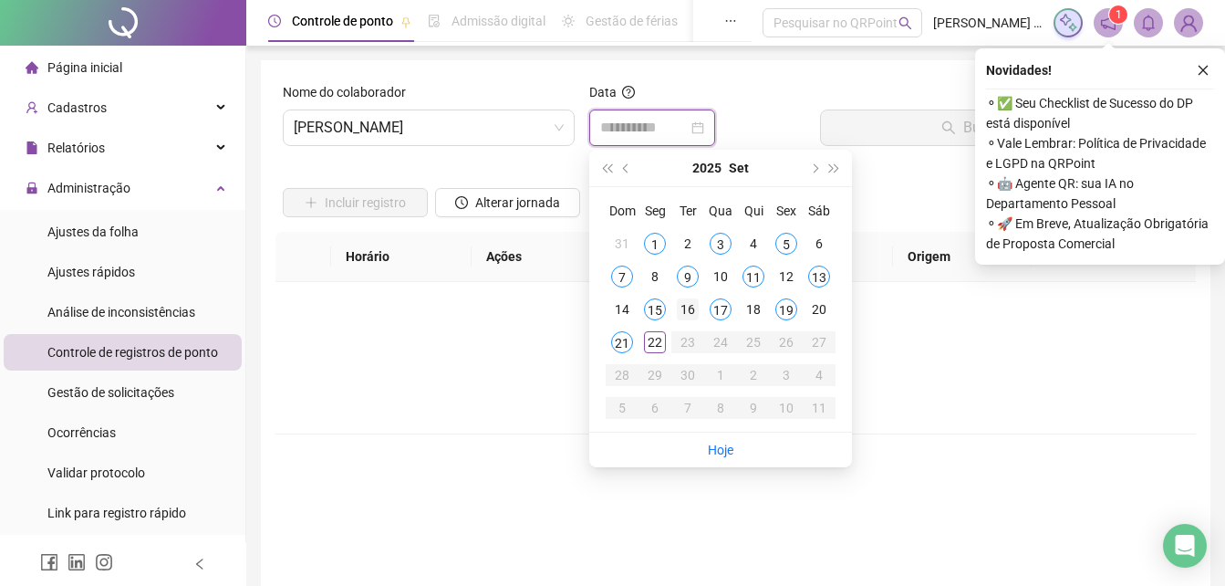
type input "**********"
drag, startPoint x: 660, startPoint y: 340, endPoint x: 663, endPoint y: 331, distance: 9.8
click at [660, 338] on div "22" at bounding box center [655, 342] width 22 height 22
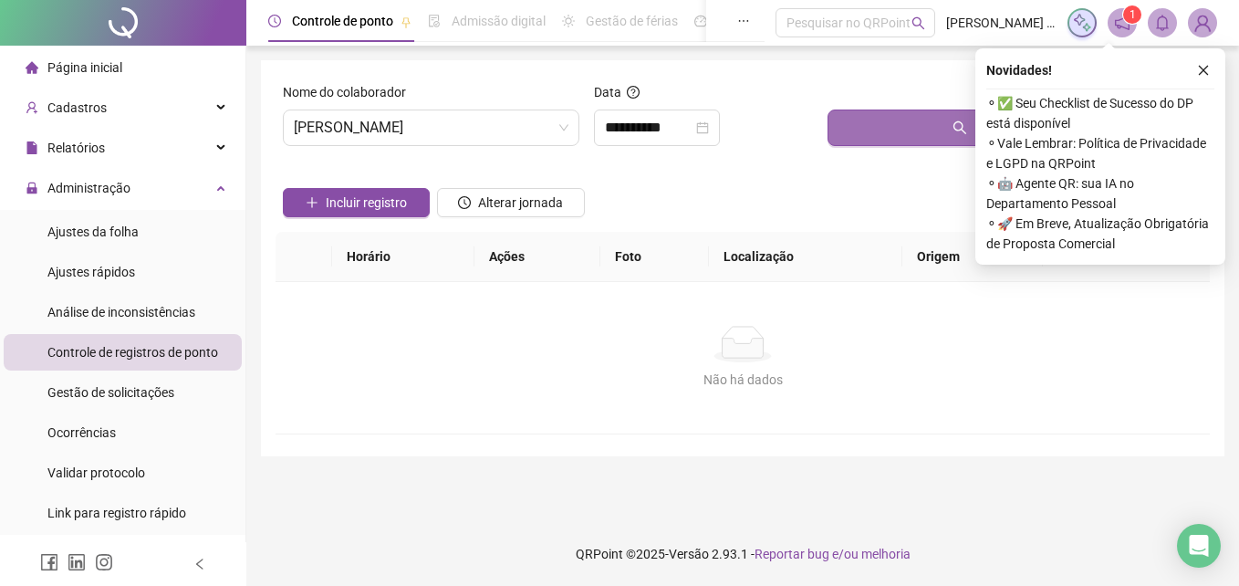
click at [889, 132] on button "Buscar registros" at bounding box center [1014, 127] width 375 height 36
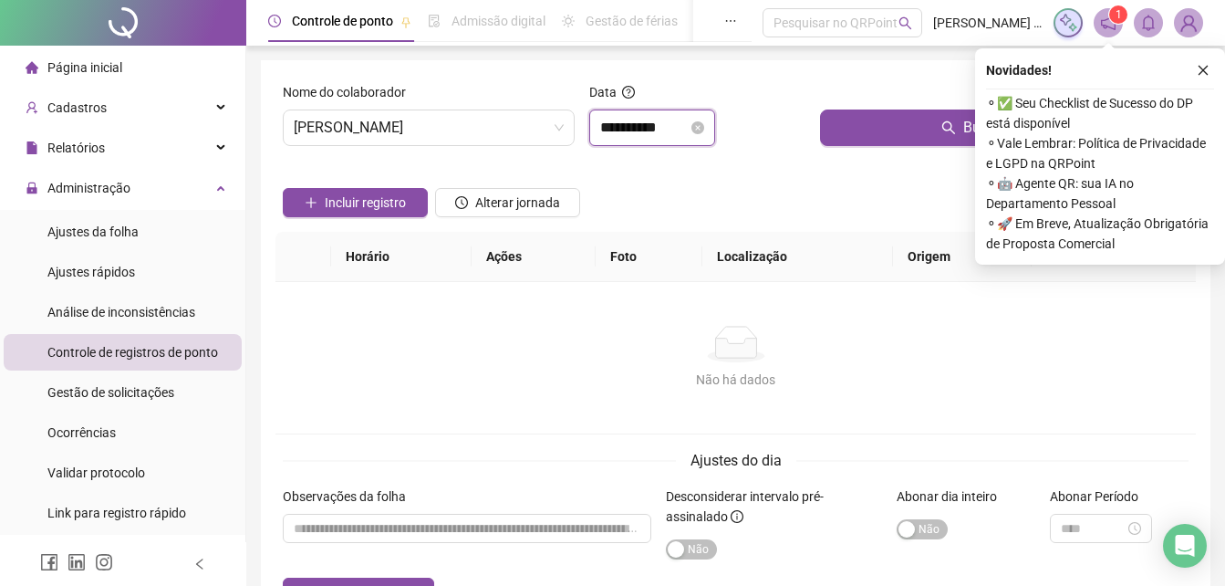
click at [631, 132] on input "**********" at bounding box center [644, 128] width 88 height 22
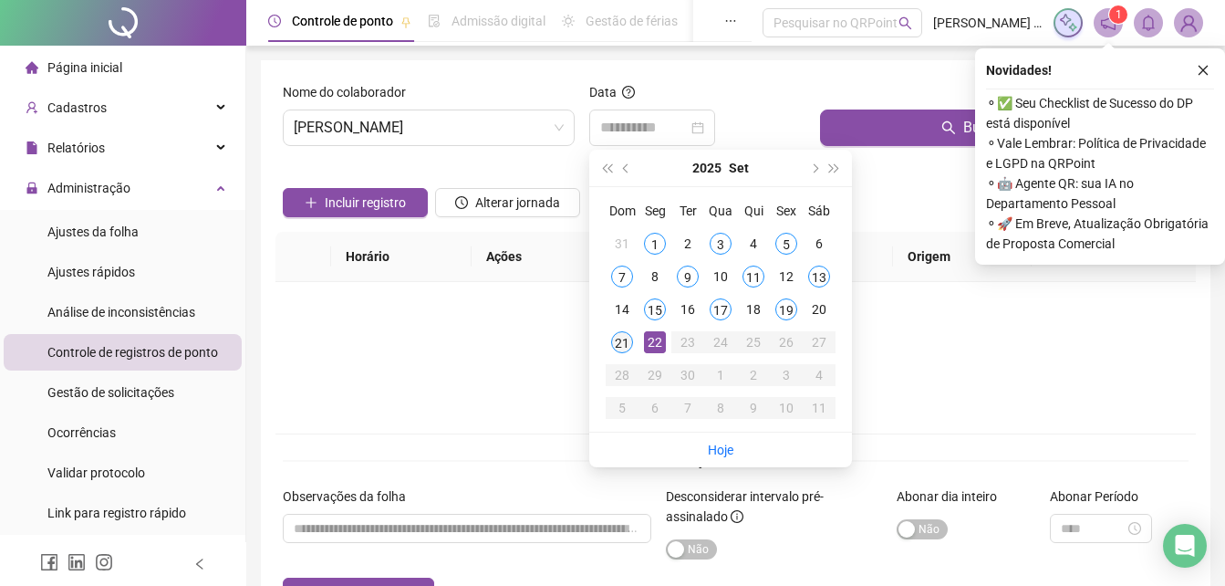
click at [621, 344] on div "21" at bounding box center [622, 342] width 22 height 22
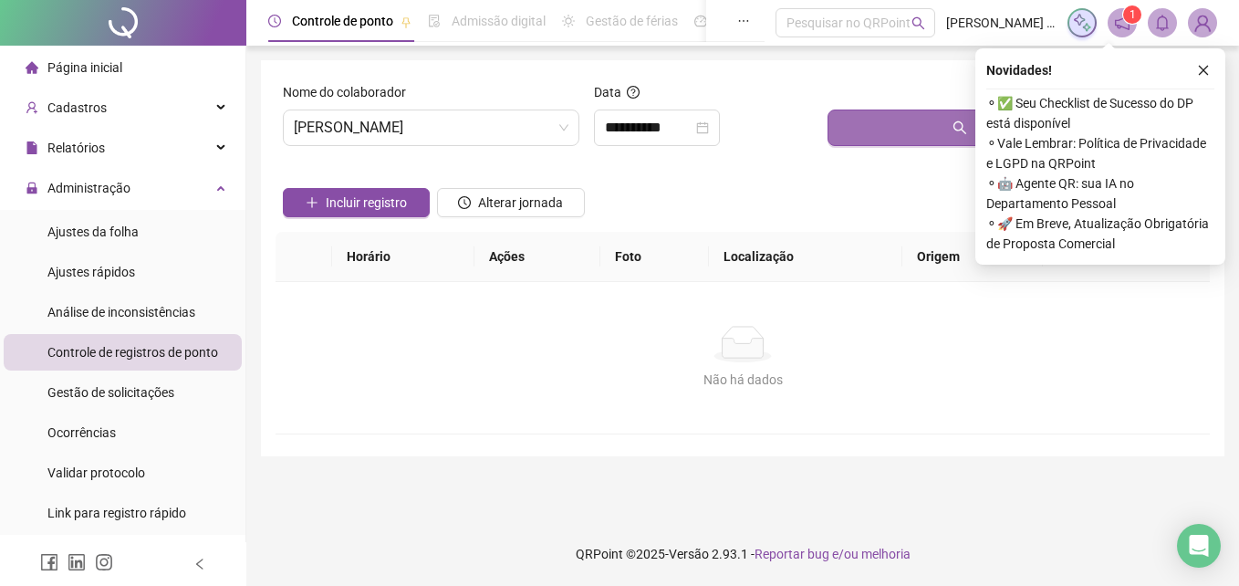
click at [897, 126] on button "Buscar registros" at bounding box center [1014, 127] width 375 height 36
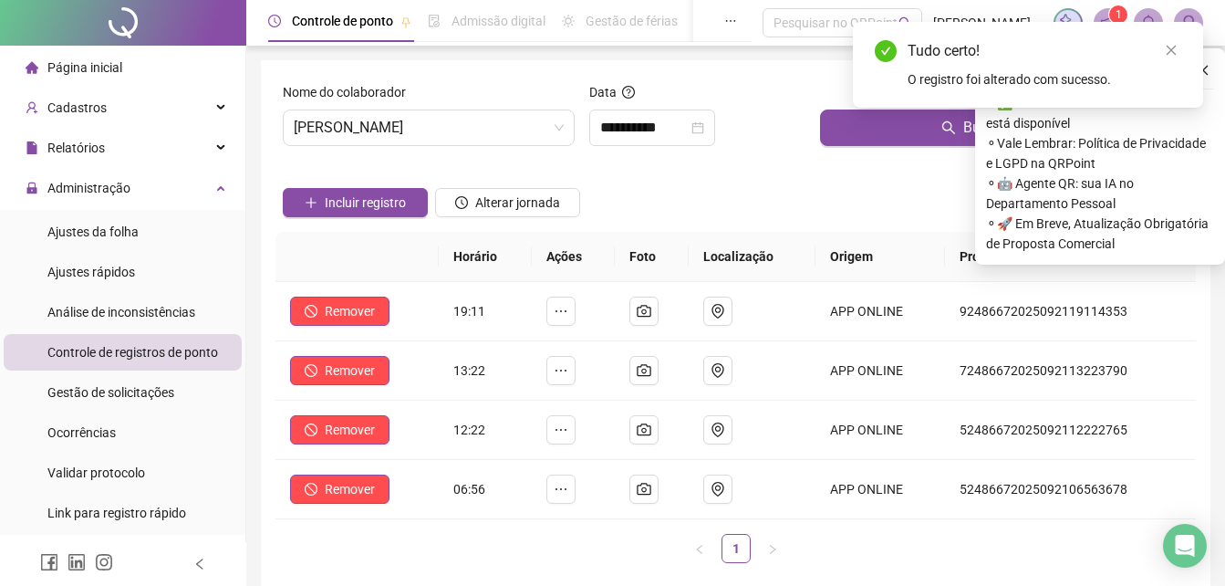
click at [886, 125] on button "Buscar registros" at bounding box center [1004, 127] width 369 height 36
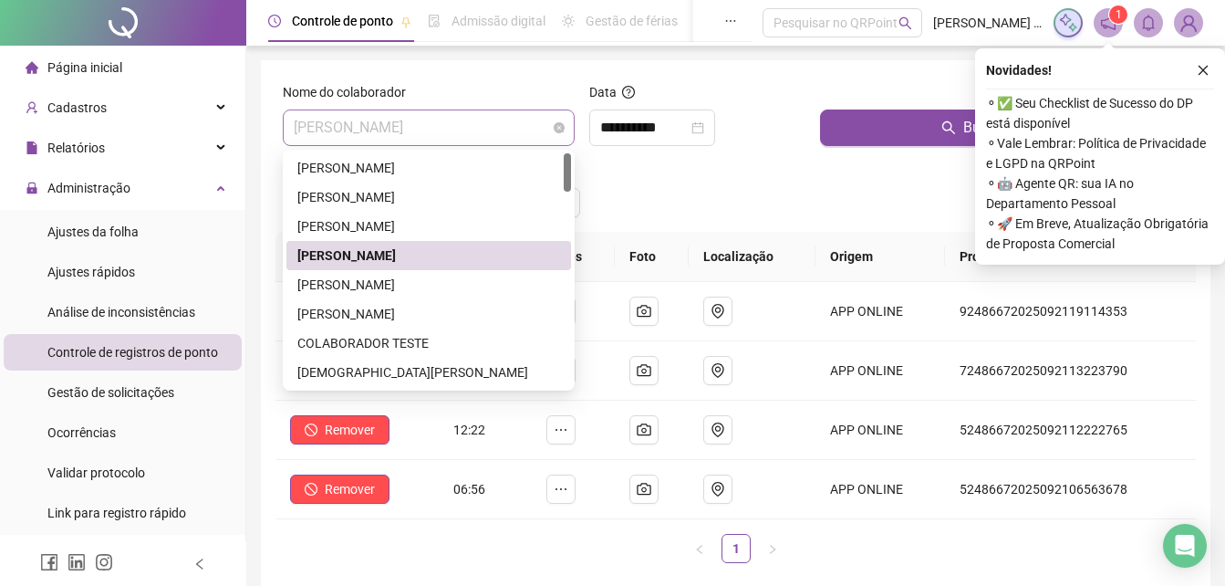
click at [471, 130] on span "[PERSON_NAME]" at bounding box center [429, 127] width 270 height 35
click at [654, 135] on input "**********" at bounding box center [644, 128] width 88 height 22
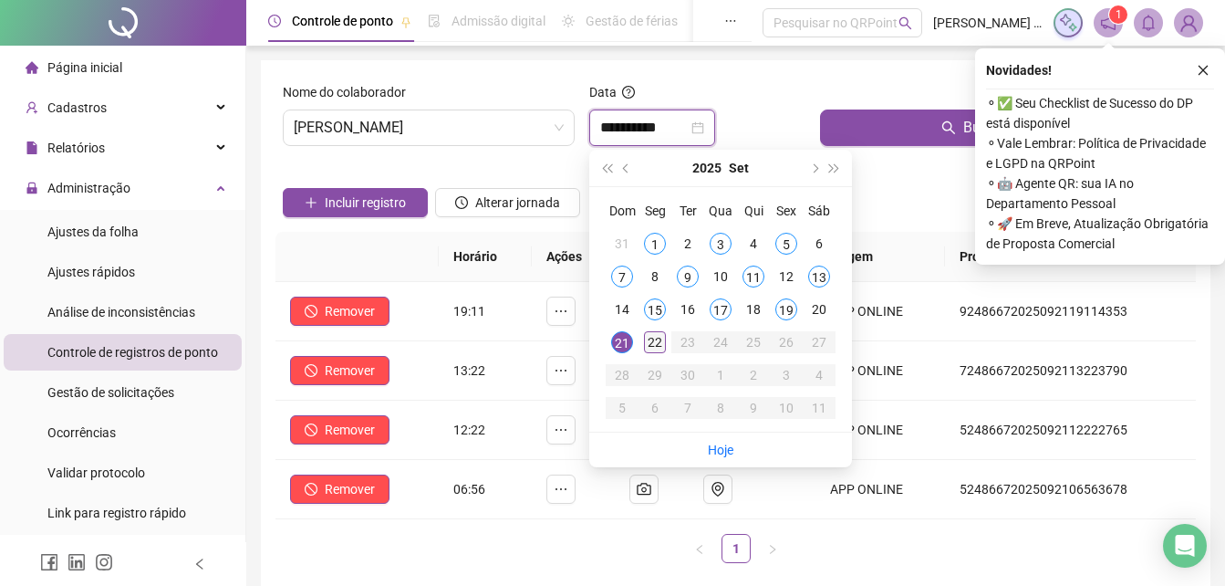
type input "**********"
click at [658, 348] on div "22" at bounding box center [655, 342] width 22 height 22
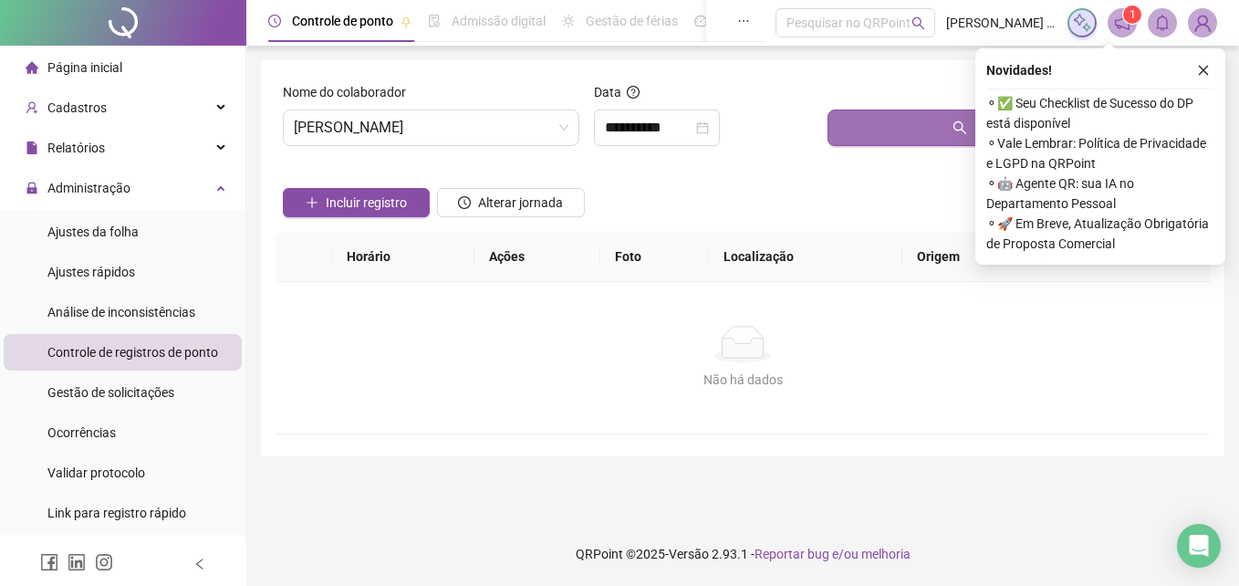
click at [880, 120] on button "Buscar registros" at bounding box center [1014, 127] width 375 height 36
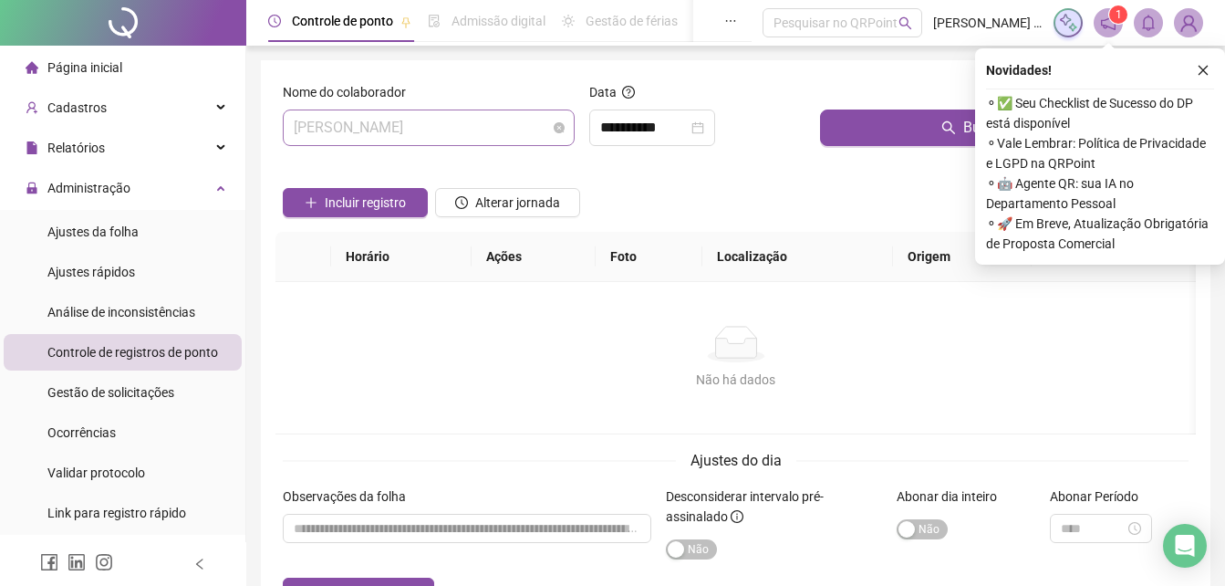
click at [488, 138] on span "[PERSON_NAME]" at bounding box center [429, 127] width 270 height 35
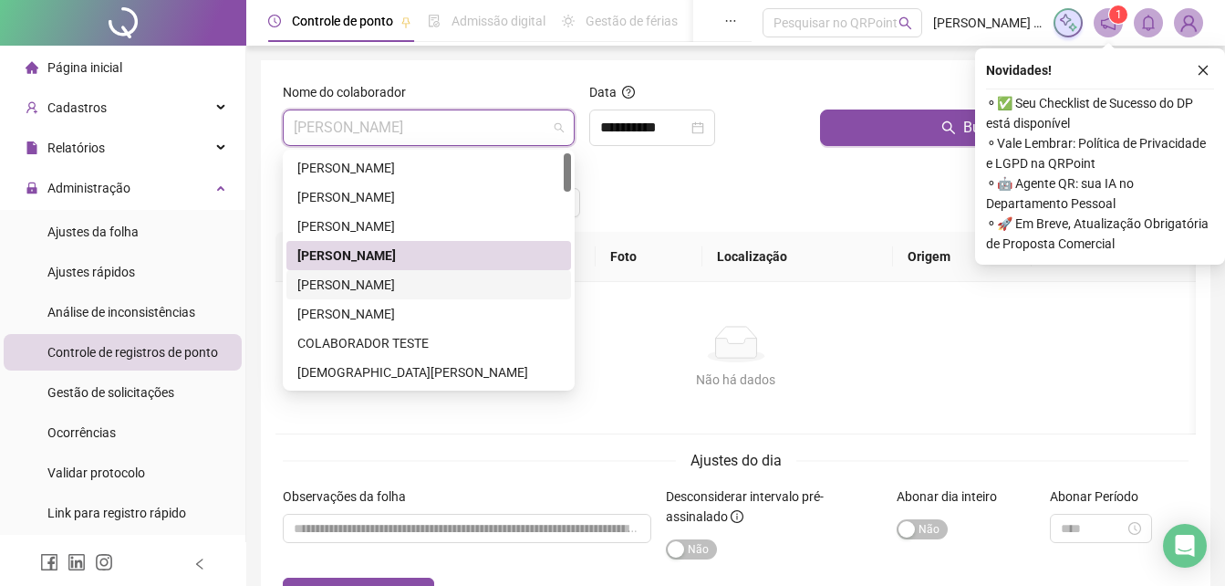
drag, startPoint x: 410, startPoint y: 286, endPoint x: 688, endPoint y: 223, distance: 285.3
click at [412, 284] on div "[PERSON_NAME]" at bounding box center [428, 285] width 263 height 20
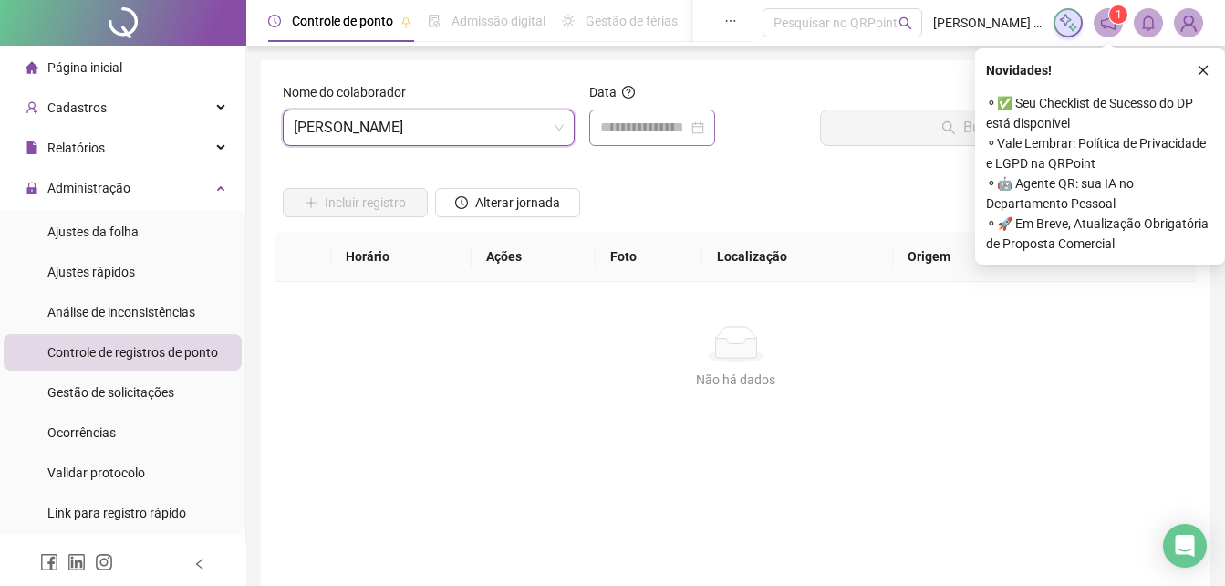
click at [665, 144] on div at bounding box center [652, 127] width 126 height 36
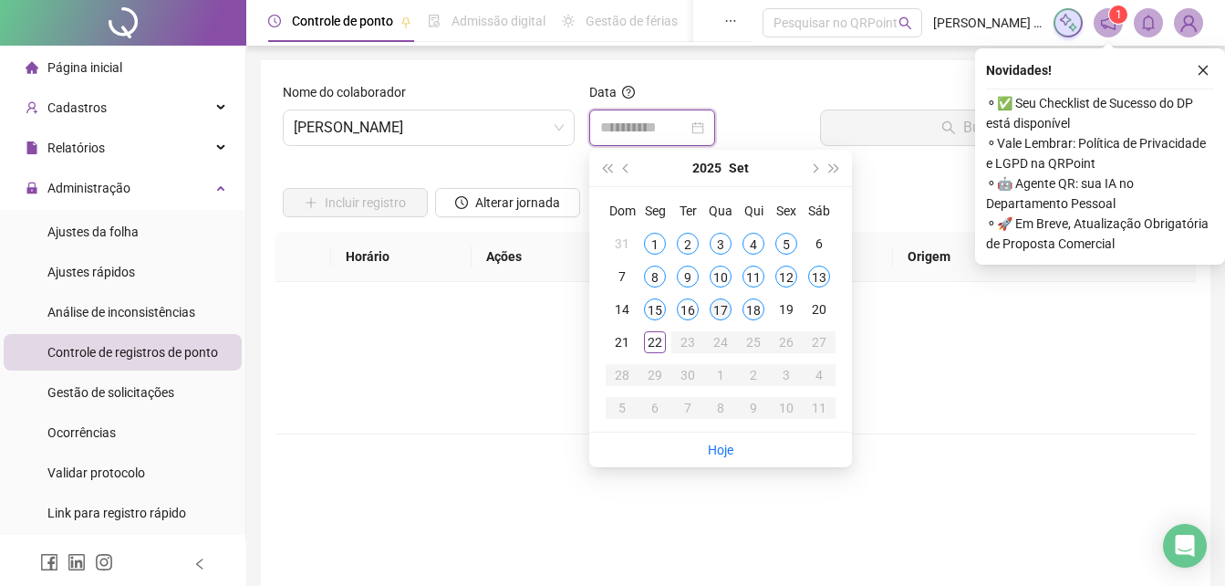
type input "**********"
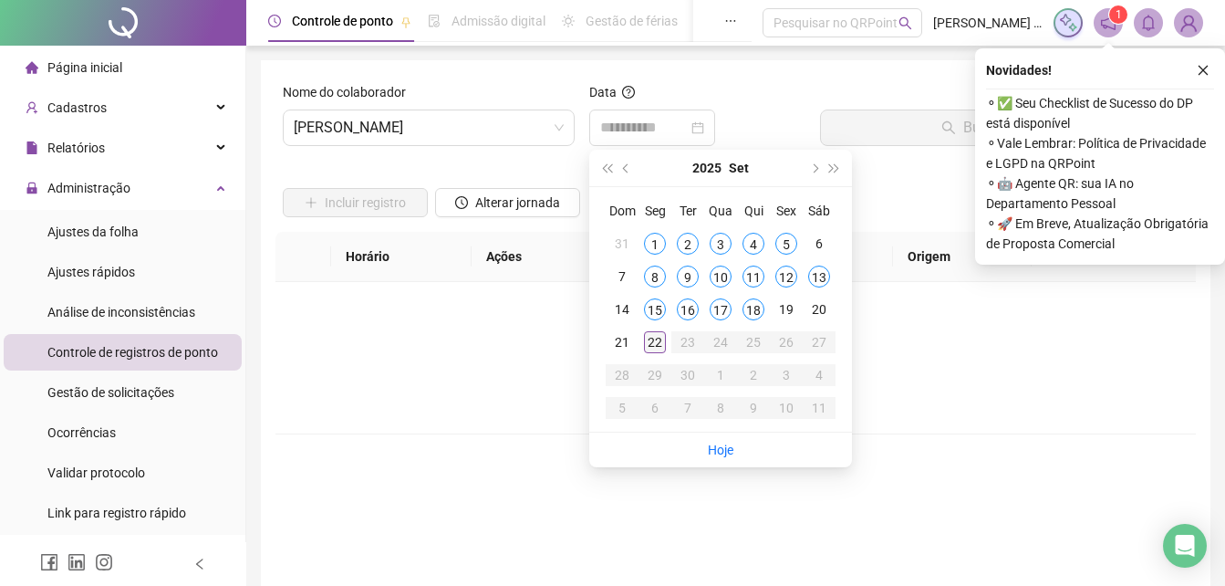
click at [656, 346] on div "22" at bounding box center [655, 342] width 22 height 22
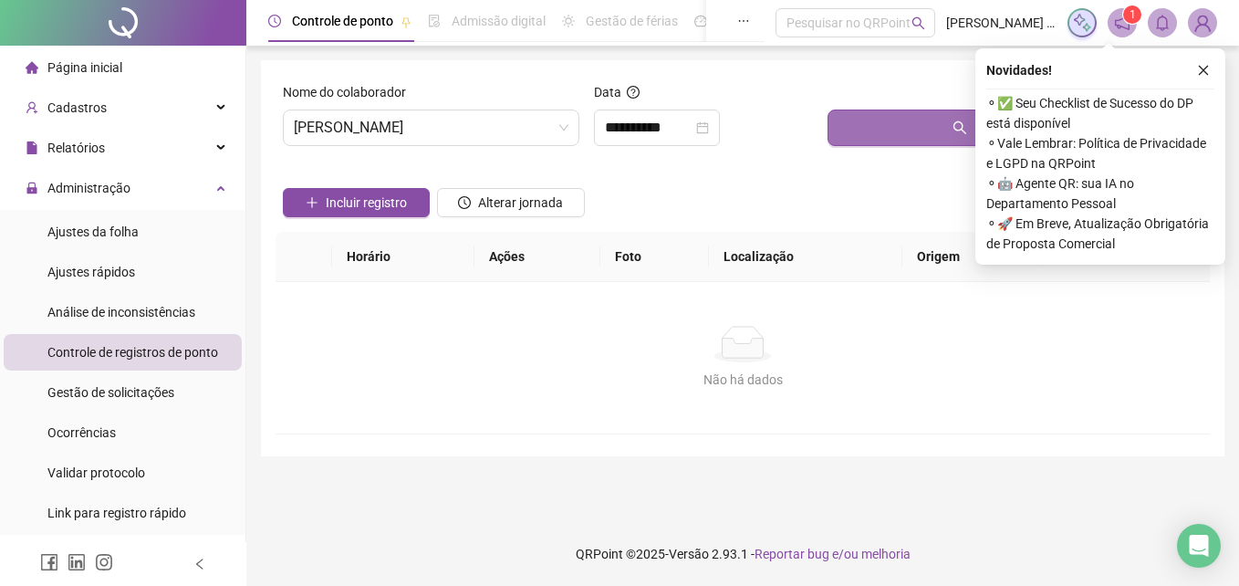
click at [890, 118] on button "Buscar registros" at bounding box center [1014, 127] width 375 height 36
